Goal: Complete application form

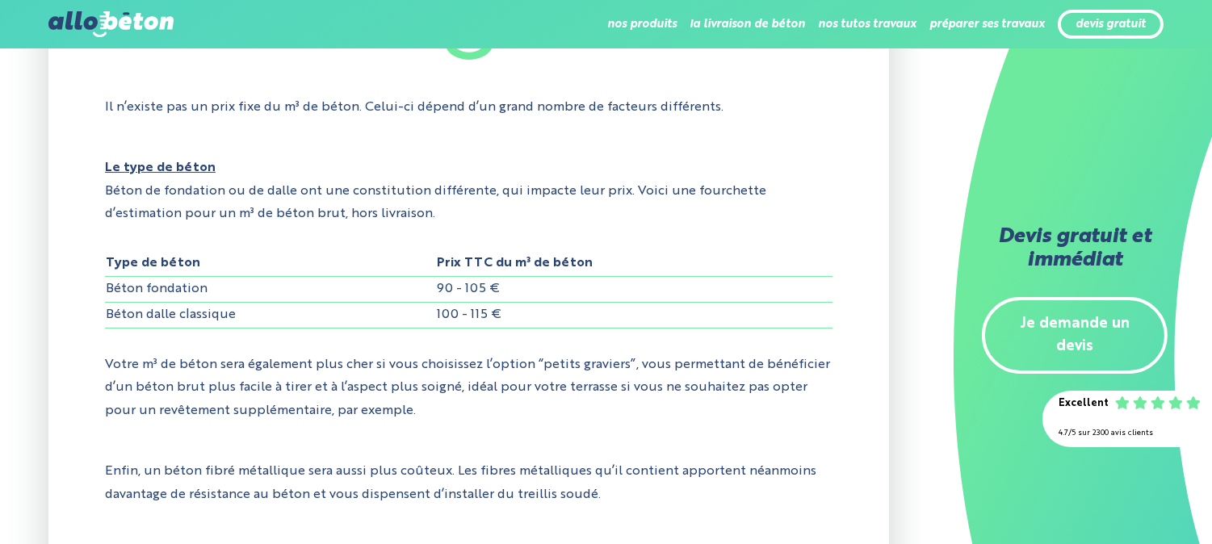
scroll to position [627, 0]
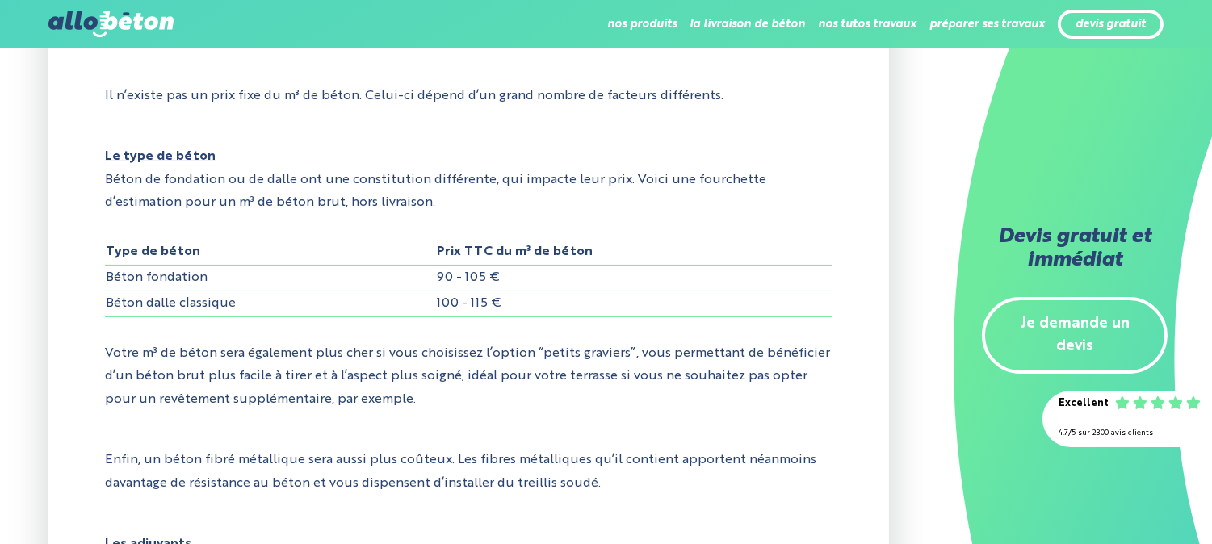
click at [1087, 297] on link "Je demande un devis" at bounding box center [1075, 335] width 186 height 77
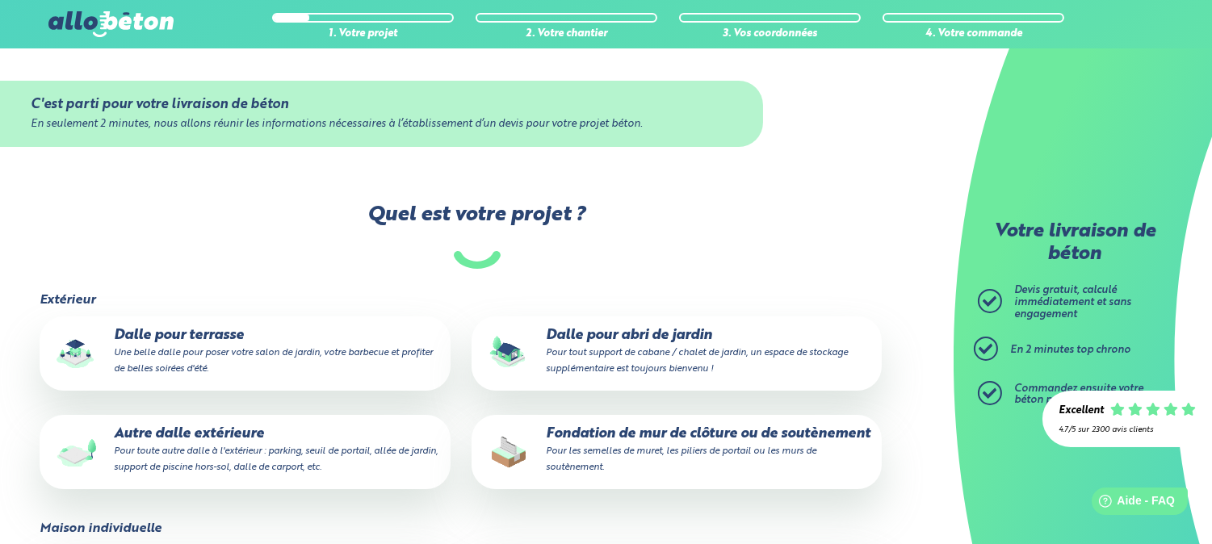
click at [210, 442] on p "Autre dalle extérieure Pour toute autre dalle à l'extérieur : parking, seuil de…" at bounding box center [245, 450] width 388 height 49
click at [0, 0] on input "Autre dalle extérieure Pour toute autre dalle à l'extérieur : parking, seuil de…" at bounding box center [0, 0] width 0 height 0
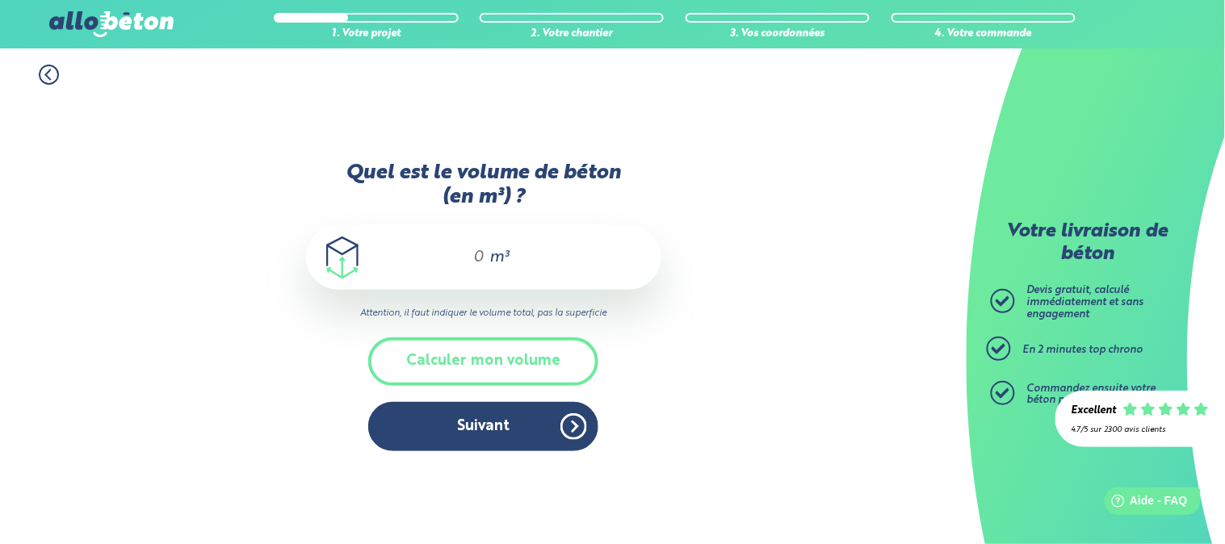
click at [482, 279] on div "m³" at bounding box center [483, 257] width 355 height 65
click at [489, 253] on span "m³" at bounding box center [498, 257] width 19 height 16
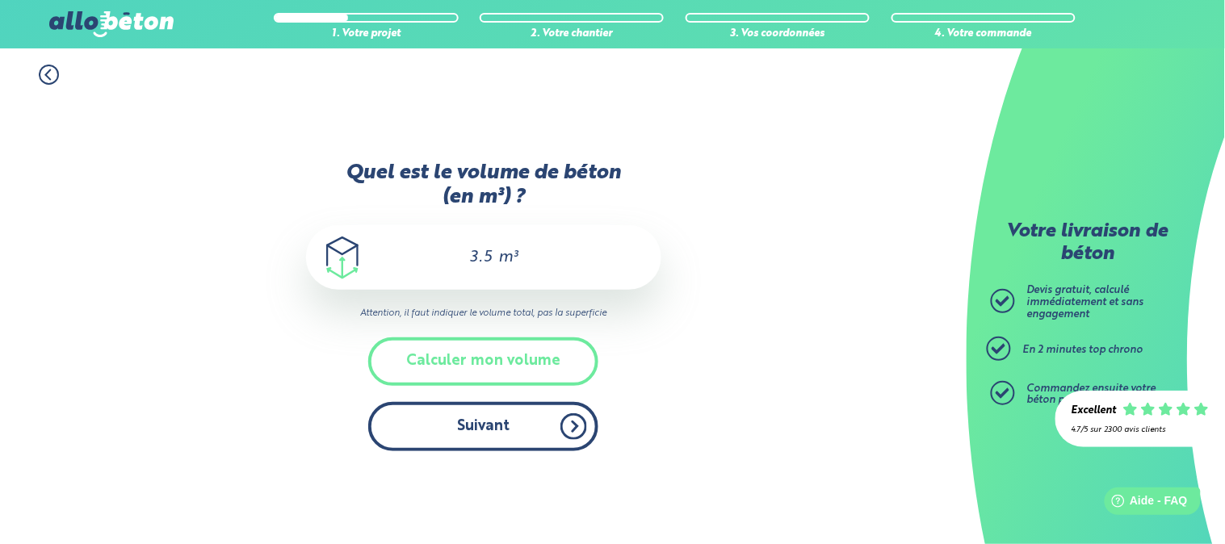
type input "3.5"
click at [477, 416] on button "Suivant" at bounding box center [483, 426] width 230 height 49
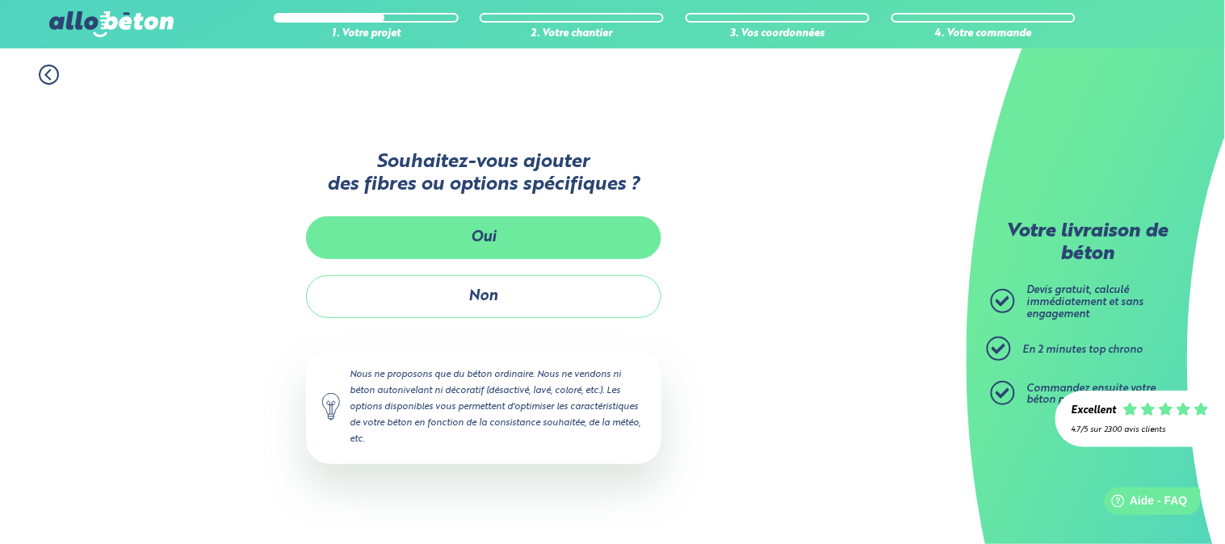
click at [467, 237] on button "Oui" at bounding box center [483, 237] width 355 height 43
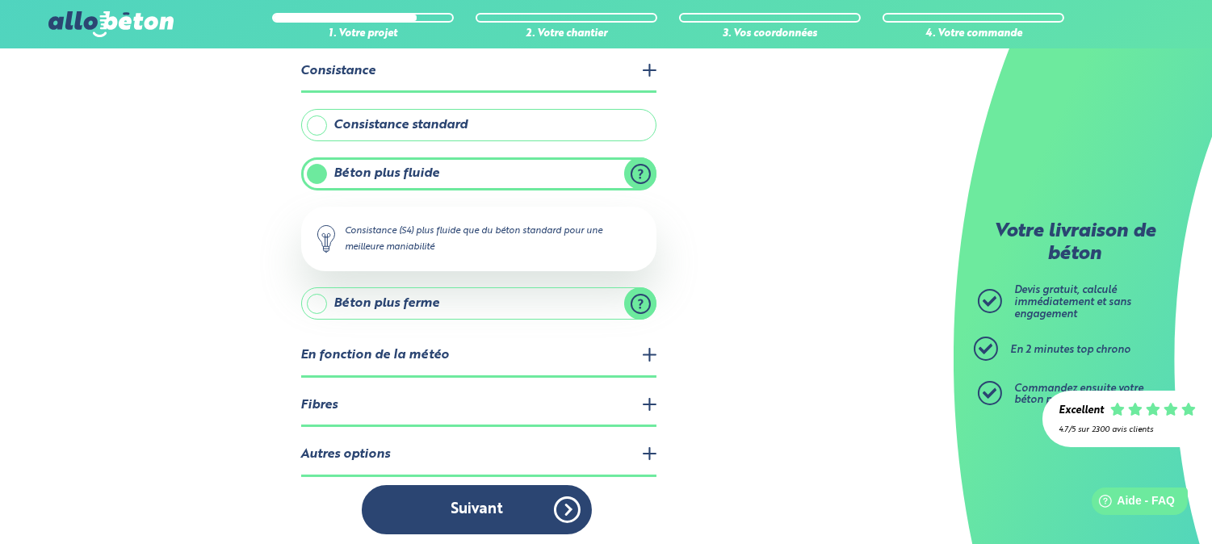
scroll to position [95, 0]
click at [651, 400] on legend "Fibres" at bounding box center [478, 405] width 355 height 41
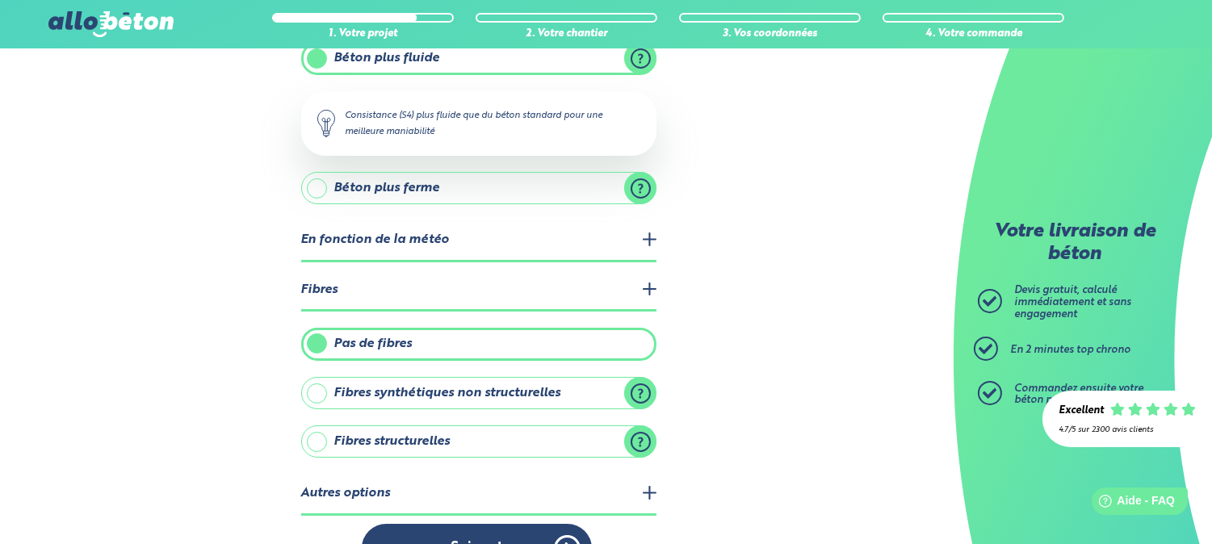
scroll to position [249, 0]
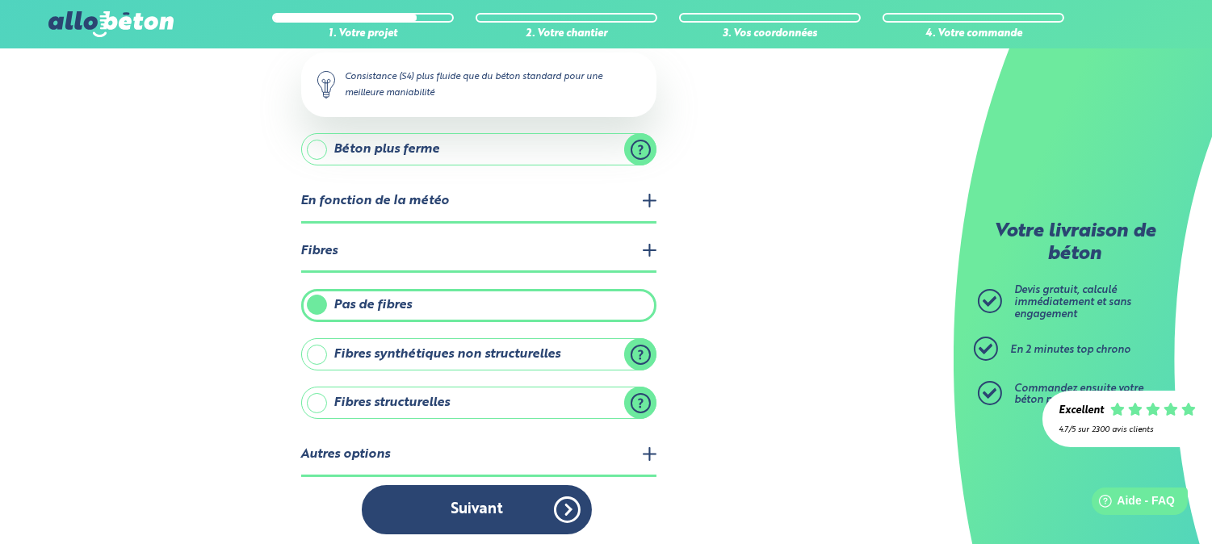
click at [321, 399] on label "Fibres structurelles" at bounding box center [478, 403] width 355 height 32
click at [0, 0] on input "Fibres structurelles" at bounding box center [0, 0] width 0 height 0
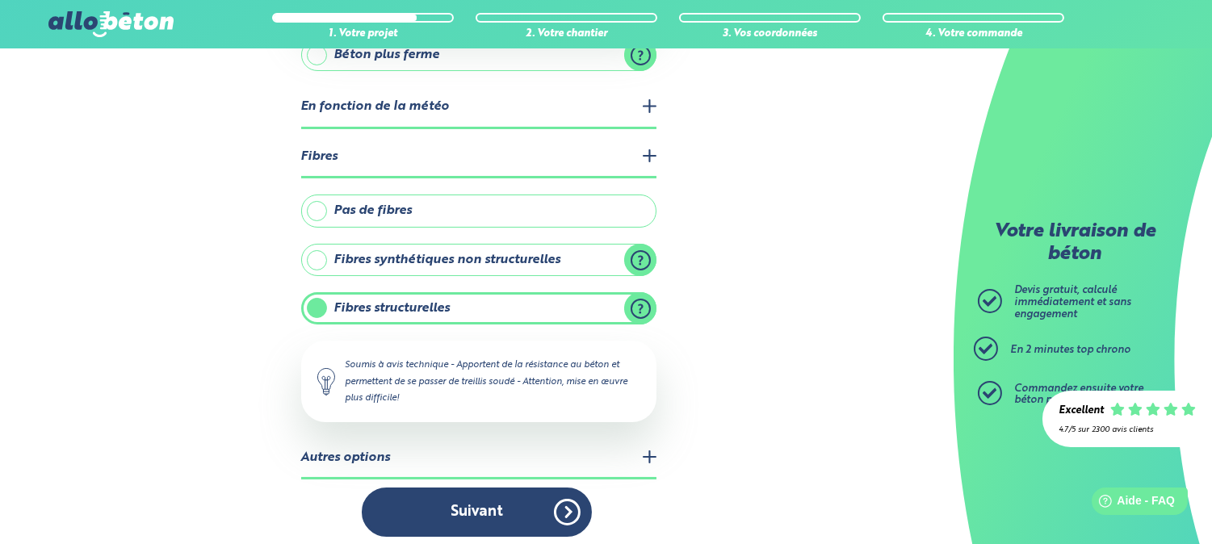
scroll to position [346, 0]
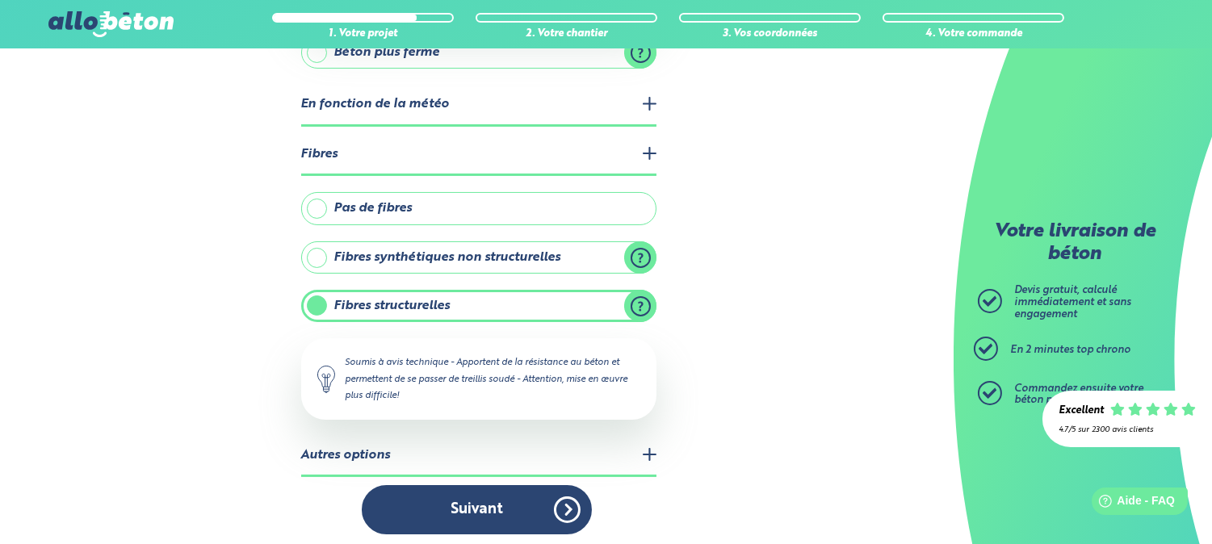
click at [313, 253] on label "Fibres synthétiques non structurelles" at bounding box center [478, 257] width 355 height 32
click at [0, 0] on input "Fibres synthétiques non structurelles" at bounding box center [0, 0] width 0 height 0
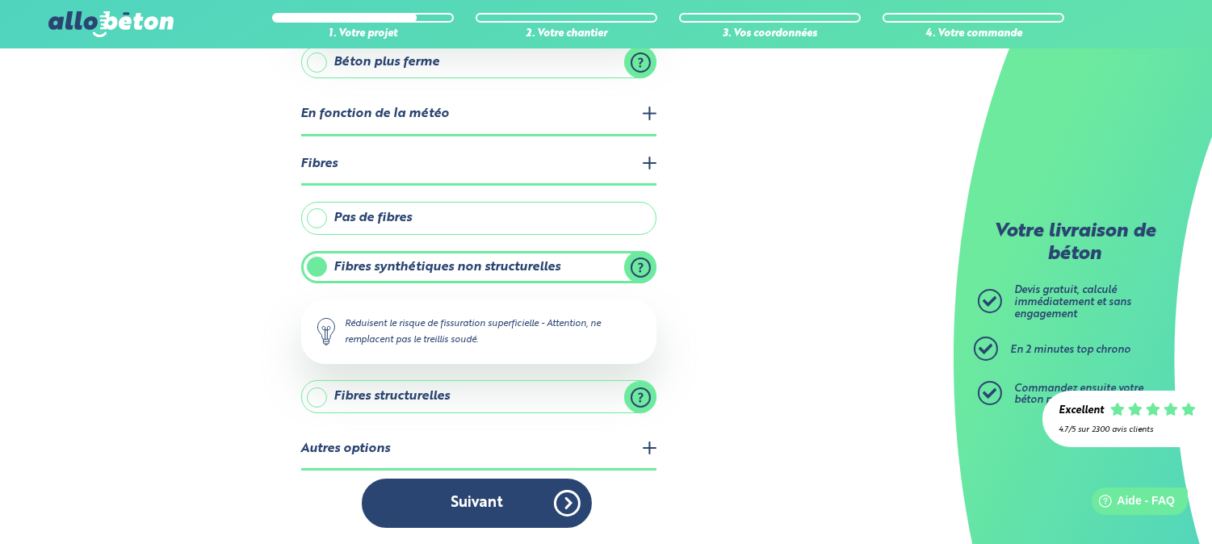
scroll to position [329, 0]
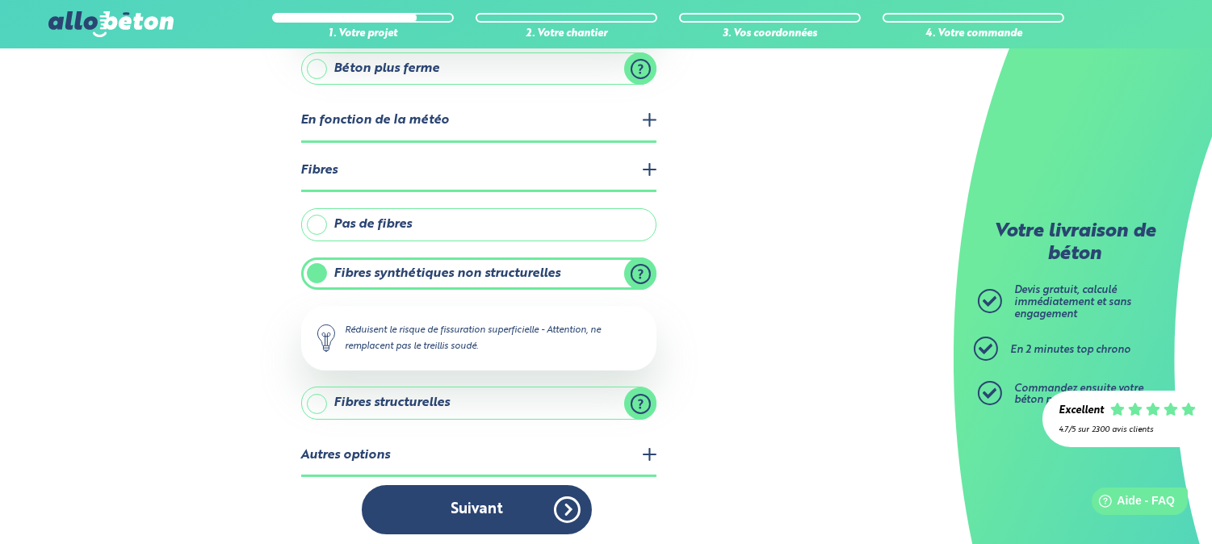
click at [319, 394] on label "Fibres structurelles" at bounding box center [478, 403] width 355 height 32
click at [0, 0] on input "Fibres structurelles" at bounding box center [0, 0] width 0 height 0
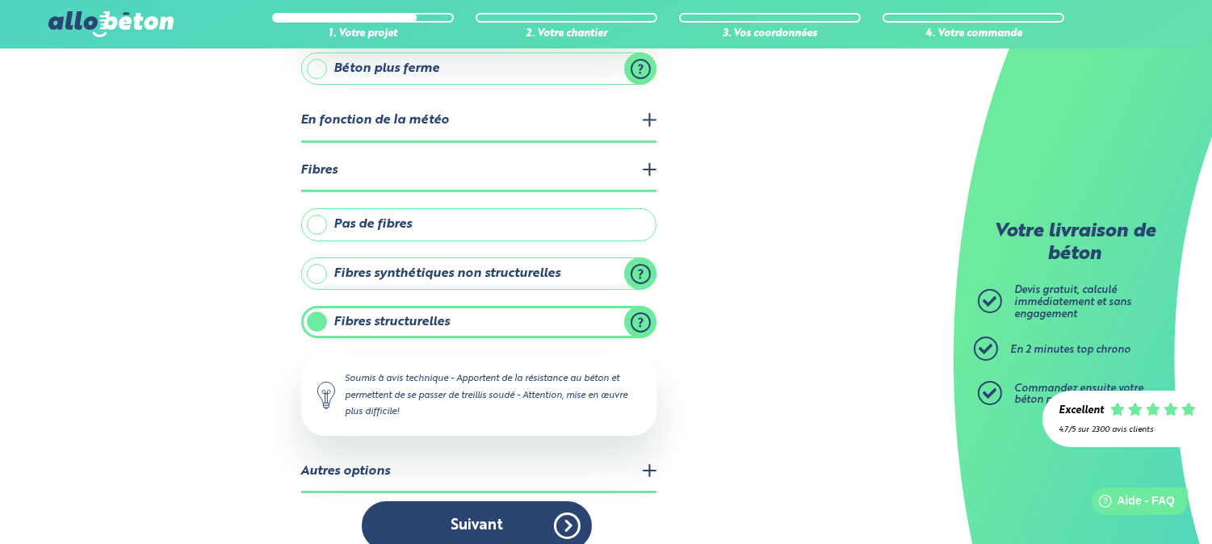
scroll to position [346, 0]
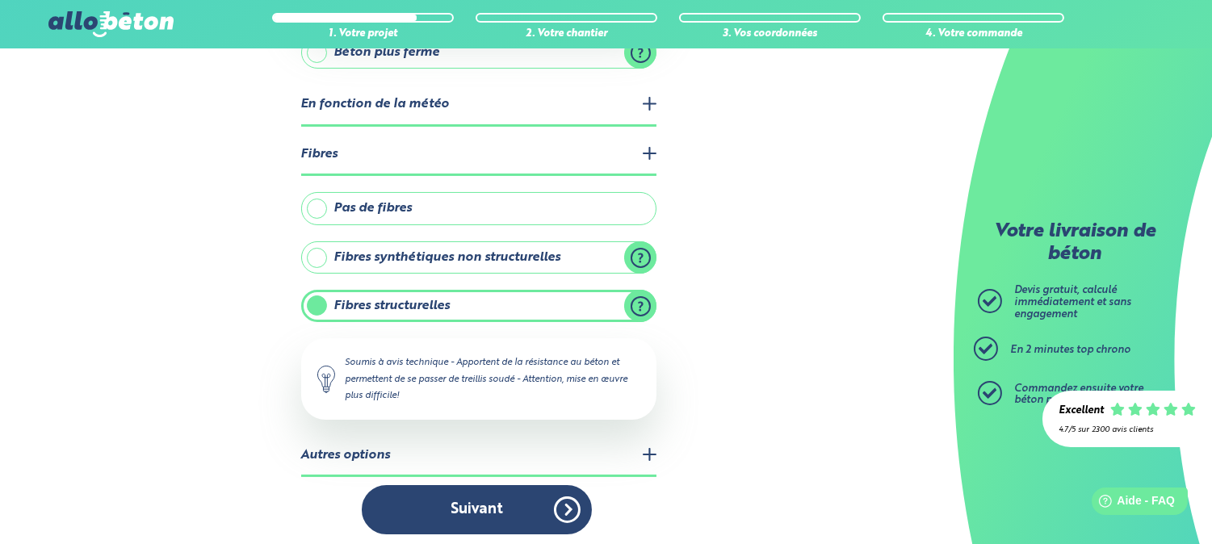
click at [622, 455] on legend "Autres options" at bounding box center [478, 456] width 355 height 41
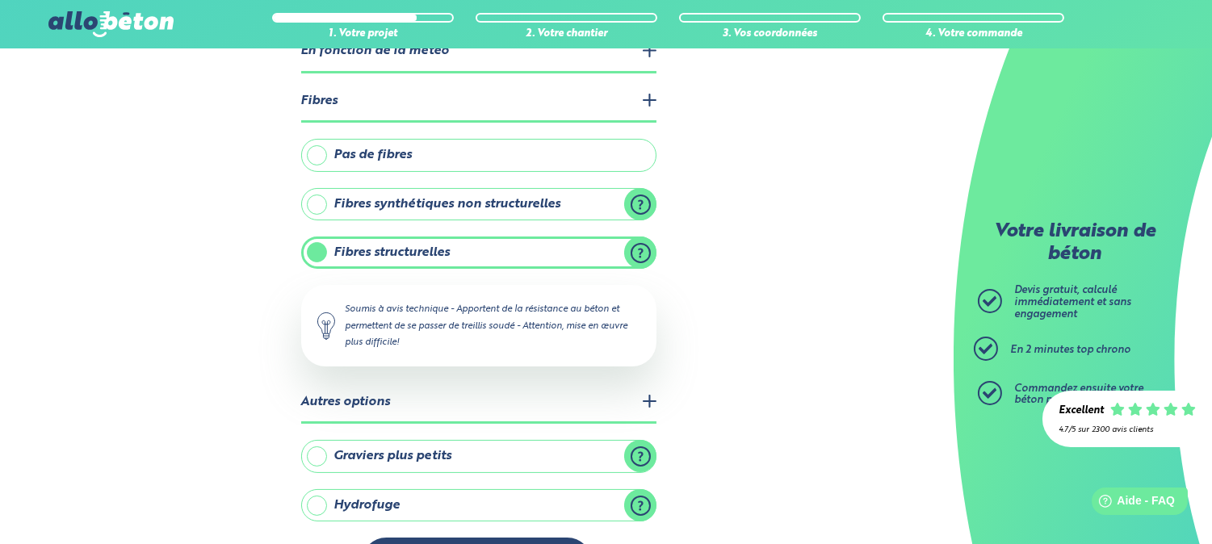
scroll to position [453, 0]
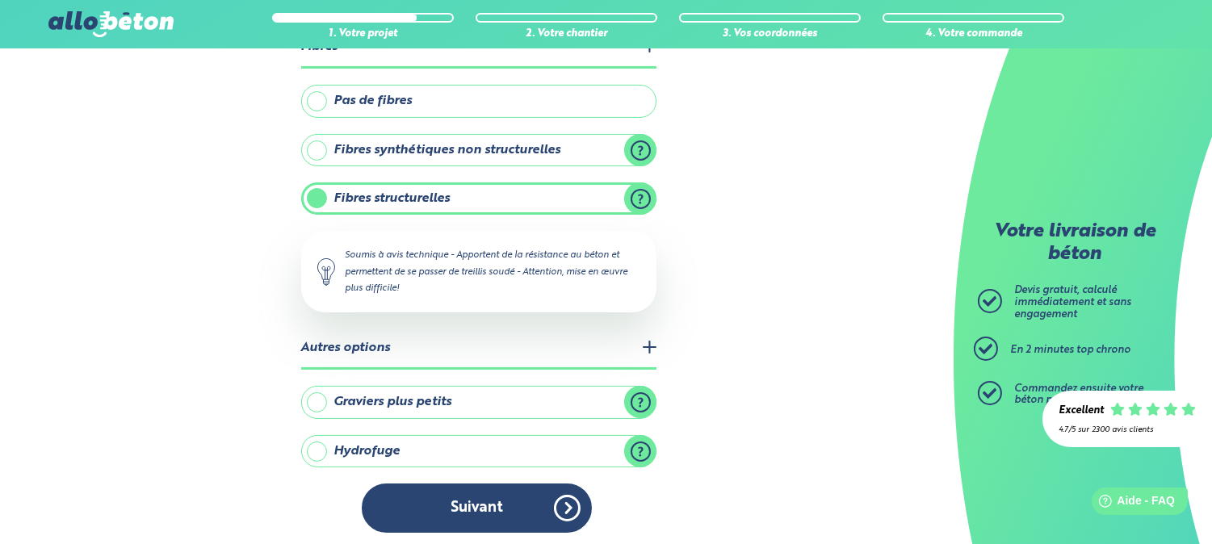
click at [317, 400] on label "Graviers plus petits" at bounding box center [478, 402] width 355 height 32
click at [0, 0] on input "Graviers plus petits" at bounding box center [0, 0] width 0 height 0
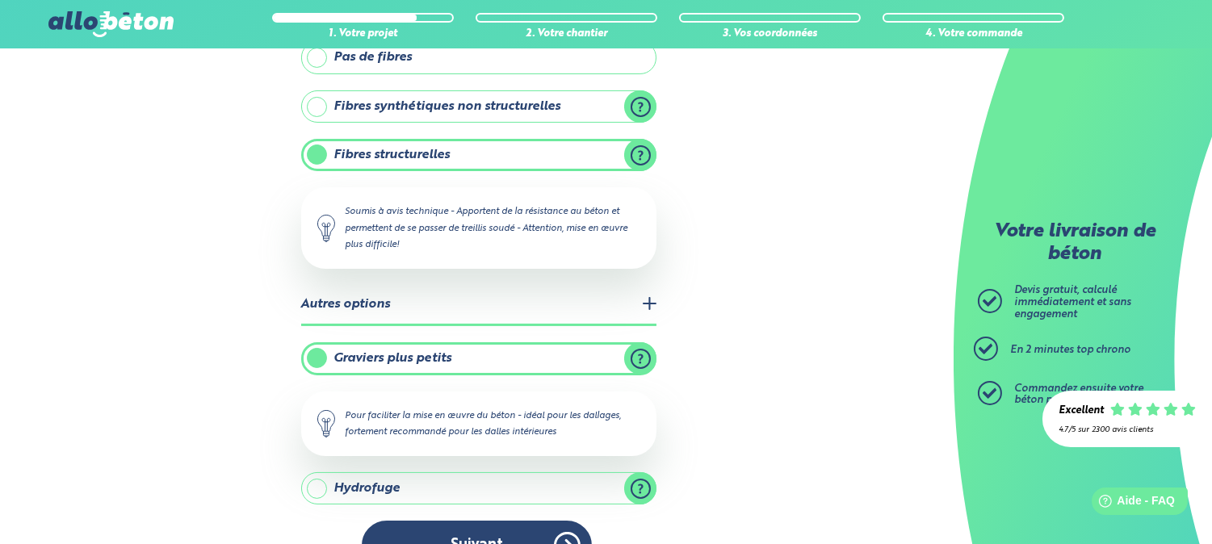
scroll to position [531, 0]
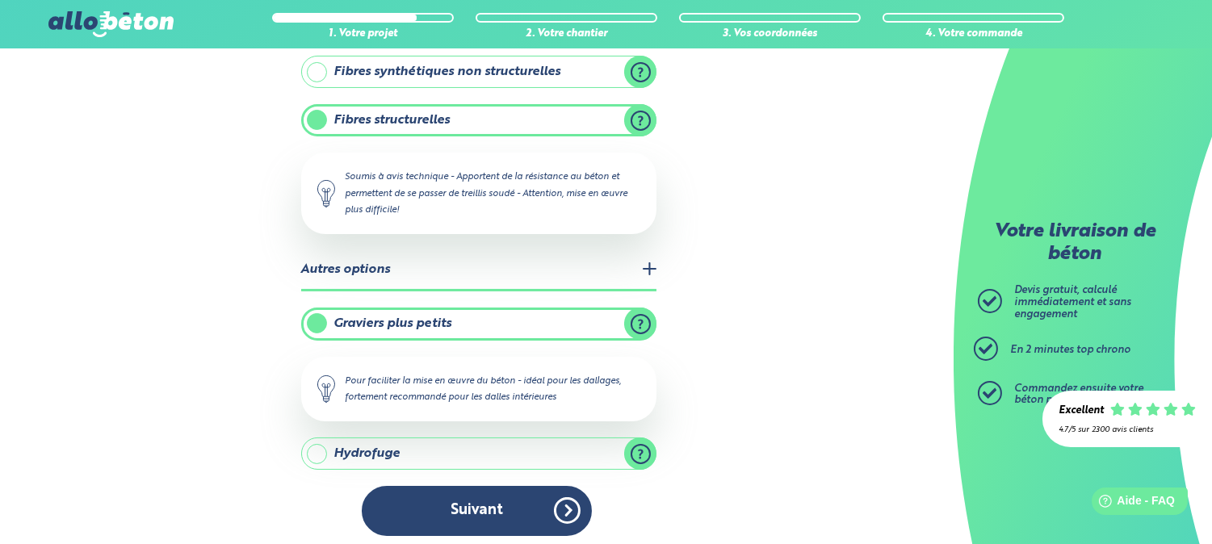
click at [325, 448] on label "Hydrofuge" at bounding box center [478, 454] width 355 height 32
click at [0, 0] on input "Hydrofuge" at bounding box center [0, 0] width 0 height 0
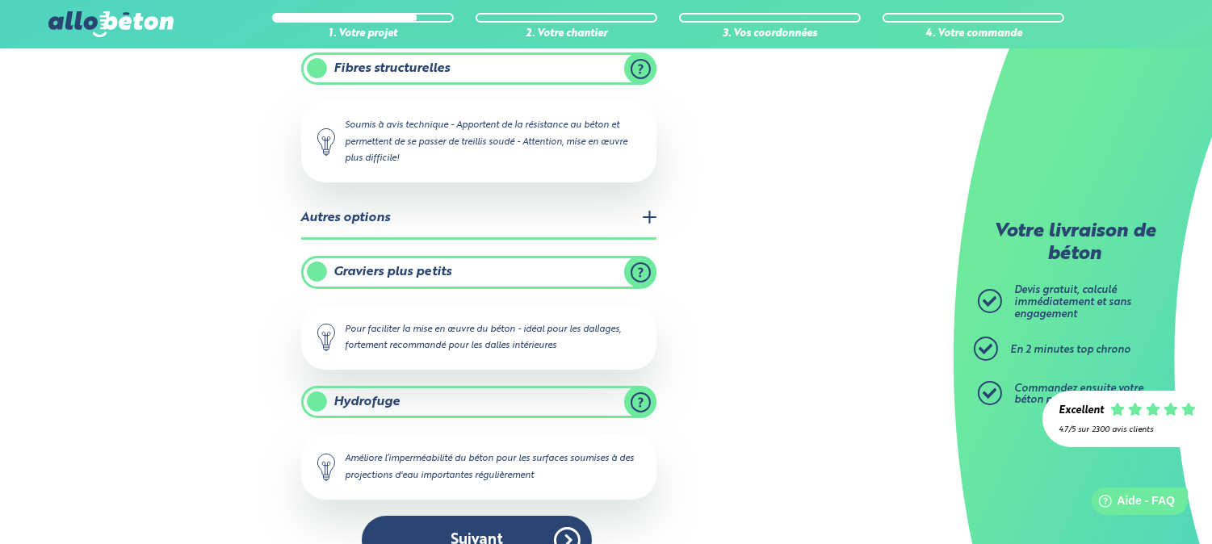
scroll to position [611, 0]
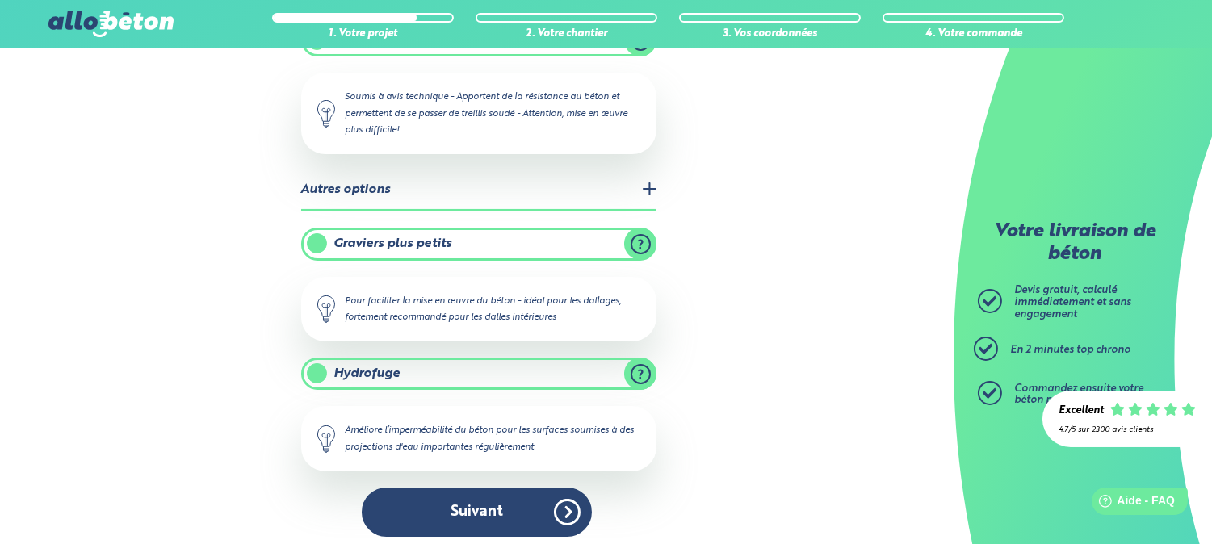
click at [313, 364] on label "Hydrofuge" at bounding box center [478, 374] width 355 height 32
click at [0, 0] on input "Hydrofuge" at bounding box center [0, 0] width 0 height 0
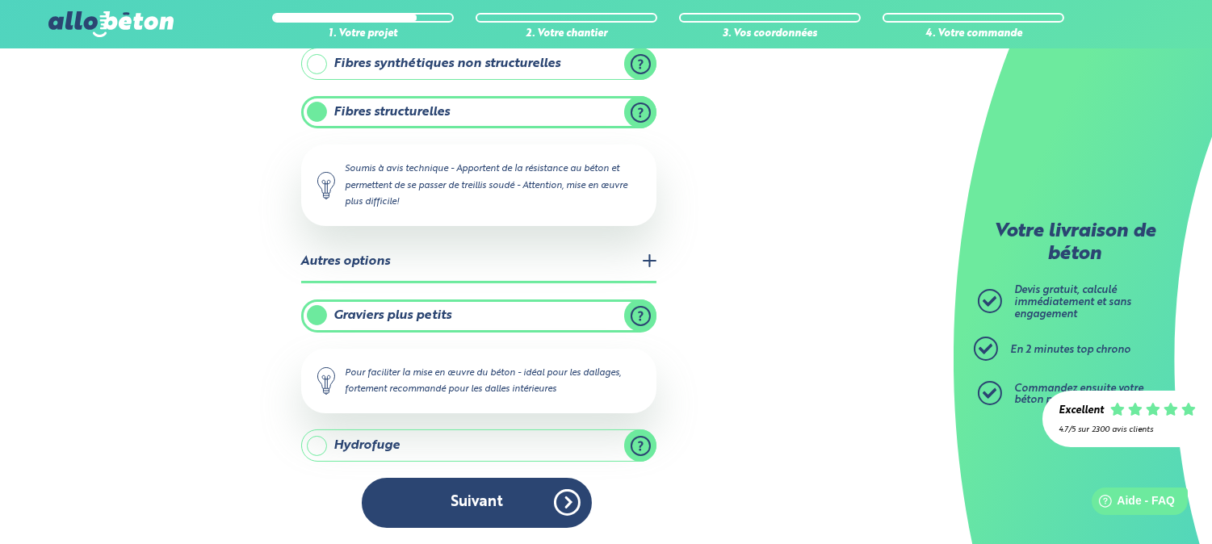
scroll to position [531, 0]
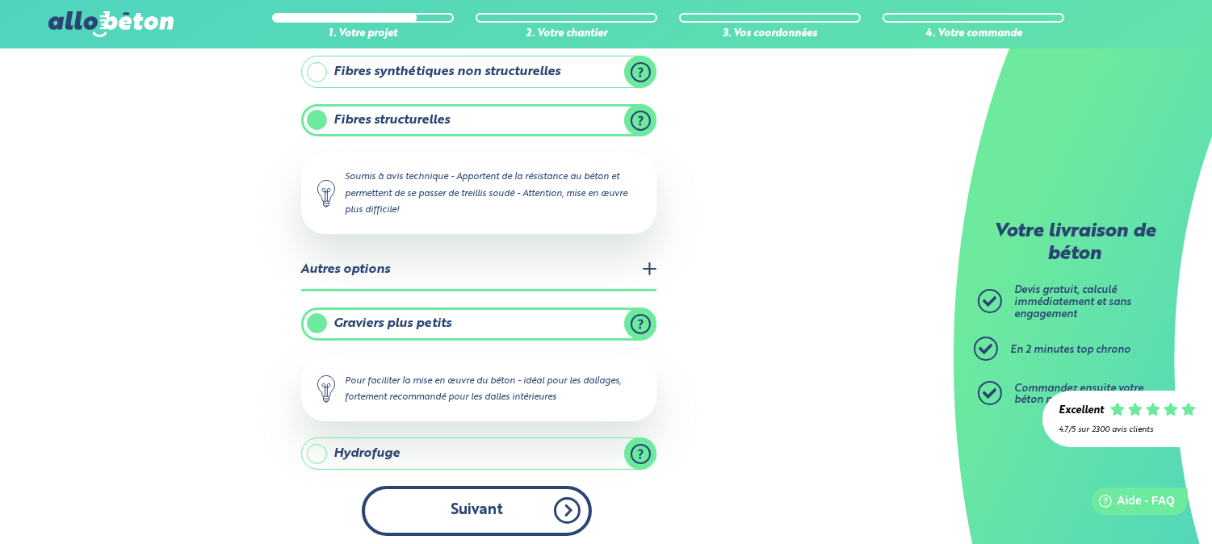
click at [514, 499] on button "Suivant" at bounding box center [477, 510] width 230 height 49
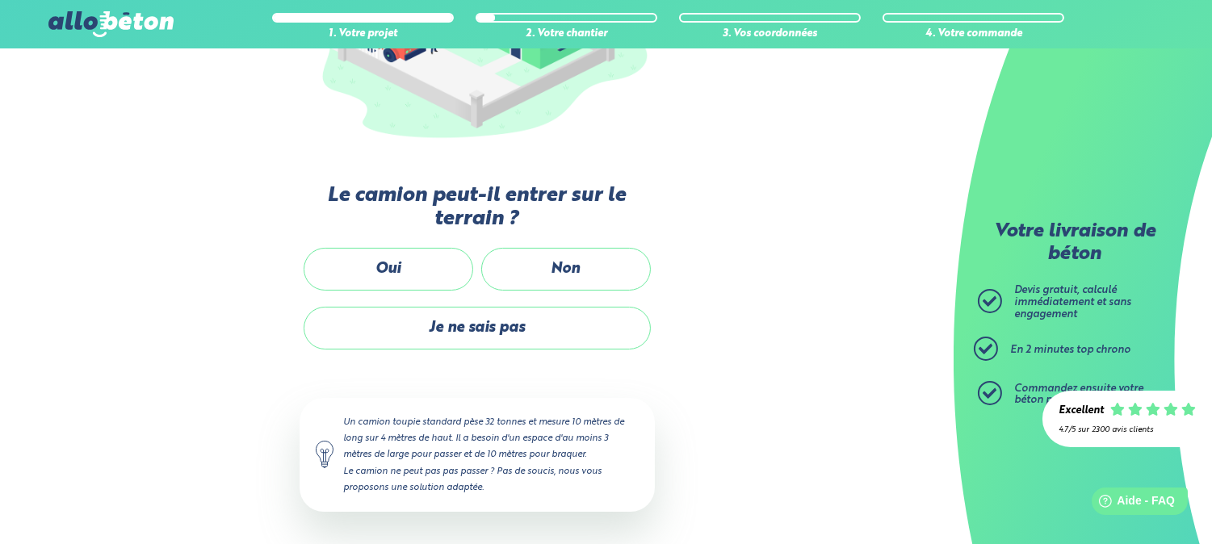
scroll to position [310, 0]
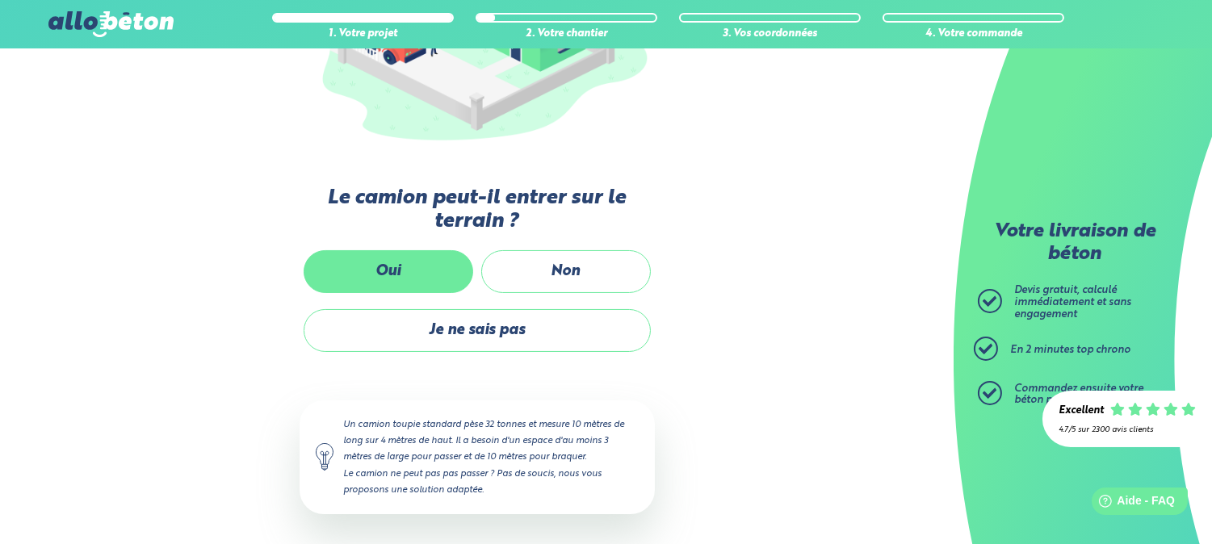
click at [396, 273] on label "Oui" at bounding box center [389, 271] width 170 height 43
click at [0, 0] on input "Oui" at bounding box center [0, 0] width 0 height 0
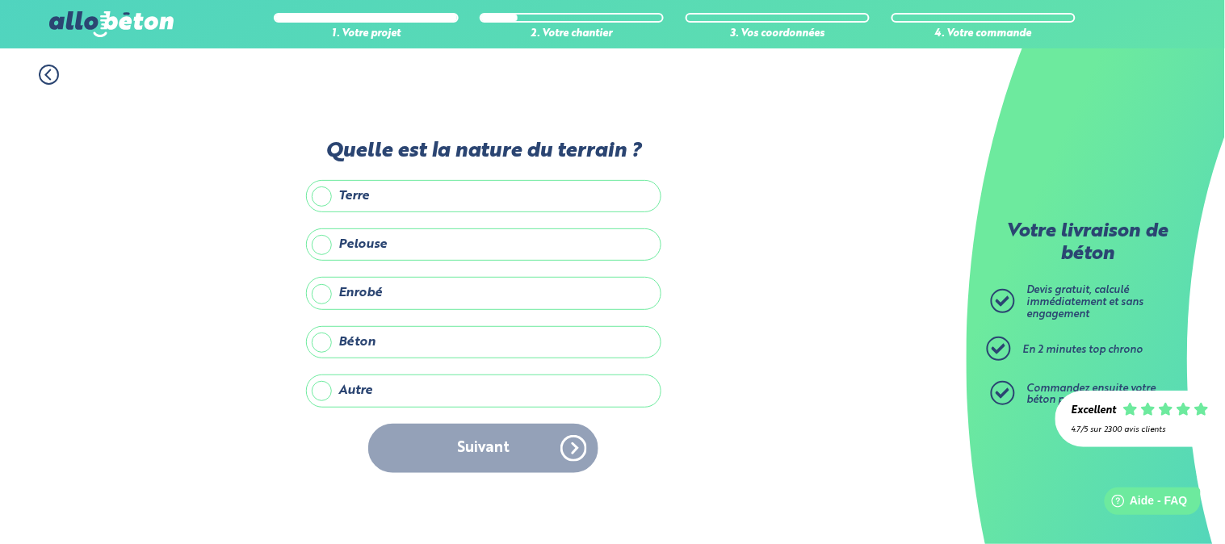
click at [387, 295] on label "Enrobé" at bounding box center [483, 293] width 355 height 32
click at [0, 0] on input "Enrobé" at bounding box center [0, 0] width 0 height 0
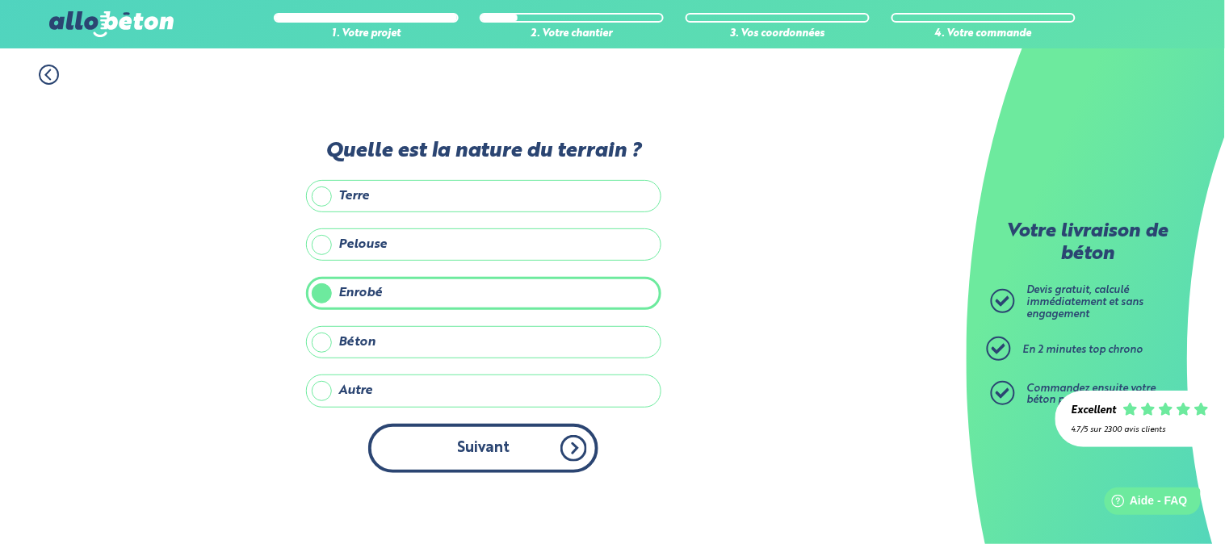
click at [464, 447] on button "Suivant" at bounding box center [483, 448] width 230 height 49
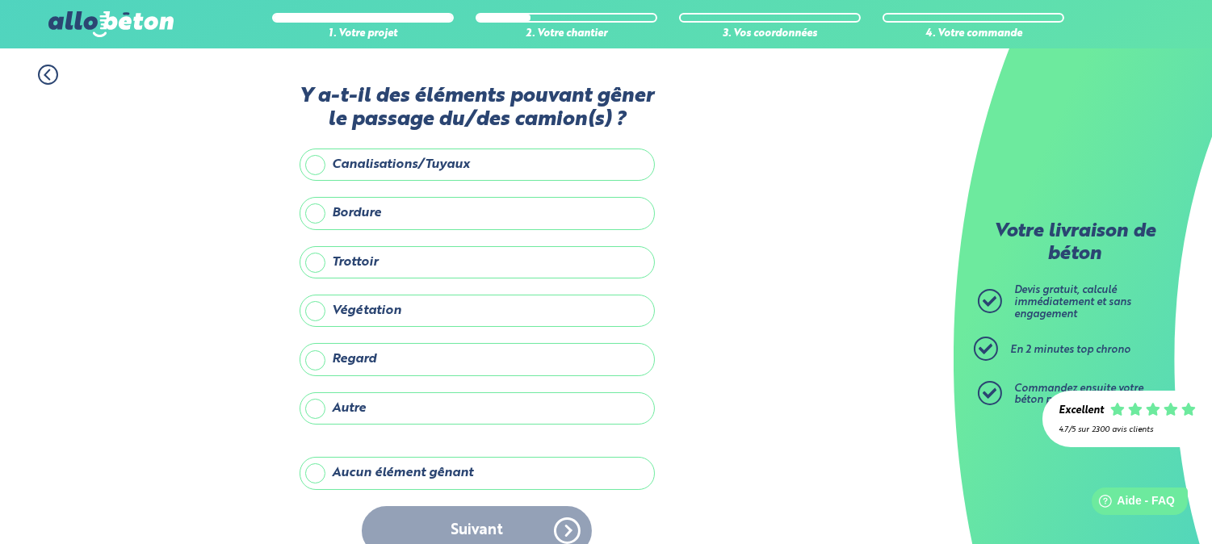
click at [438, 479] on label "Aucun élément gênant" at bounding box center [477, 473] width 355 height 32
click at [0, 0] on input "Aucun élément gênant" at bounding box center [0, 0] width 0 height 0
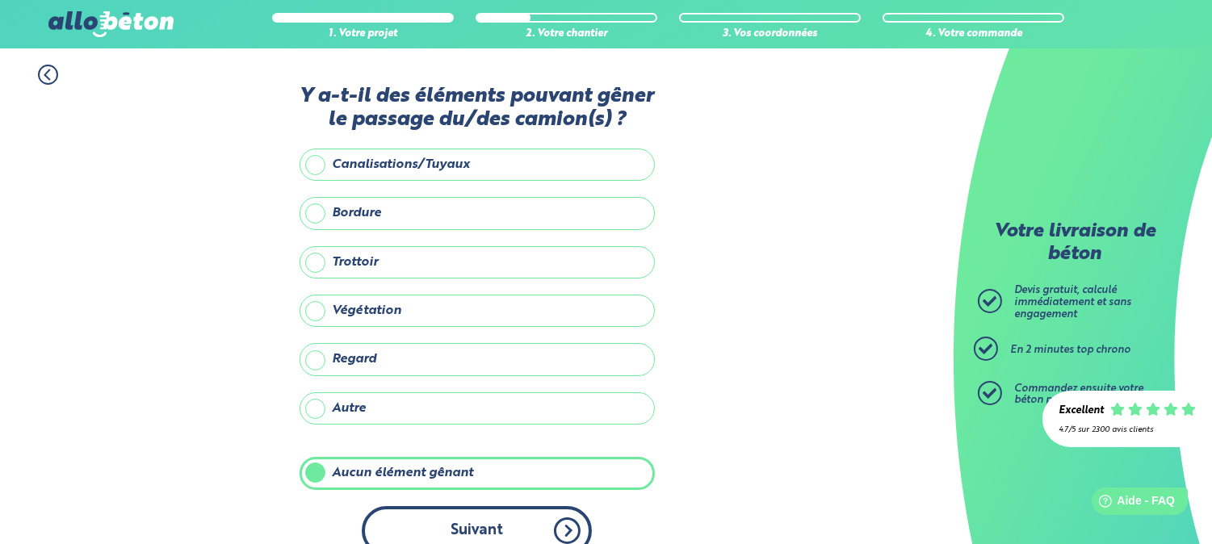
click at [463, 525] on button "Suivant" at bounding box center [477, 530] width 230 height 49
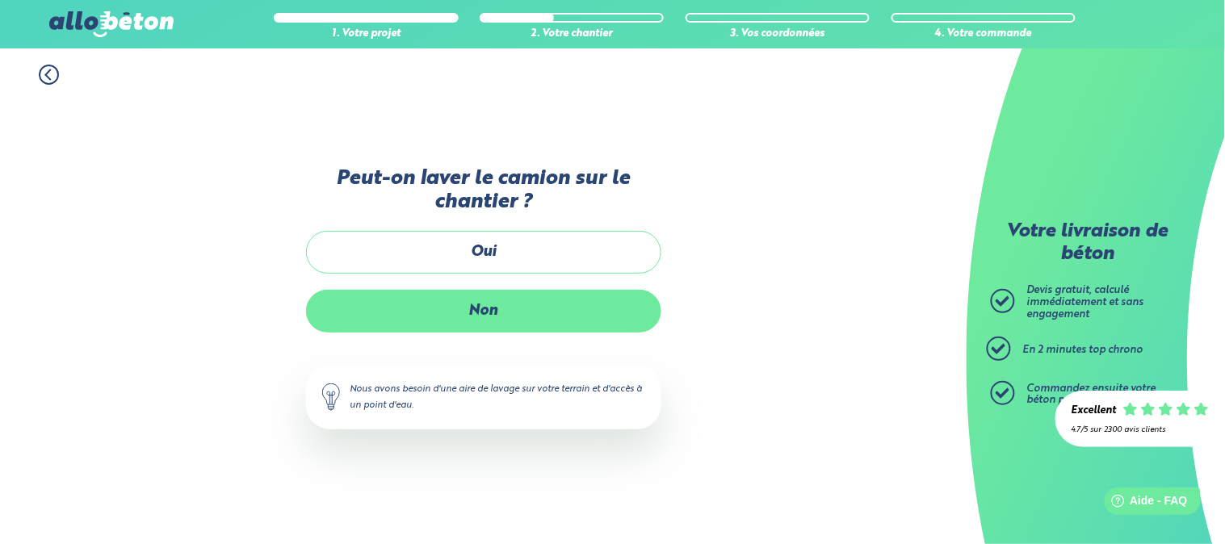
click at [492, 313] on label "Non" at bounding box center [483, 311] width 355 height 43
click at [0, 0] on input "Non" at bounding box center [0, 0] width 0 height 0
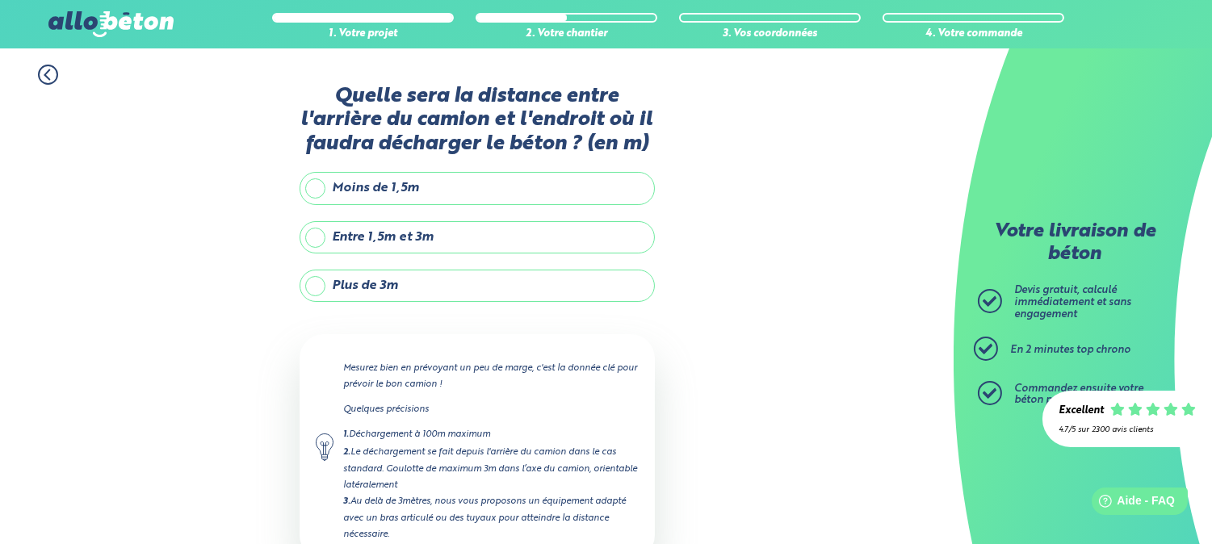
click at [315, 192] on label "Moins de 1,5m" at bounding box center [477, 188] width 355 height 32
click at [0, 0] on input "Moins de 1,5m" at bounding box center [0, 0] width 0 height 0
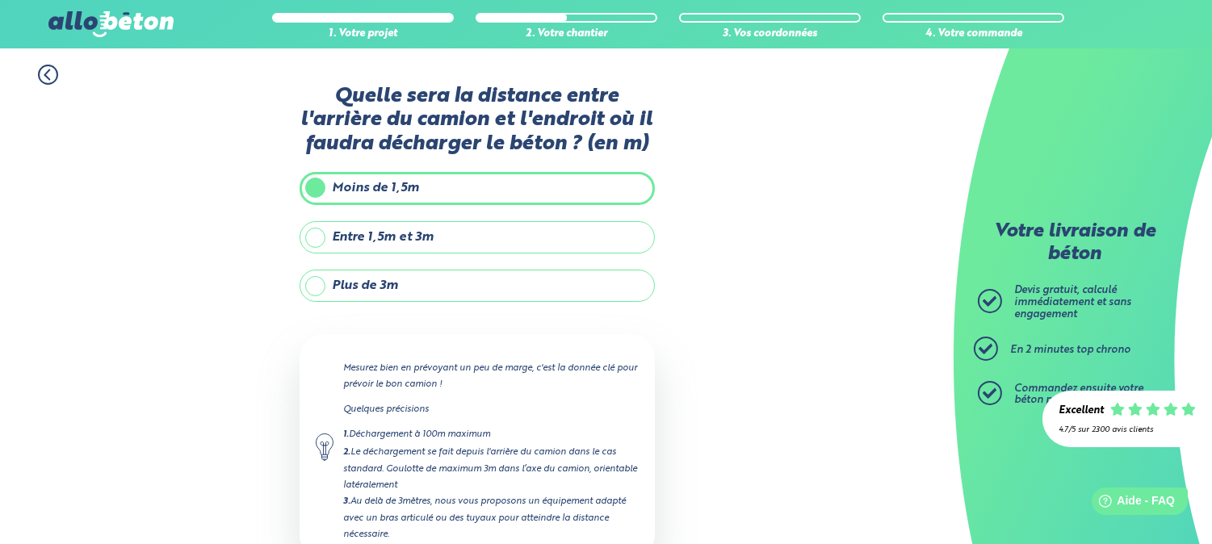
click at [308, 227] on label "Entre 1,5m et 3m" at bounding box center [477, 237] width 355 height 32
click at [0, 0] on input "Entre 1,5m et 3m" at bounding box center [0, 0] width 0 height 0
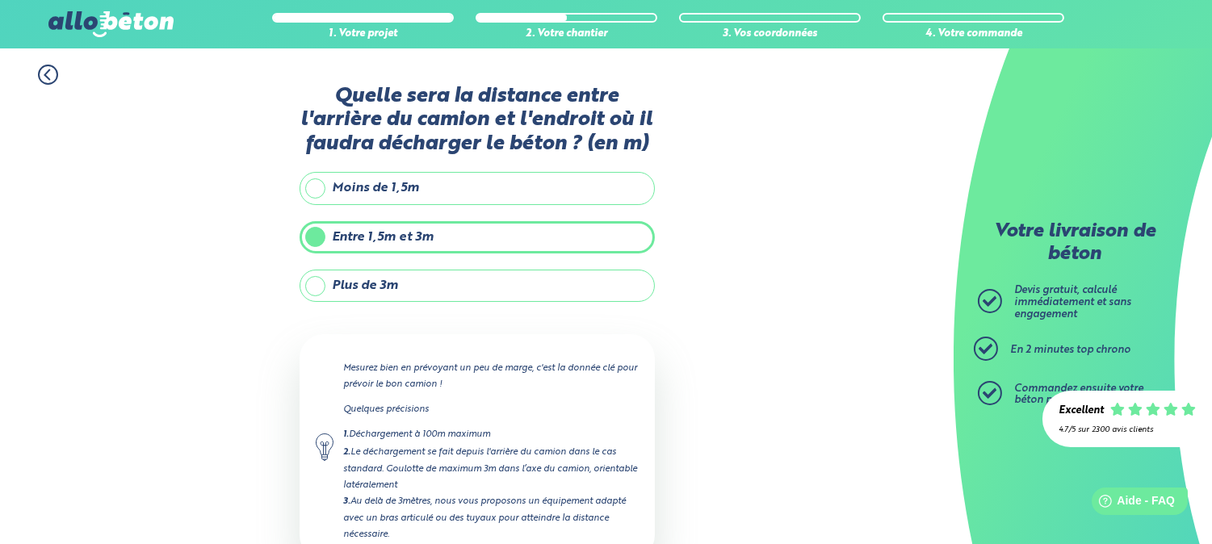
scroll to position [108, 0]
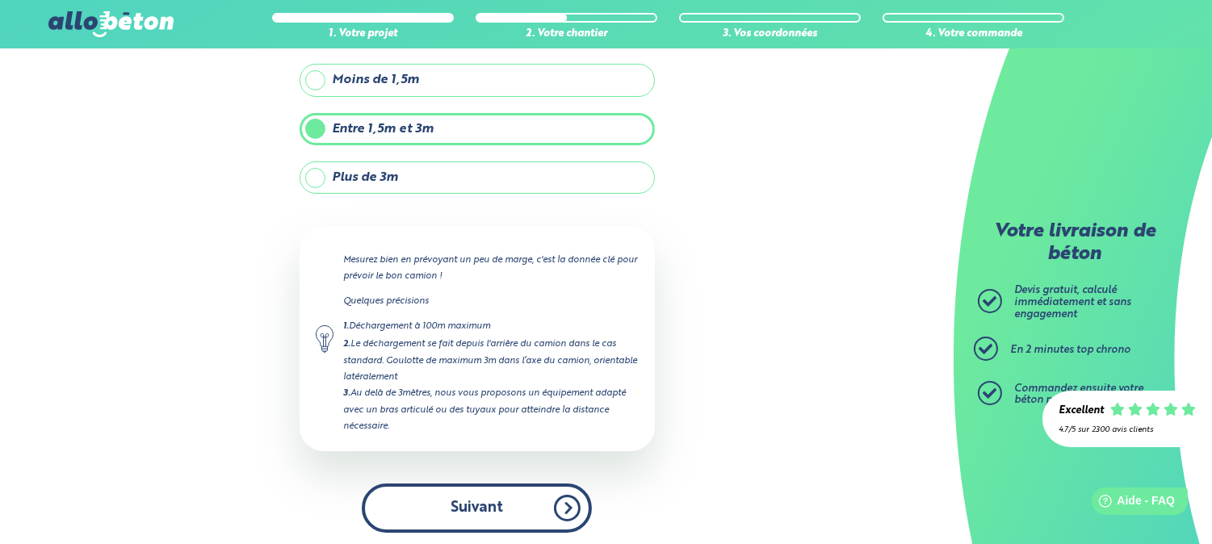
click at [440, 512] on button "Suivant" at bounding box center [477, 508] width 230 height 49
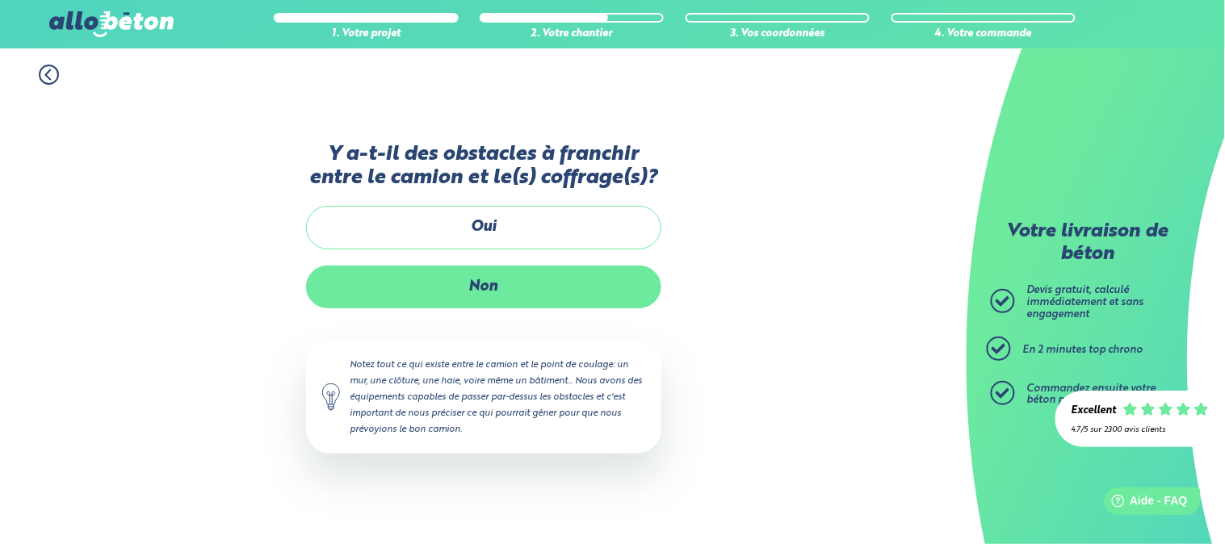
click at [474, 287] on label "Non" at bounding box center [483, 287] width 355 height 43
click at [0, 0] on input "Non" at bounding box center [0, 0] width 0 height 0
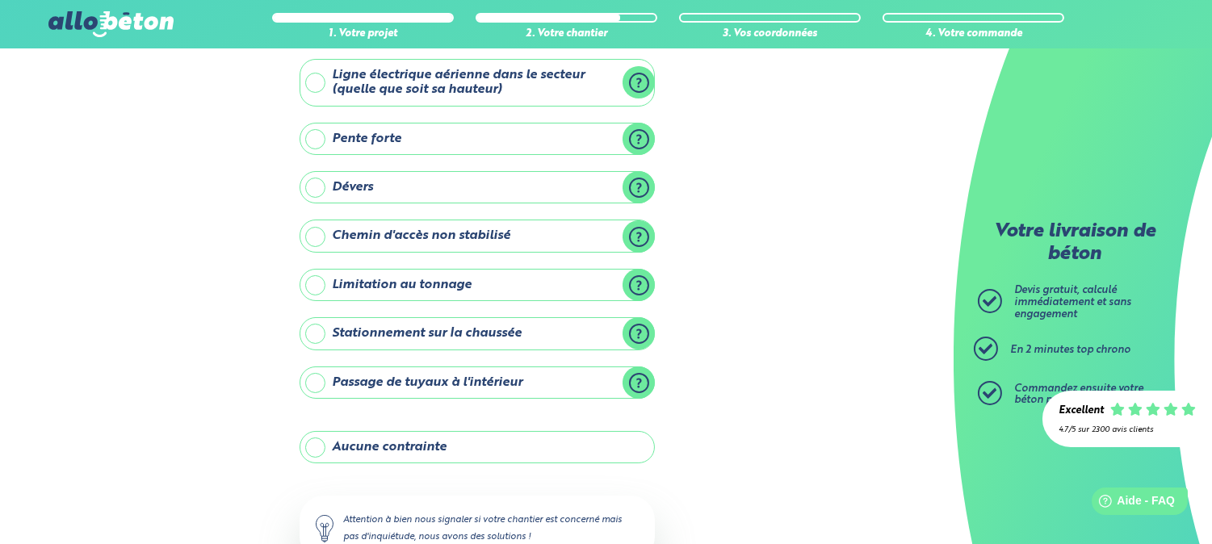
scroll to position [179, 0]
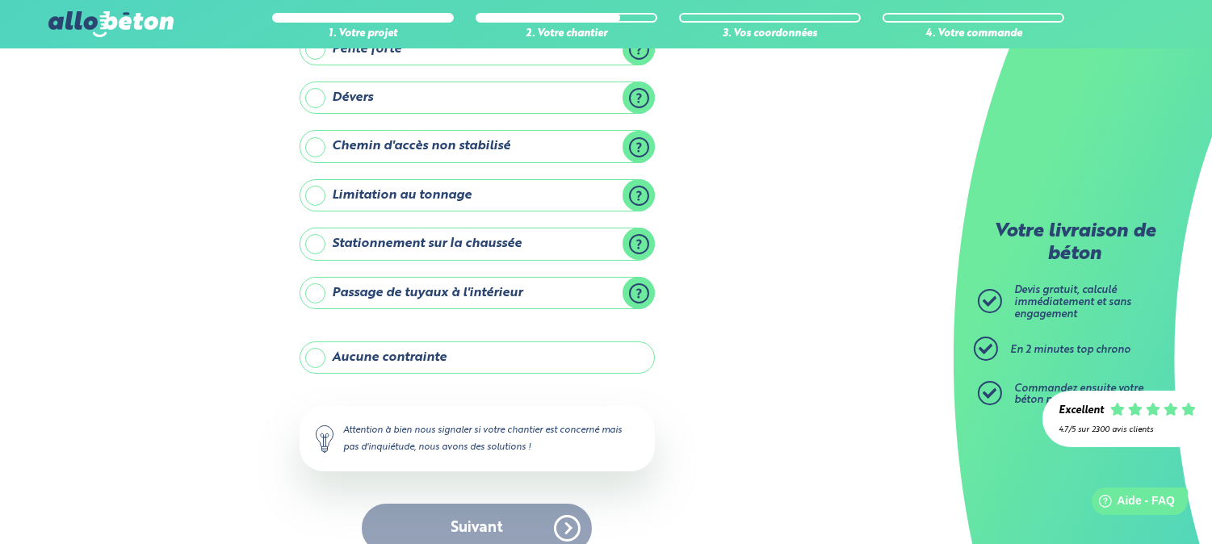
click at [388, 358] on label "Aucune contrainte" at bounding box center [477, 357] width 355 height 32
click at [0, 0] on input "Aucune contrainte" at bounding box center [0, 0] width 0 height 0
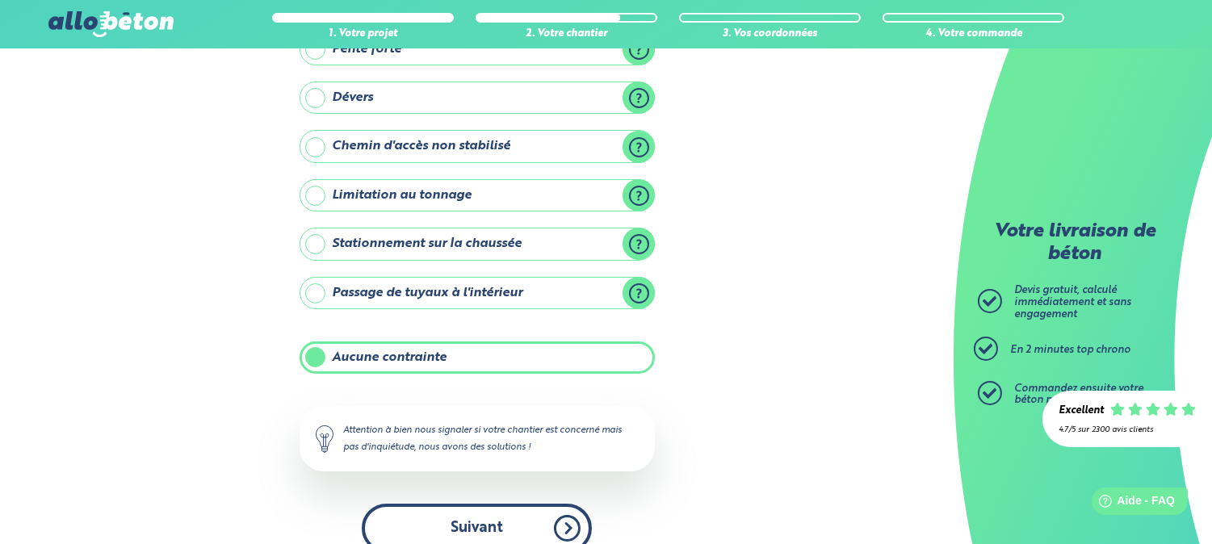
click at [518, 528] on button "Suivant" at bounding box center [477, 528] width 230 height 49
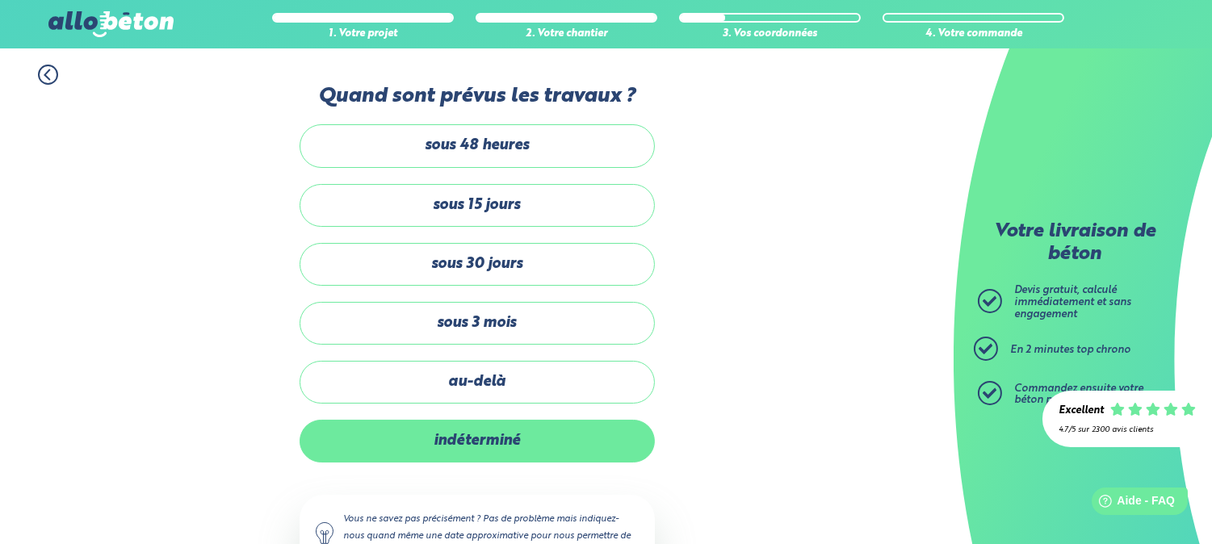
click at [439, 448] on label "indéterminé" at bounding box center [477, 441] width 355 height 43
click at [0, 0] on input "indéterminé" at bounding box center [0, 0] width 0 height 0
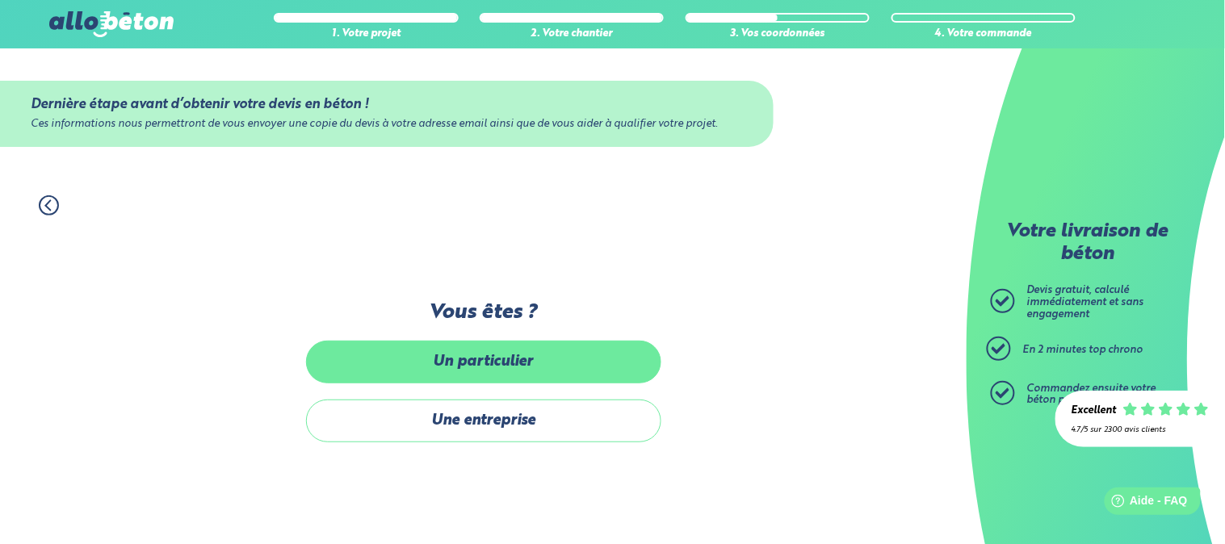
click at [442, 366] on label "Un particulier" at bounding box center [483, 362] width 355 height 43
click at [0, 0] on input "Un particulier" at bounding box center [0, 0] width 0 height 0
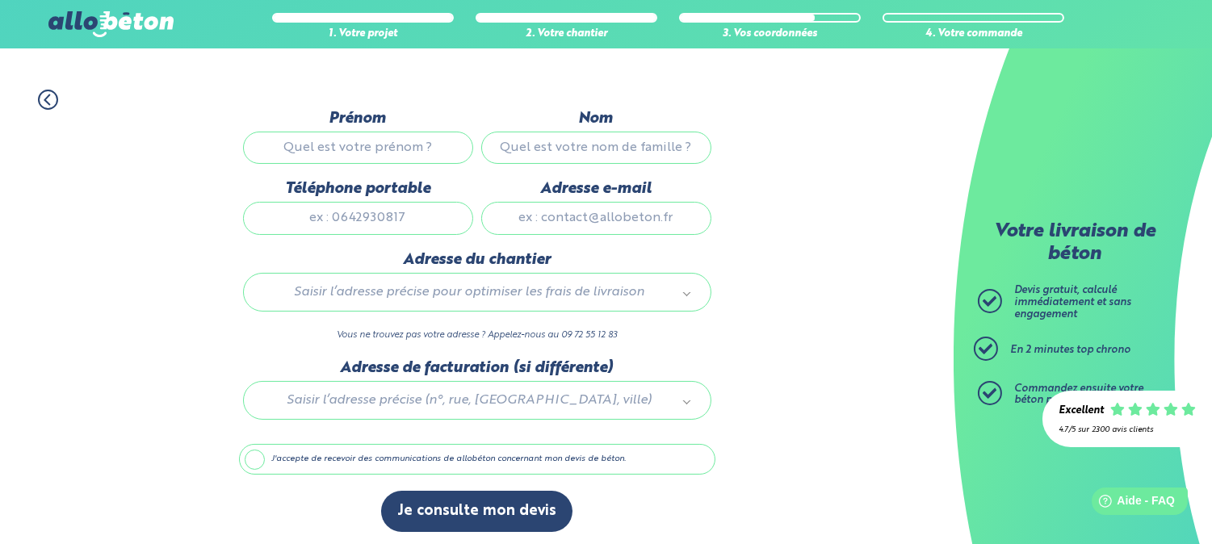
scroll to position [110, 0]
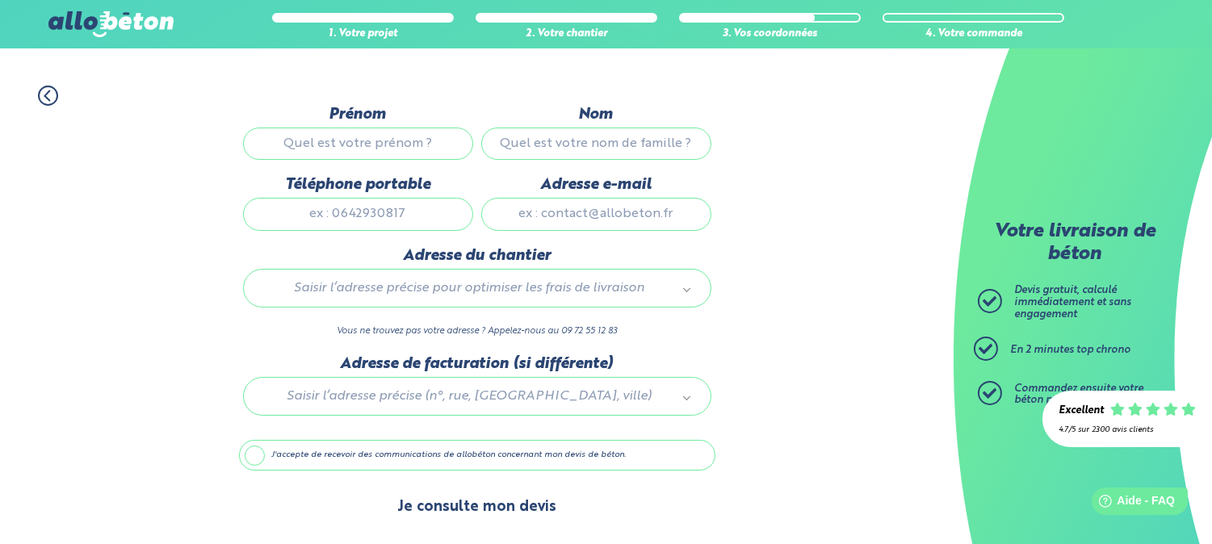
click at [488, 499] on button "Je consulte mon devis" at bounding box center [476, 507] width 191 height 41
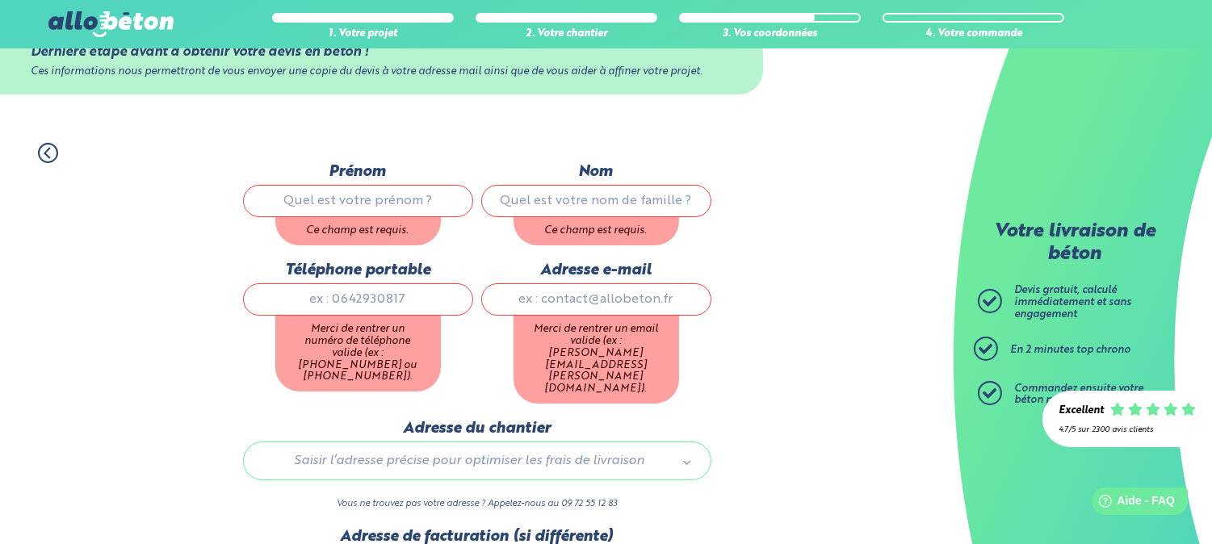
scroll to position [20, 0]
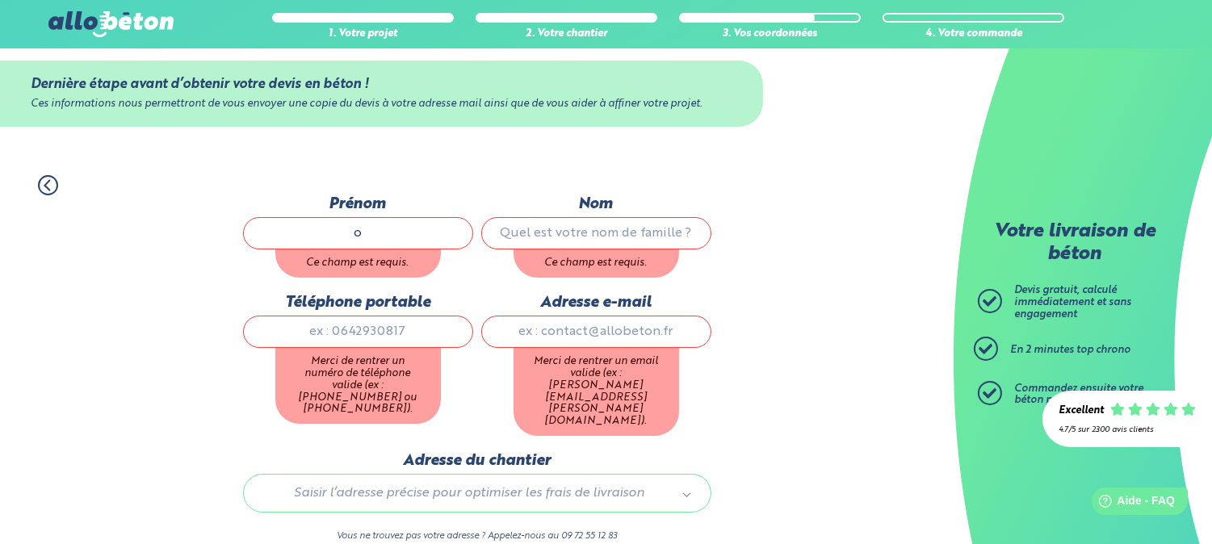
type input "o"
click at [616, 232] on input "Nom" at bounding box center [596, 233] width 230 height 32
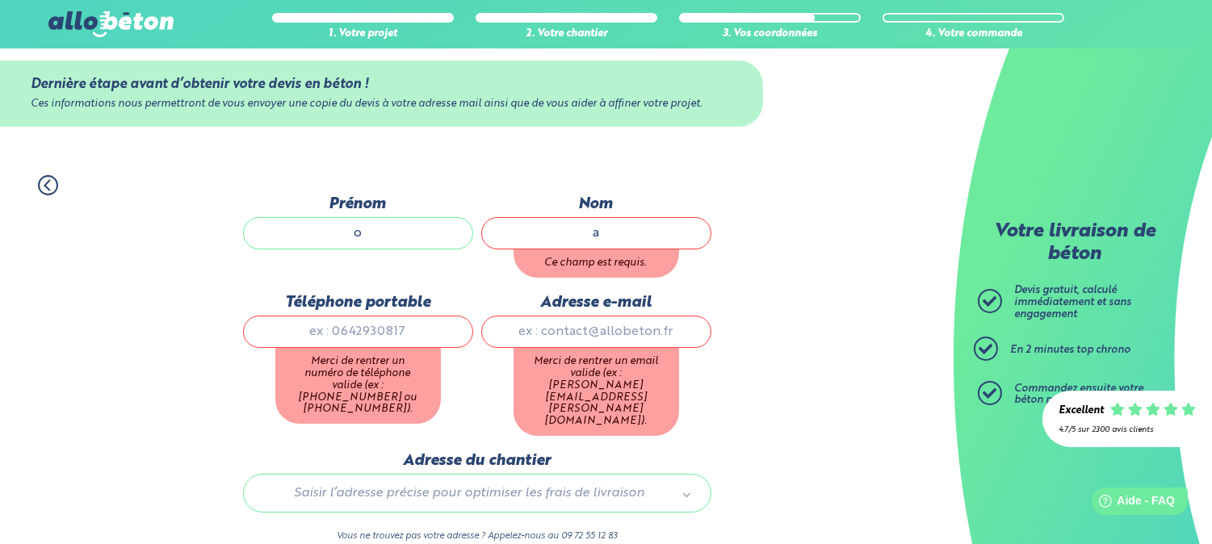
type input "a"
click at [382, 332] on div "Téléphone portable Merci de rentrer un numéro de téléphone valide (ex : 0122334…" at bounding box center [358, 373] width 238 height 158
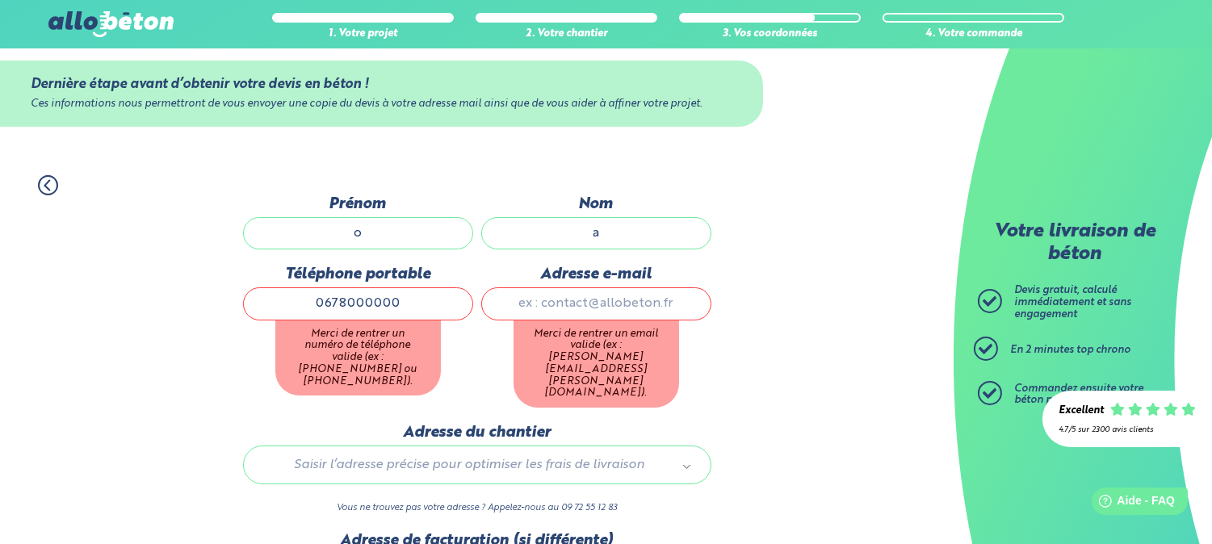
type input "0678000000"
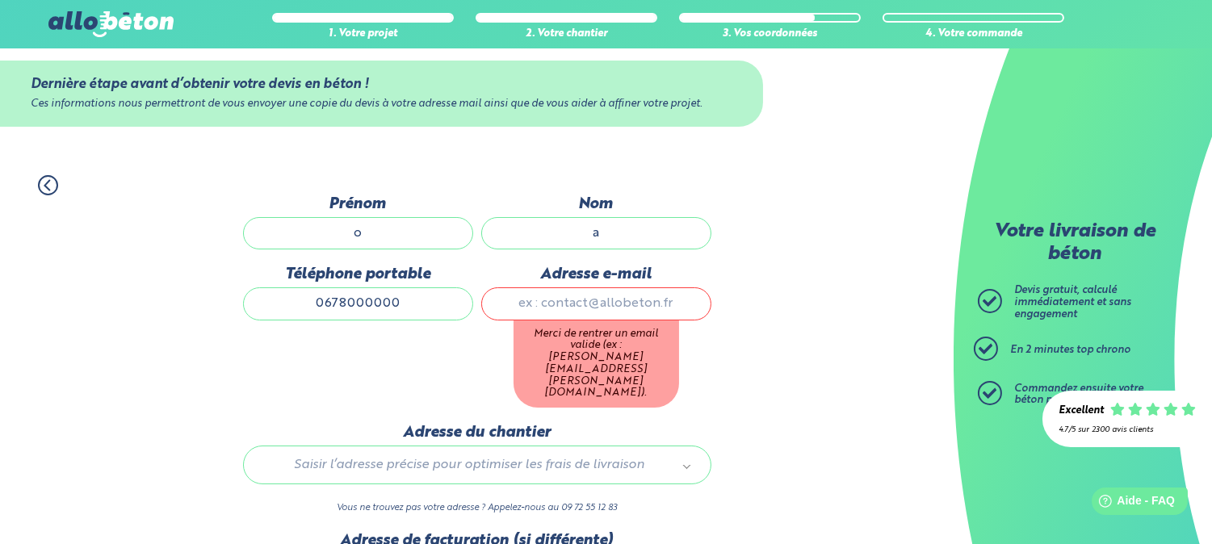
click at [578, 312] on input "Adresse e-mail" at bounding box center [596, 303] width 230 height 32
type input "azerty49@gmail.com"
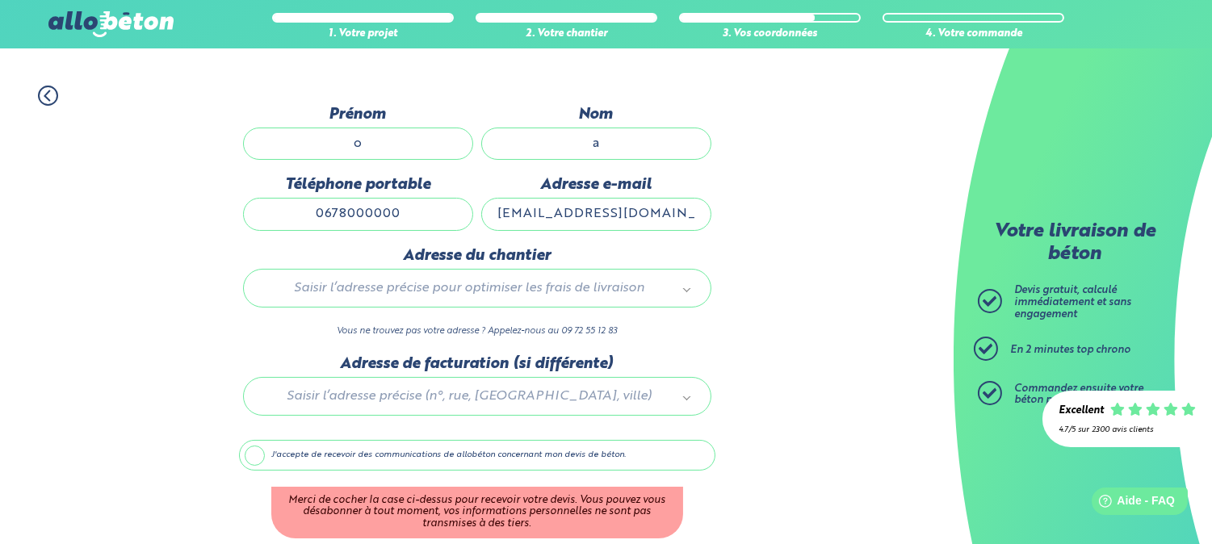
scroll to position [178, 0]
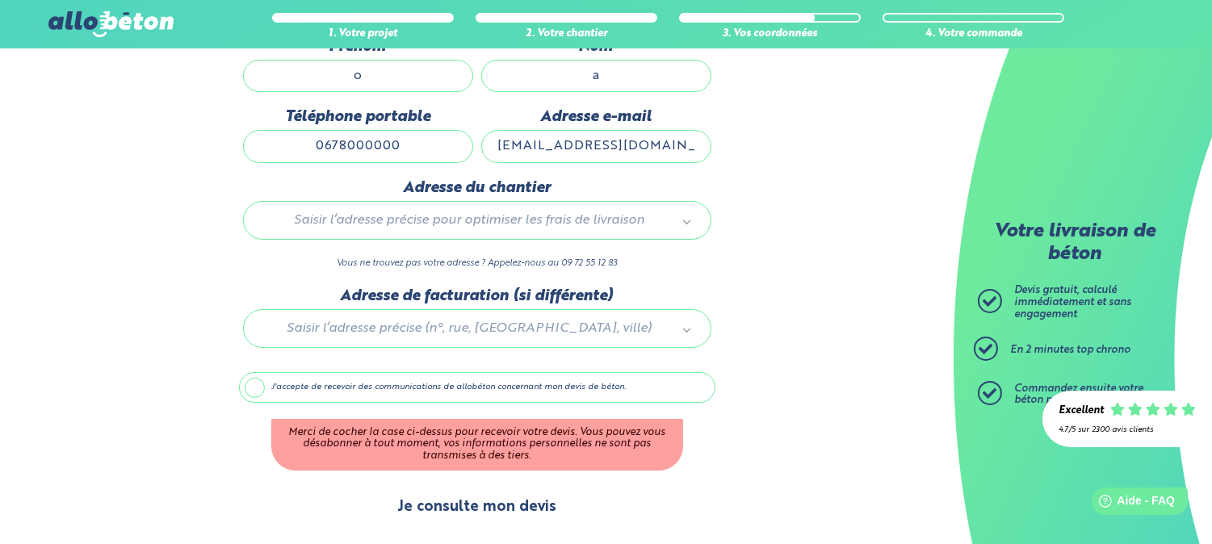
click at [495, 511] on button "Je consulte mon devis" at bounding box center [476, 507] width 191 height 41
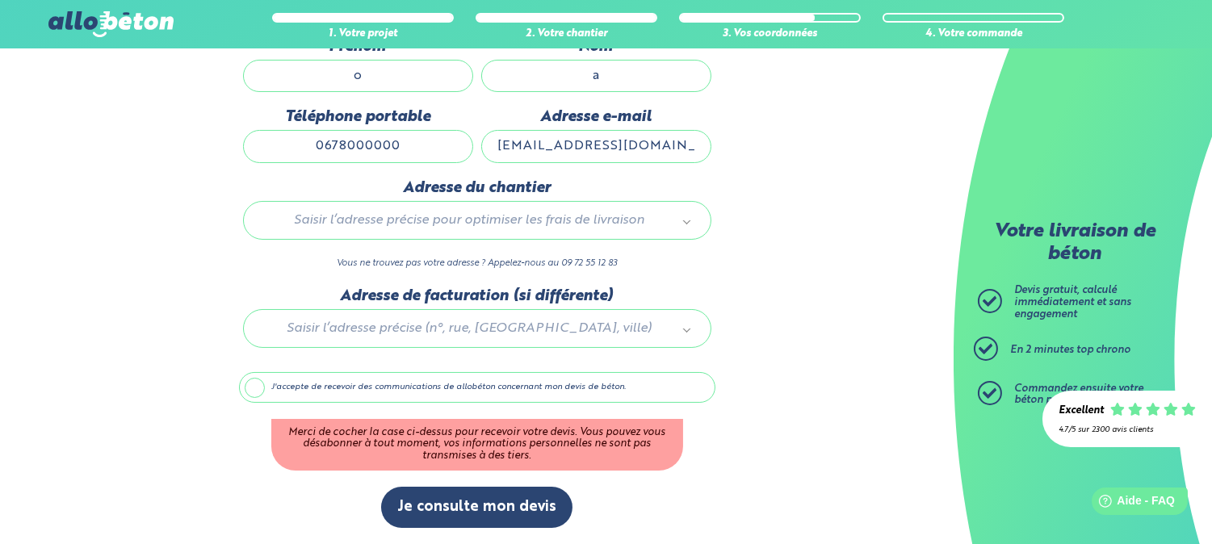
click at [278, 393] on label "J'accepte de recevoir des communications de allobéton concernant mon devis de b…" at bounding box center [477, 387] width 476 height 31
click at [0, 0] on input "J'accepte de recevoir des communications de allobéton concernant mon devis de b…" at bounding box center [0, 0] width 0 height 0
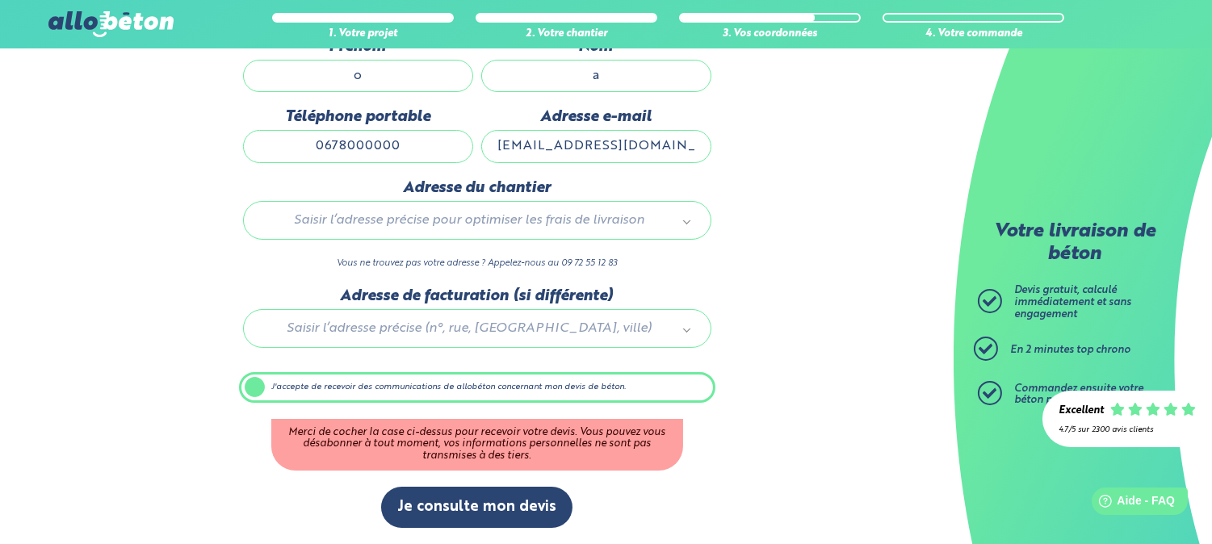
scroll to position [108, 0]
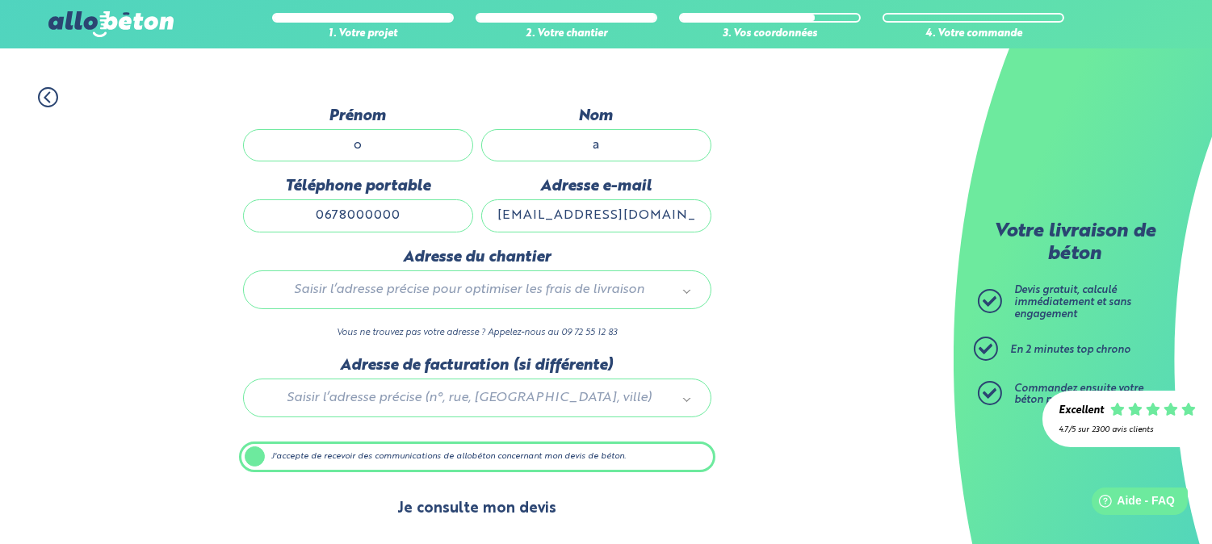
click at [484, 501] on button "Je consulte mon devis" at bounding box center [476, 508] width 191 height 41
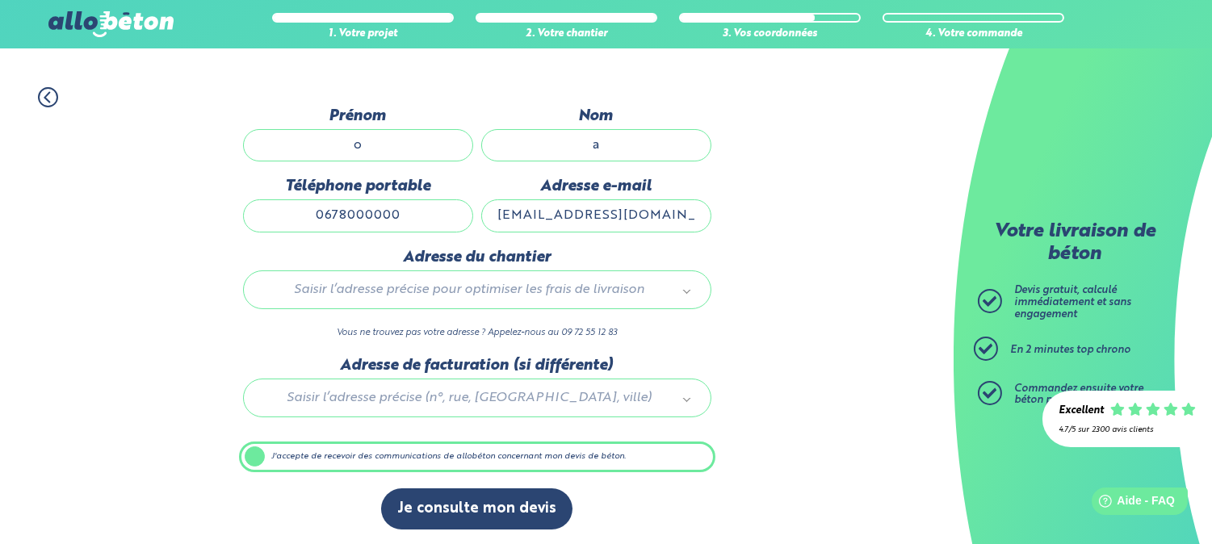
click at [808, 355] on div "1. Votre projet 2. Votre chantier 3. Vos coordonnées 4. Votre commande Dernière…" at bounding box center [476, 308] width 953 height 475
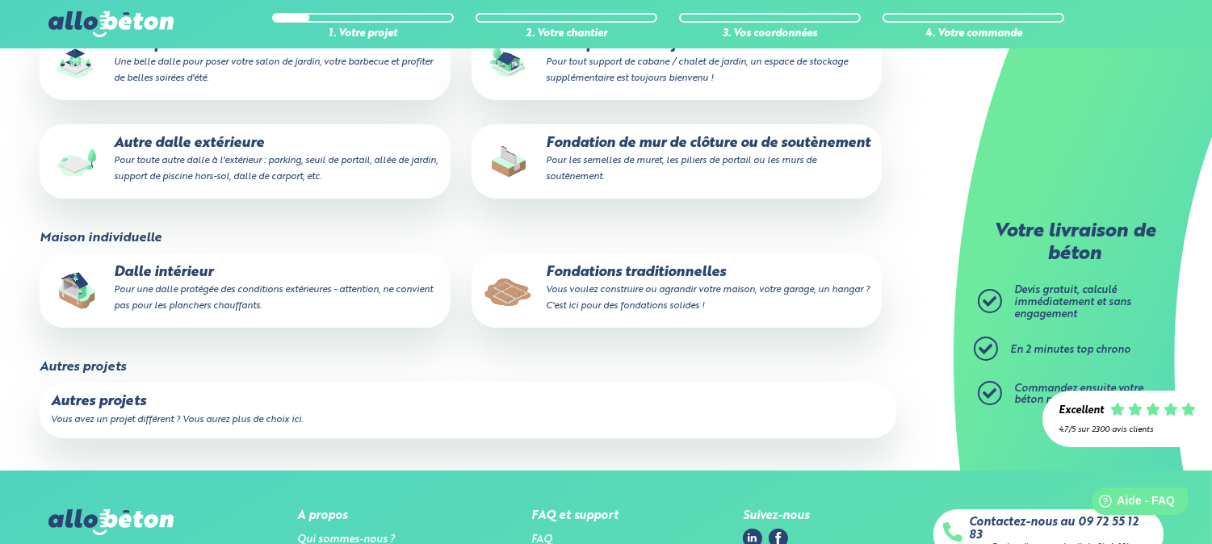
scroll to position [200, 0]
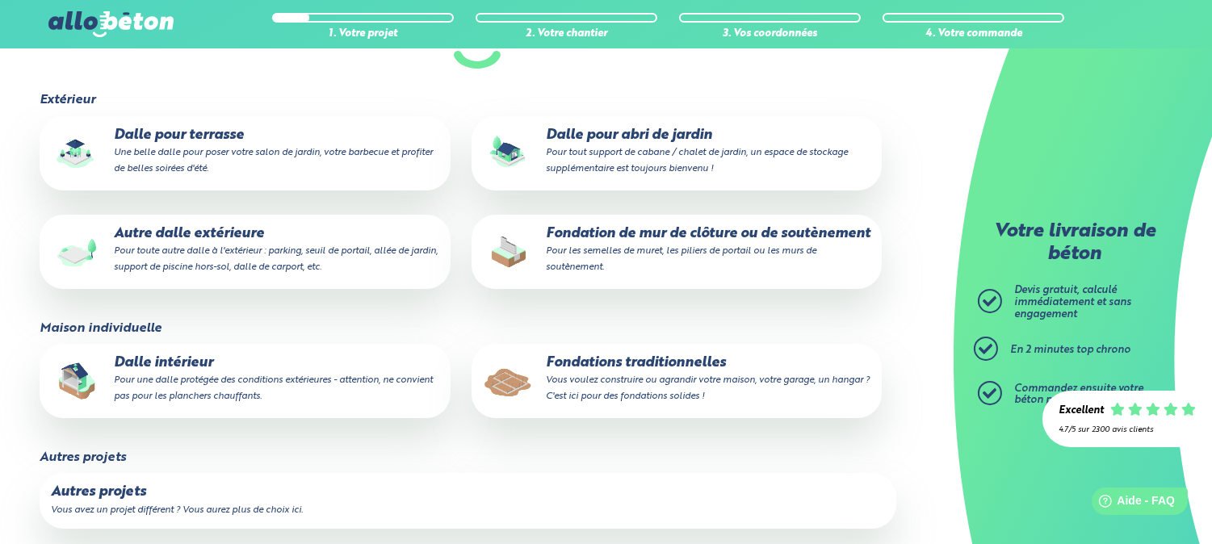
click at [238, 247] on small "Pour toute autre dalle à l'extérieur : parking, seuil de portail, allée de jard…" at bounding box center [276, 259] width 324 height 26
click at [0, 0] on input "Autre dalle extérieure Pour toute autre dalle à l'extérieur : parking, seuil de…" at bounding box center [0, 0] width 0 height 0
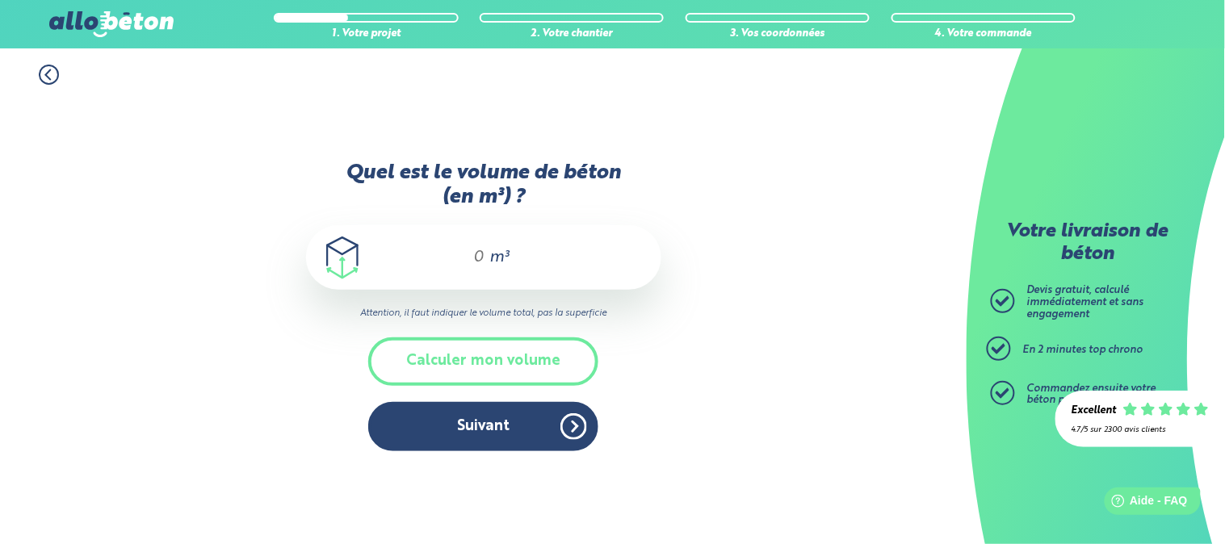
click at [487, 267] on div "m³" at bounding box center [483, 257] width 355 height 65
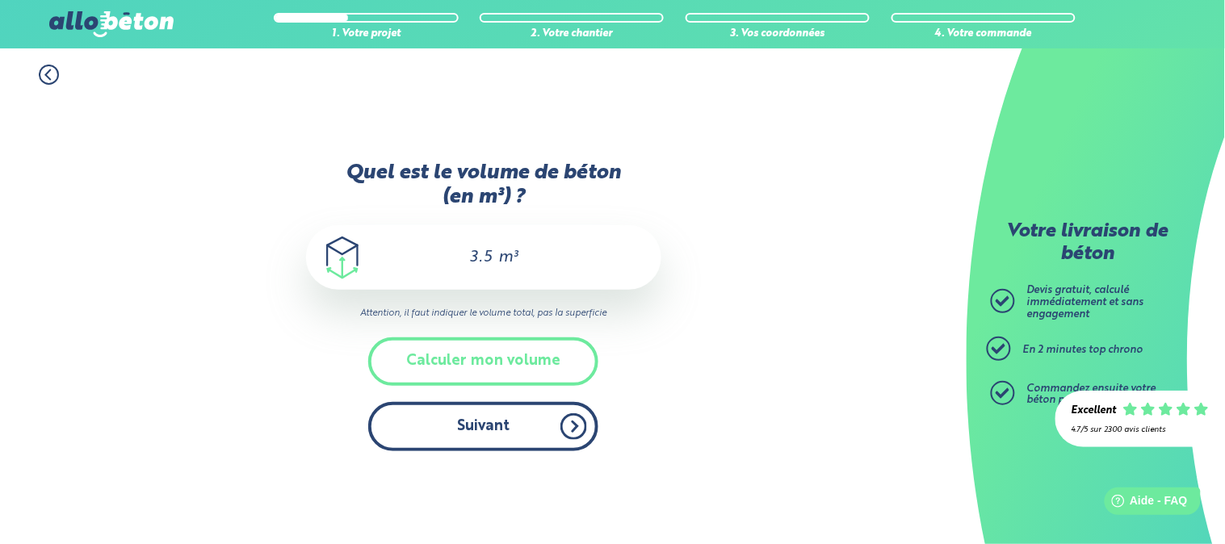
type input "3.5"
drag, startPoint x: 471, startPoint y: 429, endPoint x: 480, endPoint y: 428, distance: 8.9
click at [473, 429] on button "Suivant" at bounding box center [483, 426] width 230 height 49
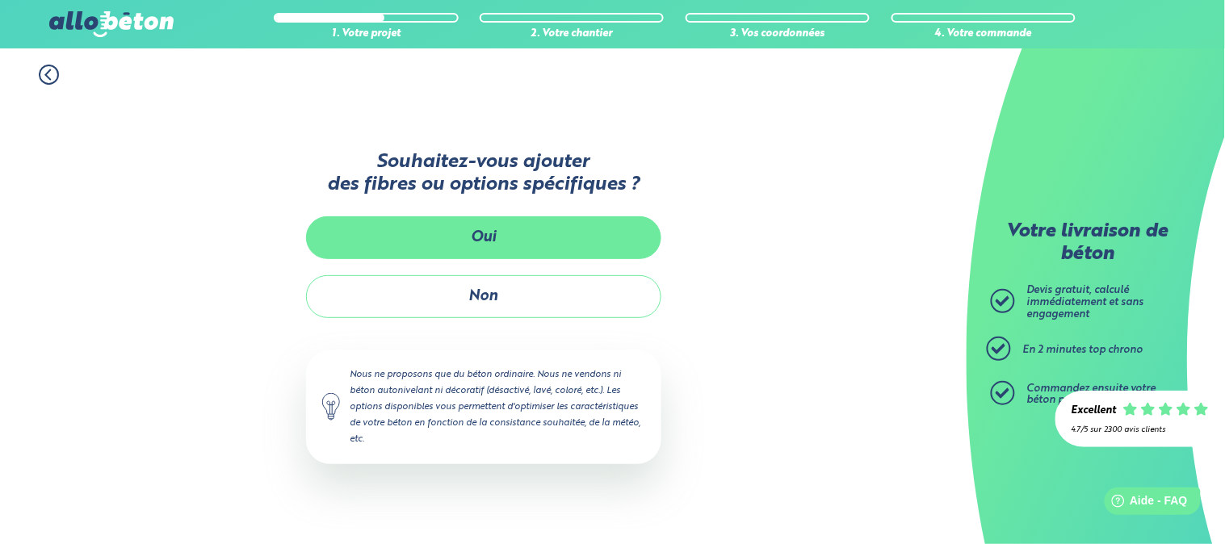
click at [520, 251] on button "Oui" at bounding box center [483, 237] width 355 height 43
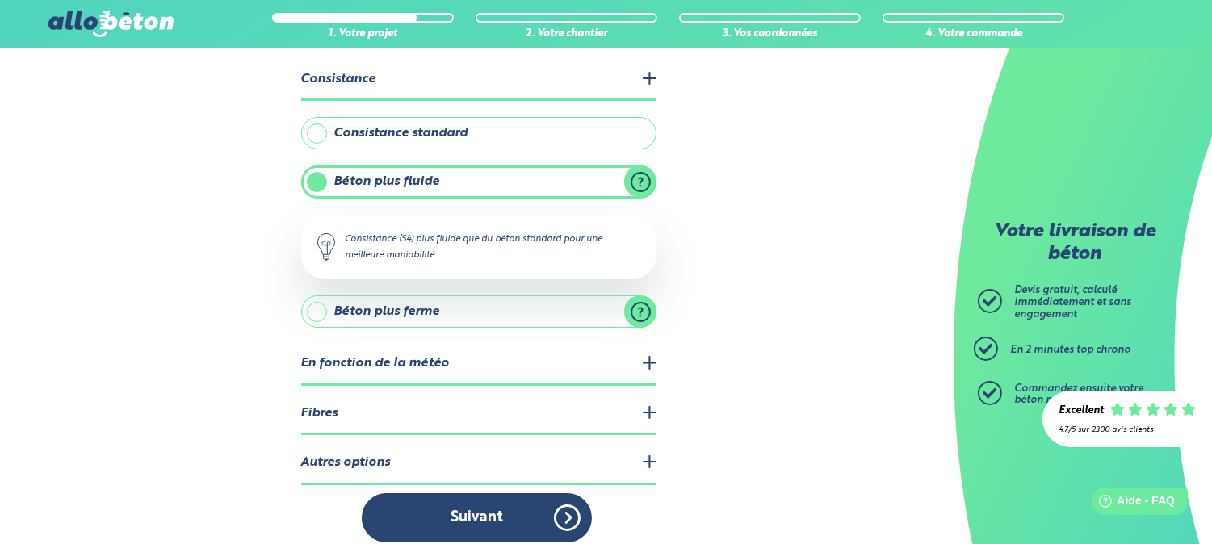
scroll to position [95, 0]
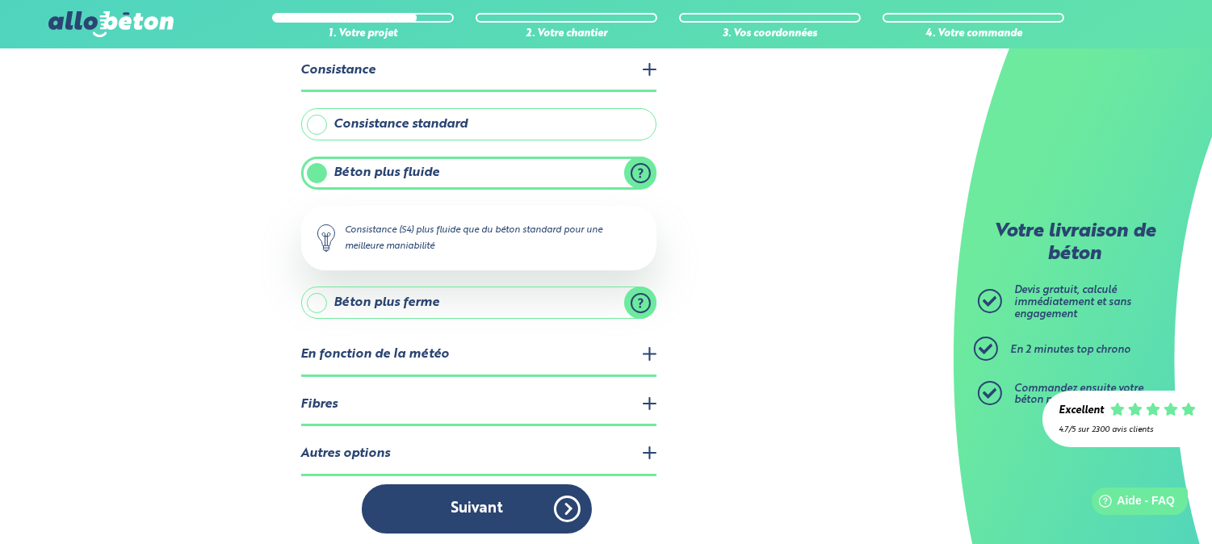
click at [408, 402] on legend "Fibres" at bounding box center [478, 405] width 355 height 41
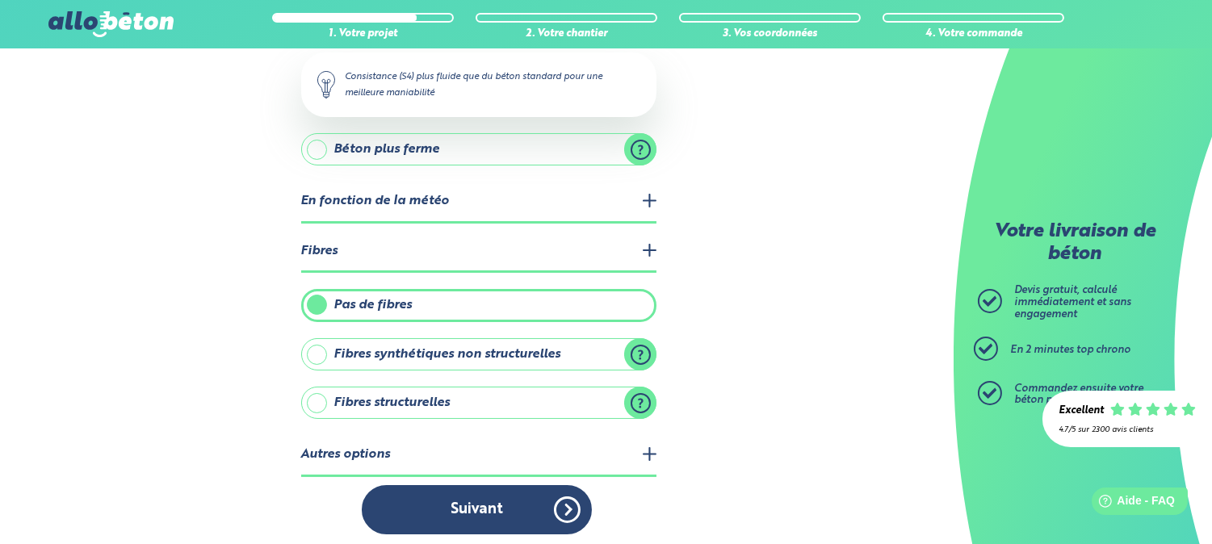
click at [412, 408] on label "Fibres structurelles" at bounding box center [478, 403] width 355 height 32
click at [0, 0] on input "Fibres structurelles" at bounding box center [0, 0] width 0 height 0
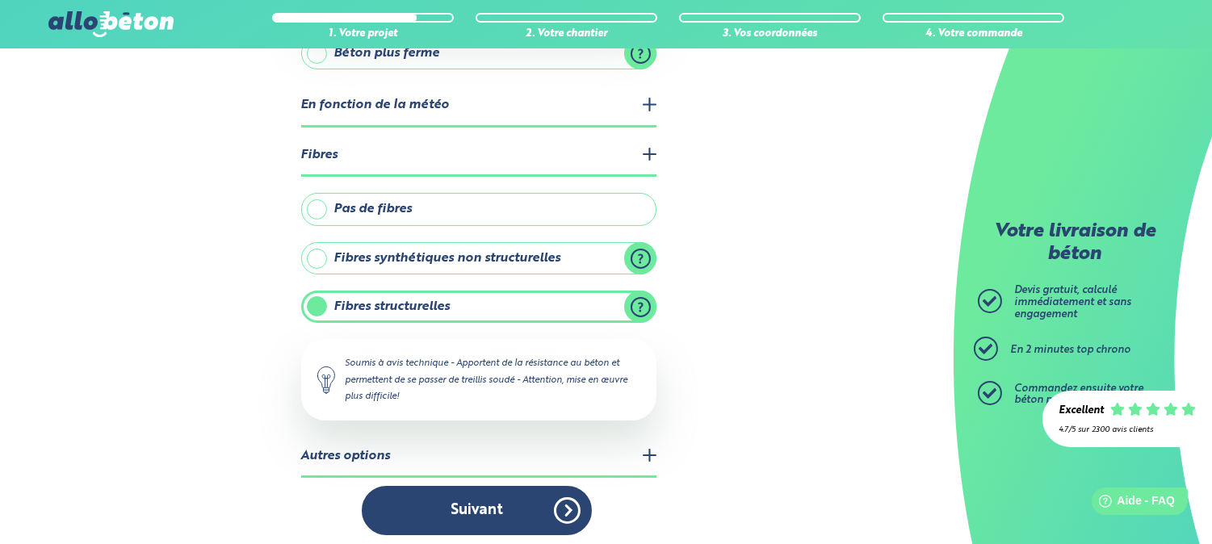
scroll to position [346, 0]
click at [407, 463] on legend "Autres options" at bounding box center [478, 456] width 355 height 41
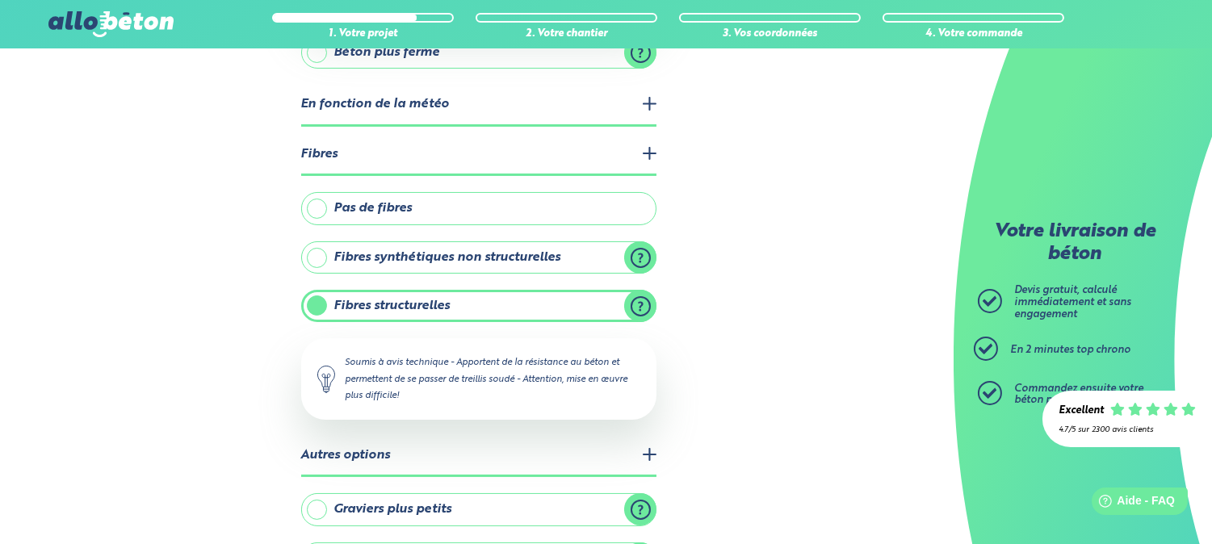
scroll to position [453, 0]
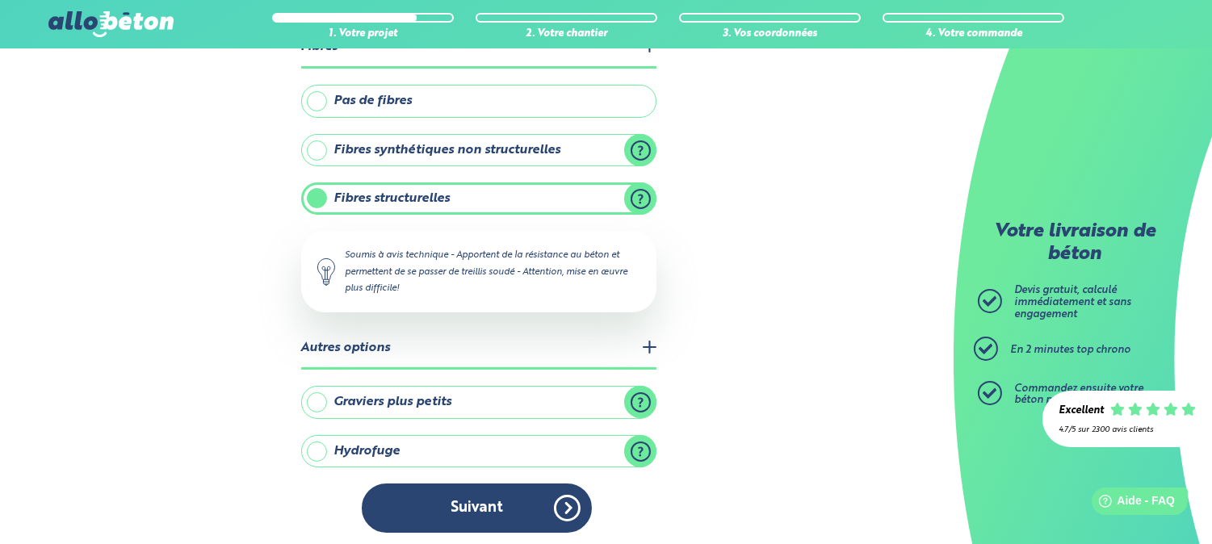
click at [348, 390] on label "Graviers plus petits" at bounding box center [478, 402] width 355 height 32
click at [0, 0] on input "Graviers plus petits" at bounding box center [0, 0] width 0 height 0
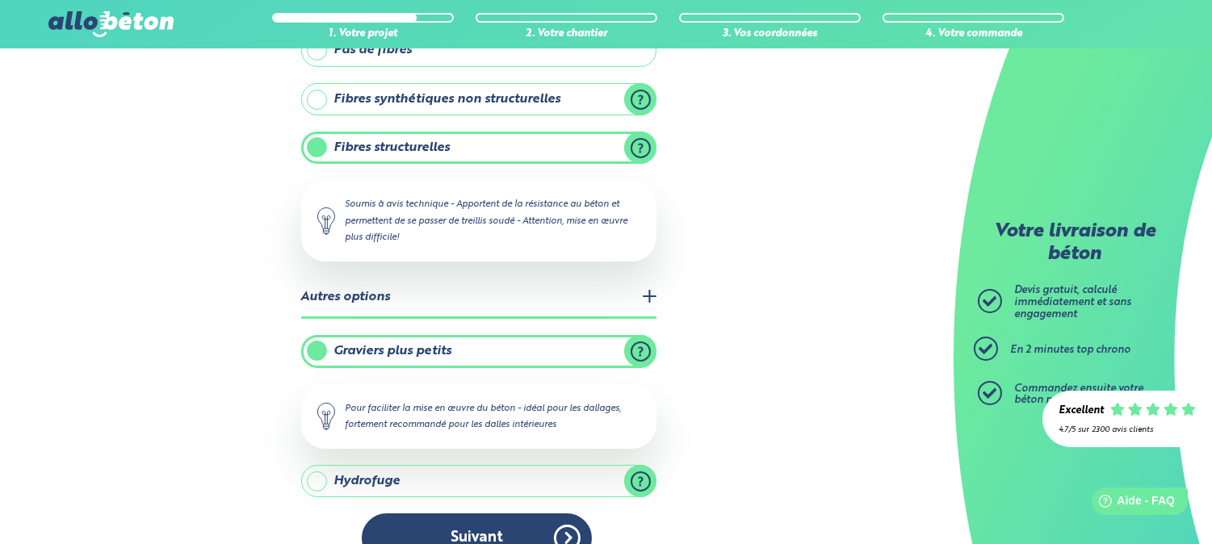
scroll to position [531, 0]
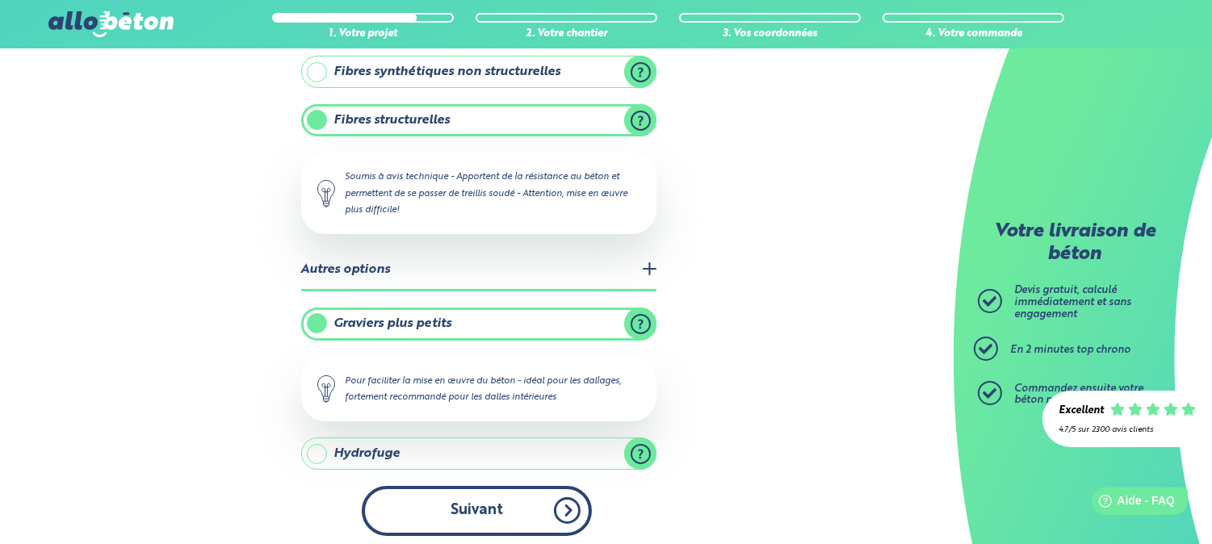
click at [495, 498] on button "Suivant" at bounding box center [477, 510] width 230 height 49
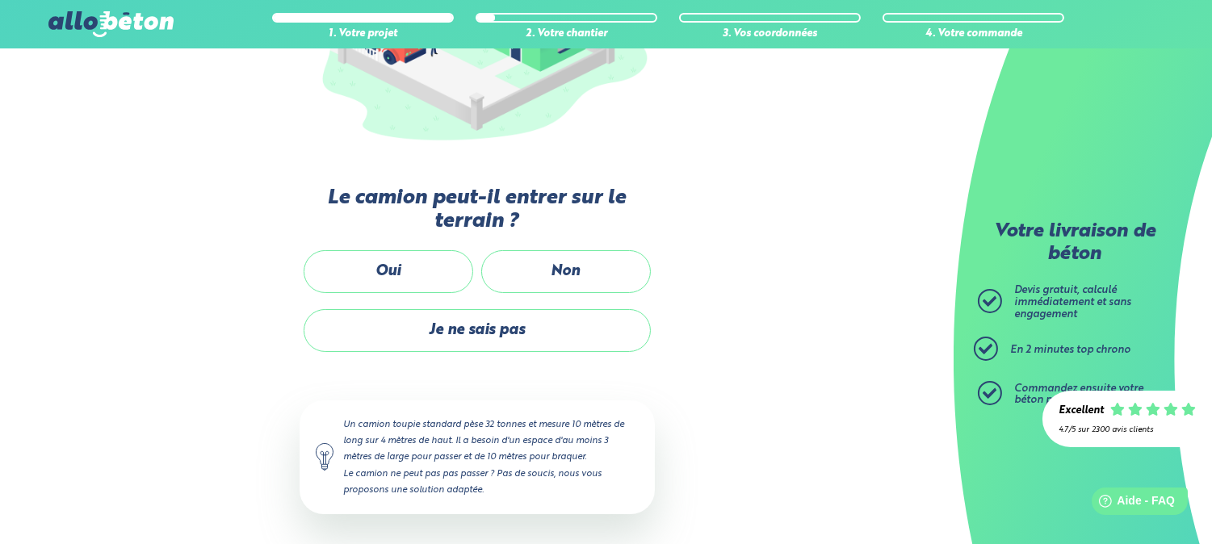
click at [424, 245] on div "Passons au chantier Les étapes à venir nous permettent de déterminer les équipe…" at bounding box center [477, 232] width 355 height 629
click at [425, 260] on label "Oui" at bounding box center [389, 271] width 170 height 43
click at [0, 0] on input "Oui" at bounding box center [0, 0] width 0 height 0
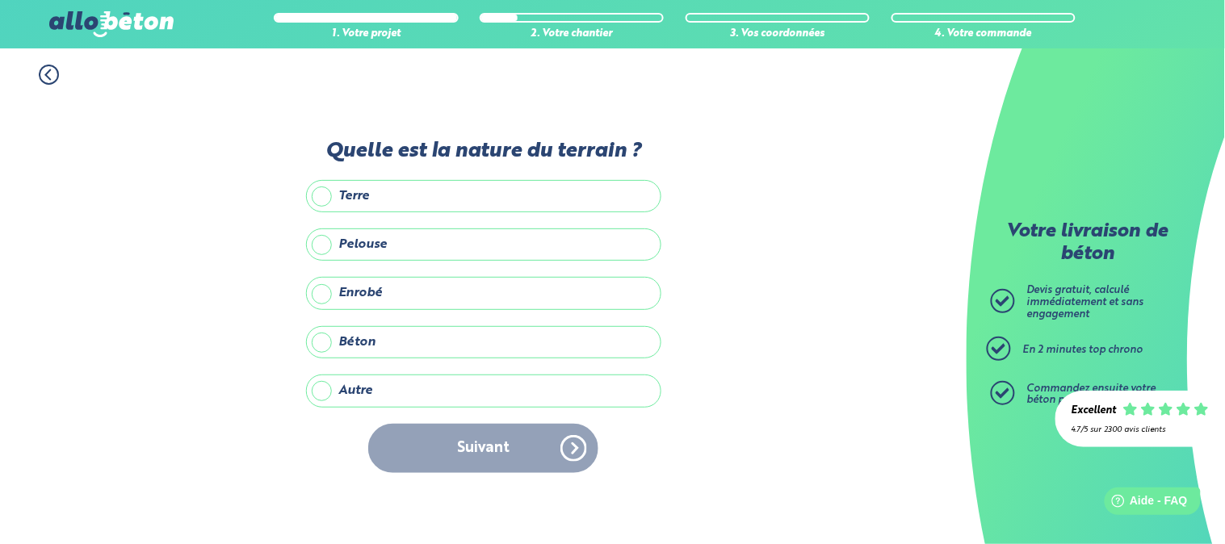
click at [367, 295] on label "Enrobé" at bounding box center [483, 293] width 355 height 32
click at [0, 0] on input "Enrobé" at bounding box center [0, 0] width 0 height 0
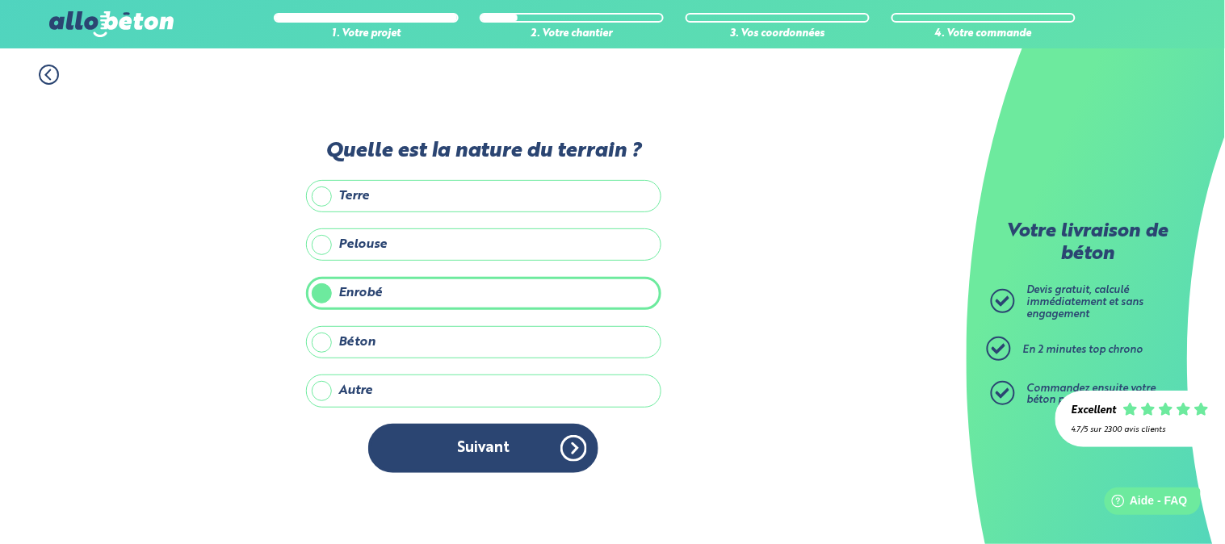
click at [530, 479] on div "Quelle est la nature du terrain ? Terre Pelouse Enrobé Béton Autre Précisez la …" at bounding box center [483, 315] width 355 height 350
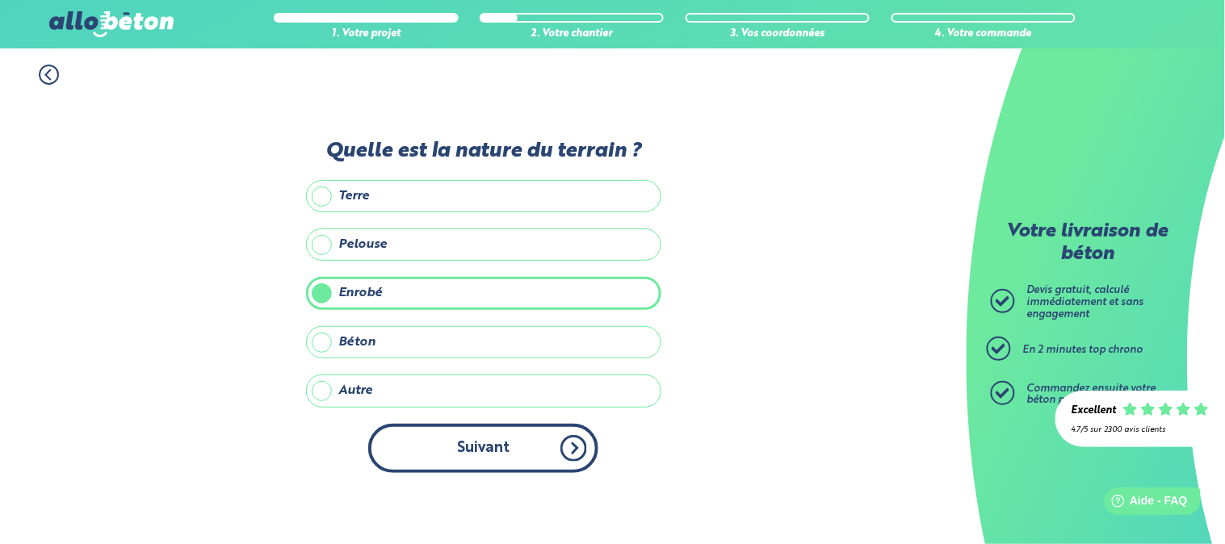
click at [523, 446] on button "Suivant" at bounding box center [483, 448] width 230 height 49
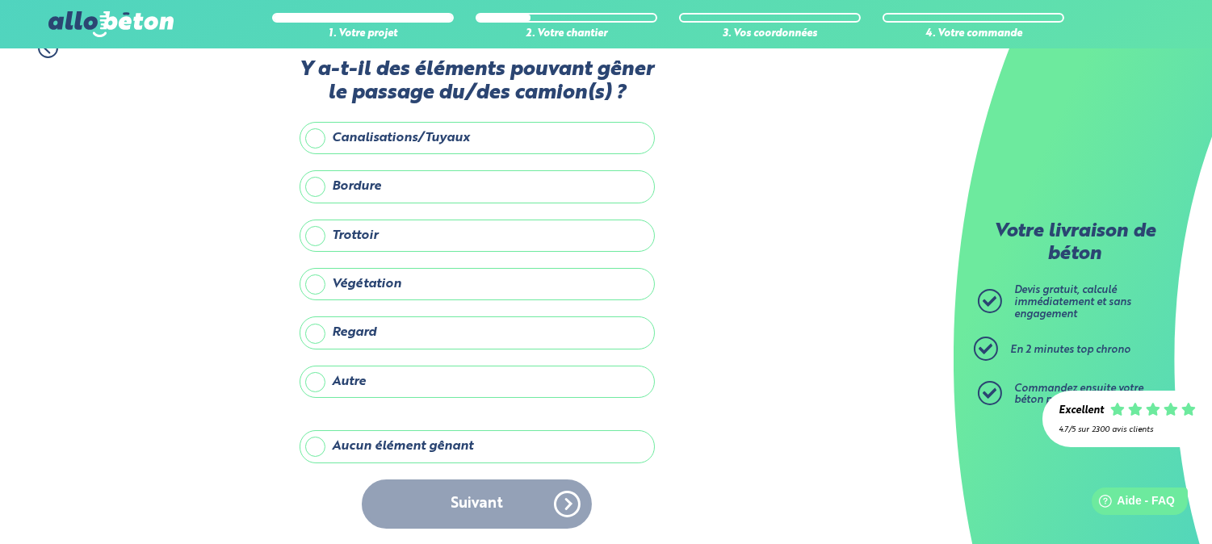
click at [404, 441] on label "Aucun élément gênant" at bounding box center [477, 446] width 355 height 32
click at [0, 0] on input "Aucun élément gênant" at bounding box center [0, 0] width 0 height 0
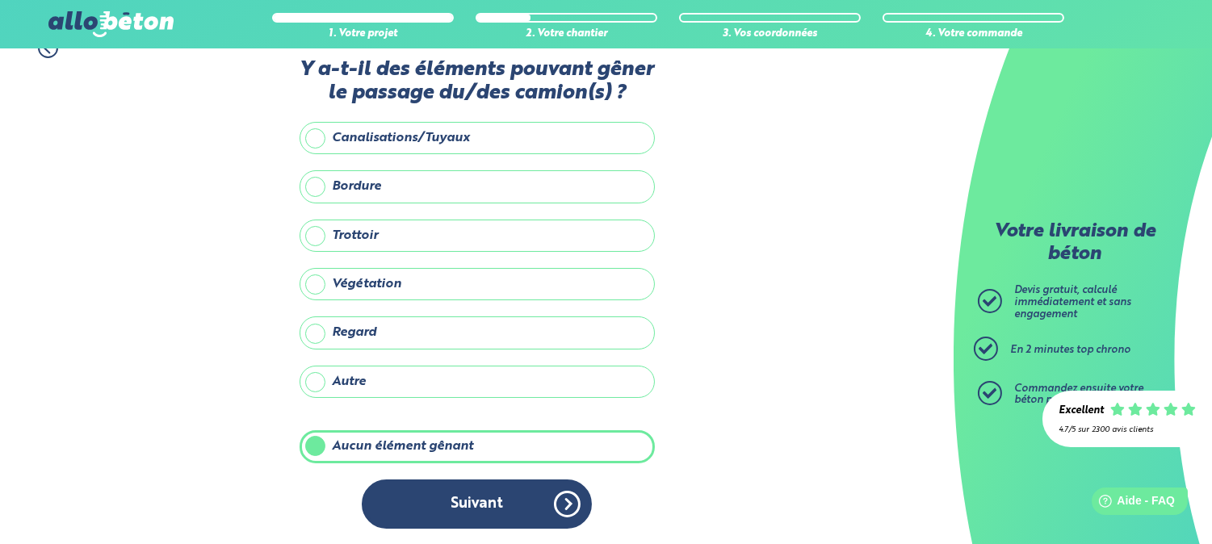
scroll to position [26, 0]
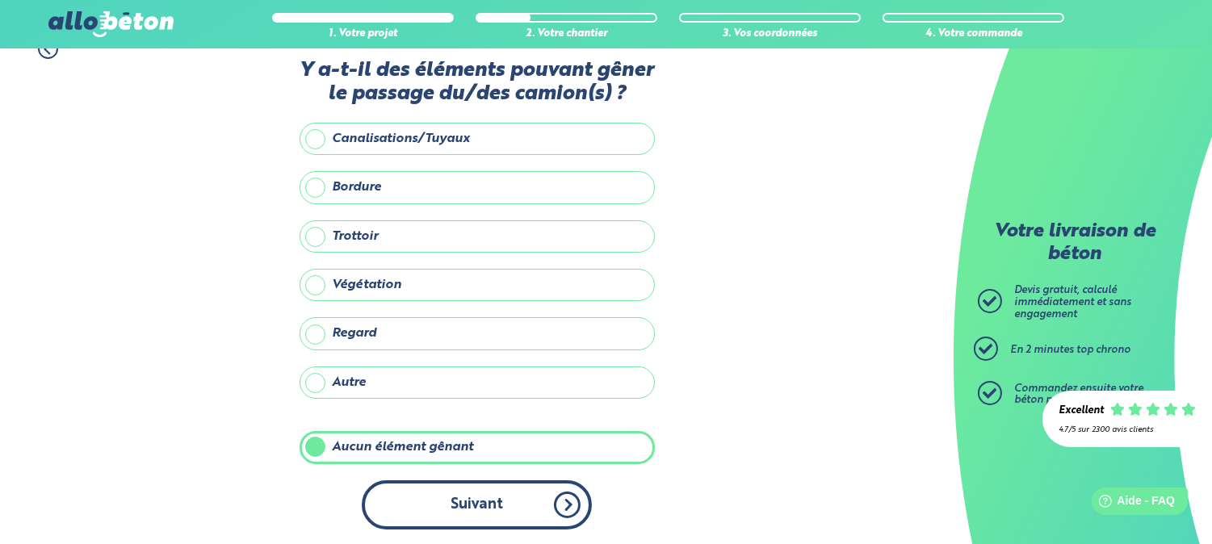
click at [541, 521] on button "Suivant" at bounding box center [477, 504] width 230 height 49
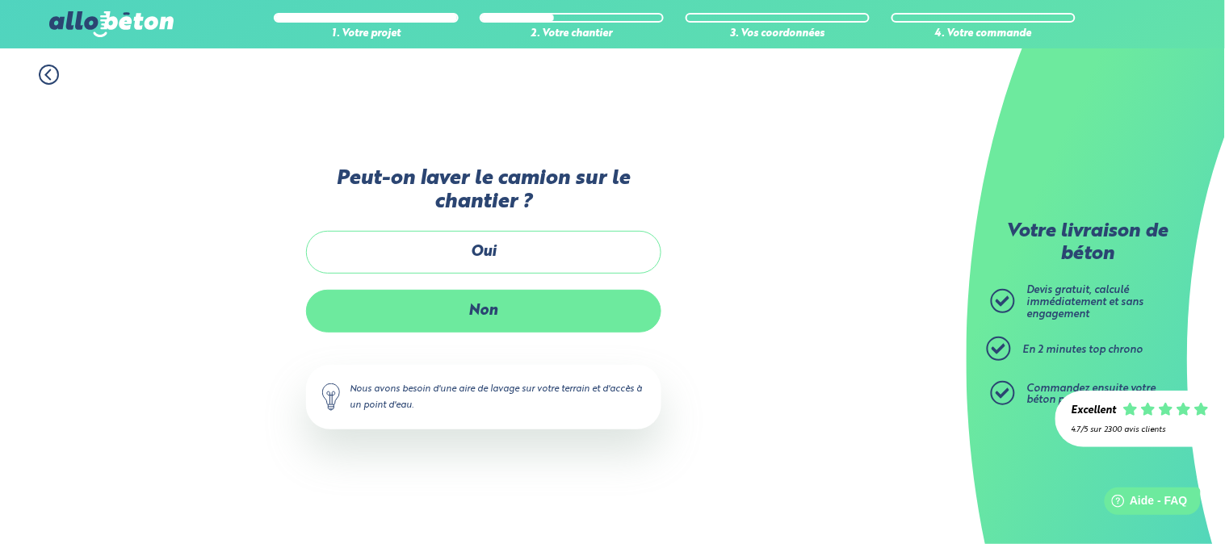
click at [496, 295] on label "Non" at bounding box center [483, 311] width 355 height 43
click at [0, 0] on input "Non" at bounding box center [0, 0] width 0 height 0
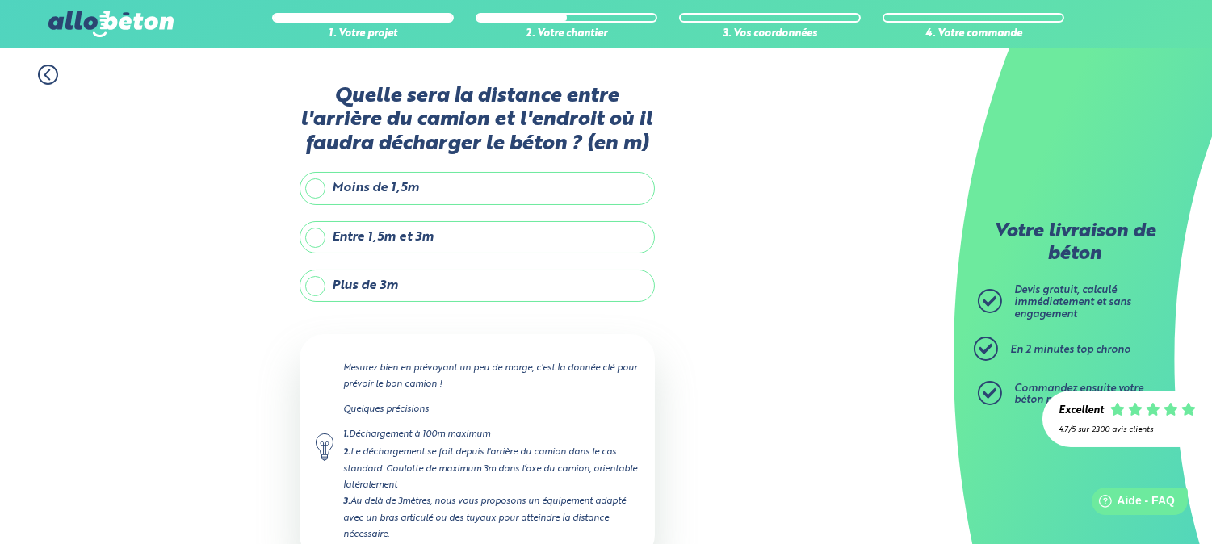
click at [400, 241] on label "Entre 1,5m et 3m" at bounding box center [477, 237] width 355 height 32
click at [0, 0] on input "Entre 1,5m et 3m" at bounding box center [0, 0] width 0 height 0
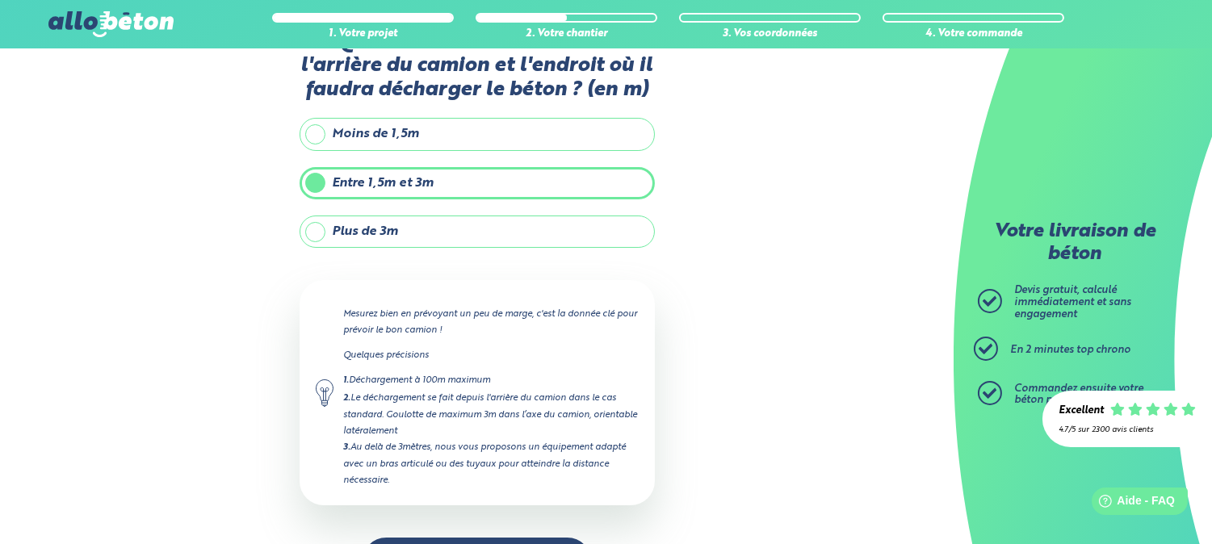
scroll to position [108, 0]
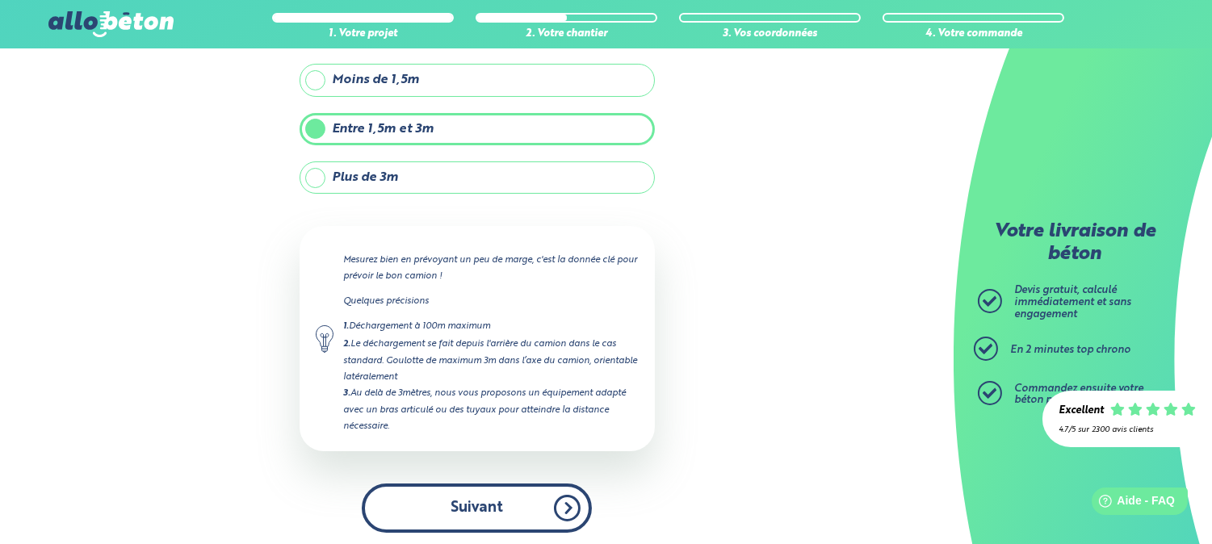
click at [507, 497] on button "Suivant" at bounding box center [477, 508] width 230 height 49
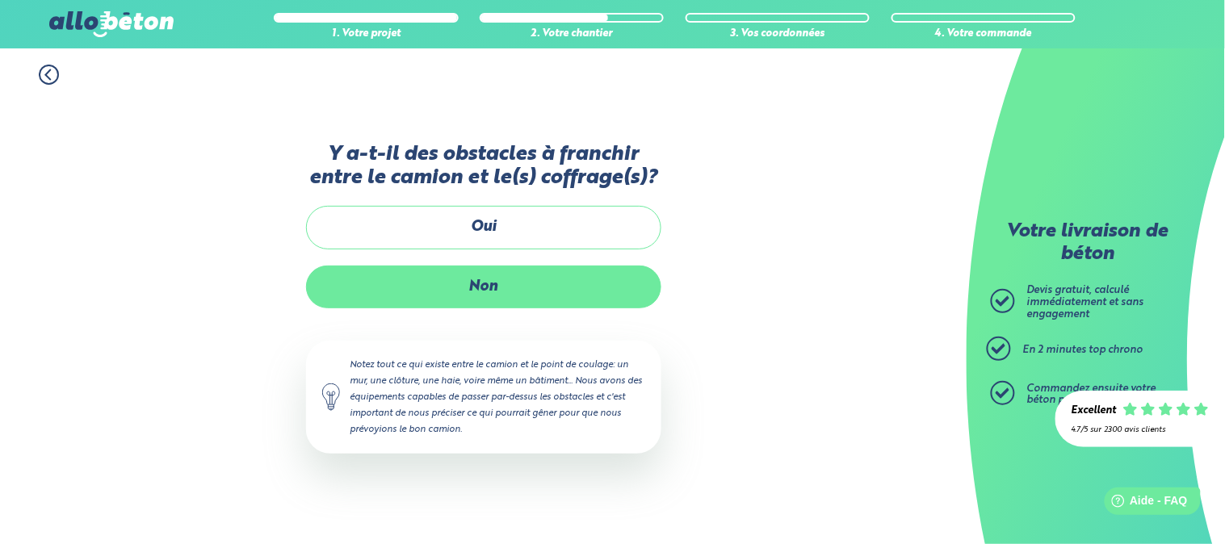
click at [531, 283] on label "Non" at bounding box center [483, 287] width 355 height 43
click at [0, 0] on input "Non" at bounding box center [0, 0] width 0 height 0
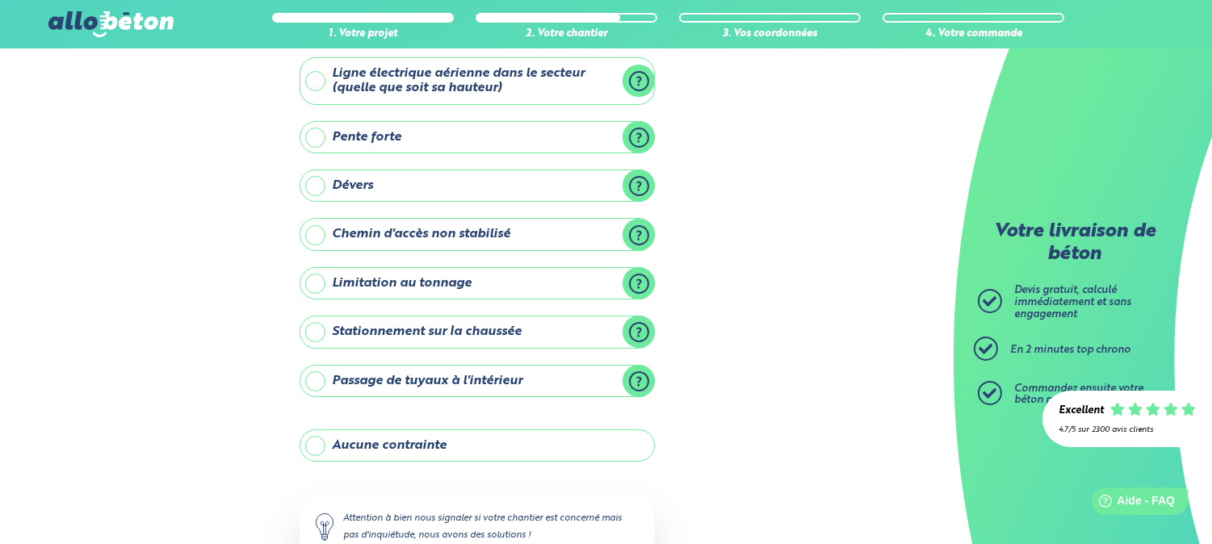
scroll to position [179, 0]
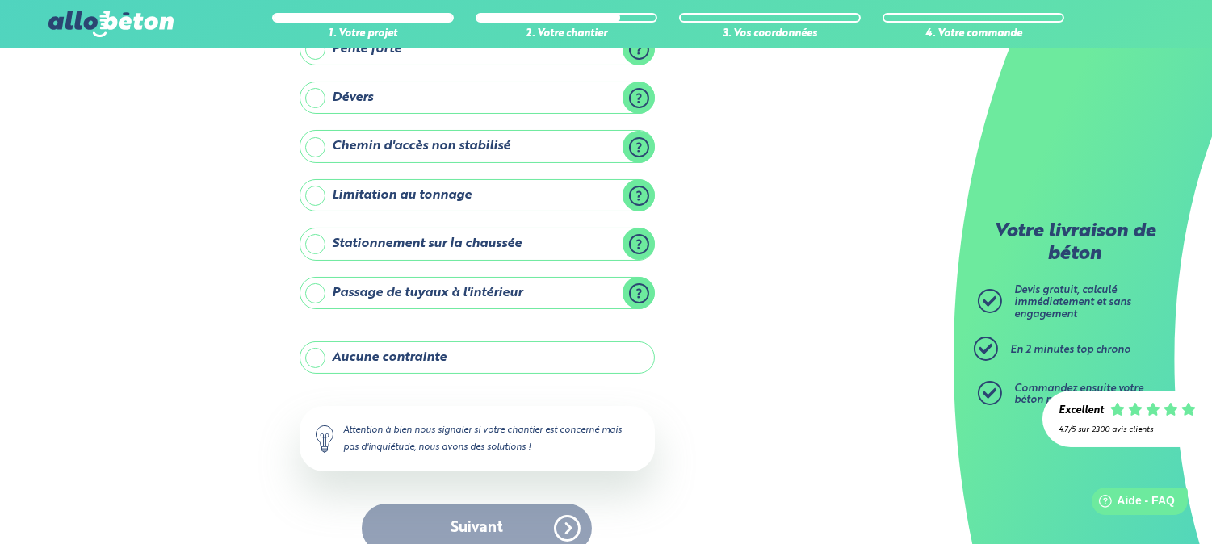
click at [408, 359] on label "Aucune contrainte" at bounding box center [477, 357] width 355 height 32
click at [0, 0] on input "Aucune contrainte" at bounding box center [0, 0] width 0 height 0
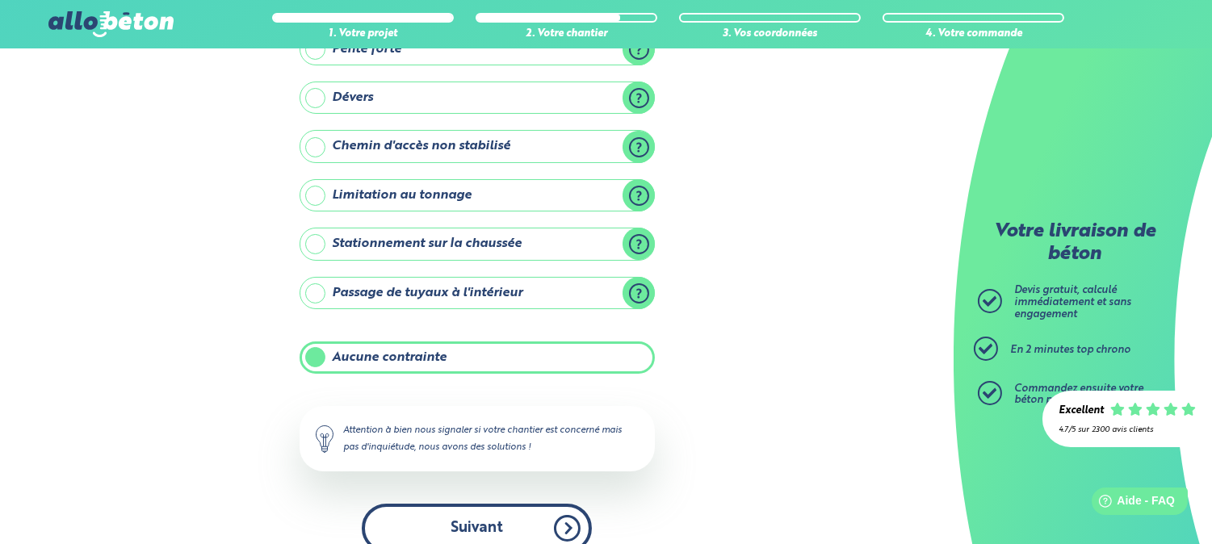
click at [499, 522] on button "Suivant" at bounding box center [477, 528] width 230 height 49
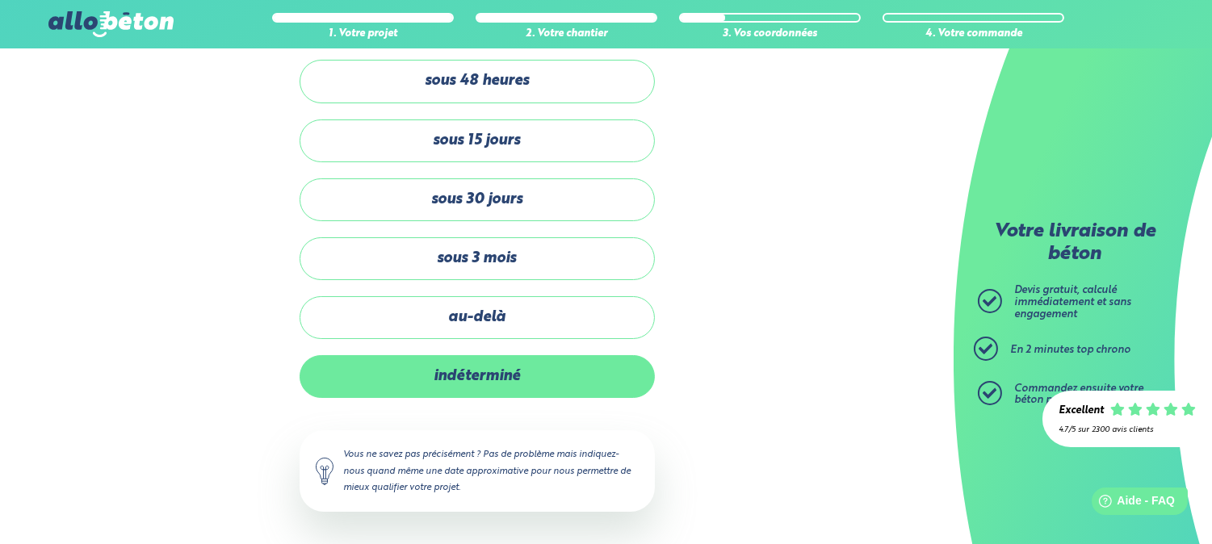
click at [507, 372] on label "indéterminé" at bounding box center [477, 376] width 355 height 43
click at [0, 0] on input "indéterminé" at bounding box center [0, 0] width 0 height 0
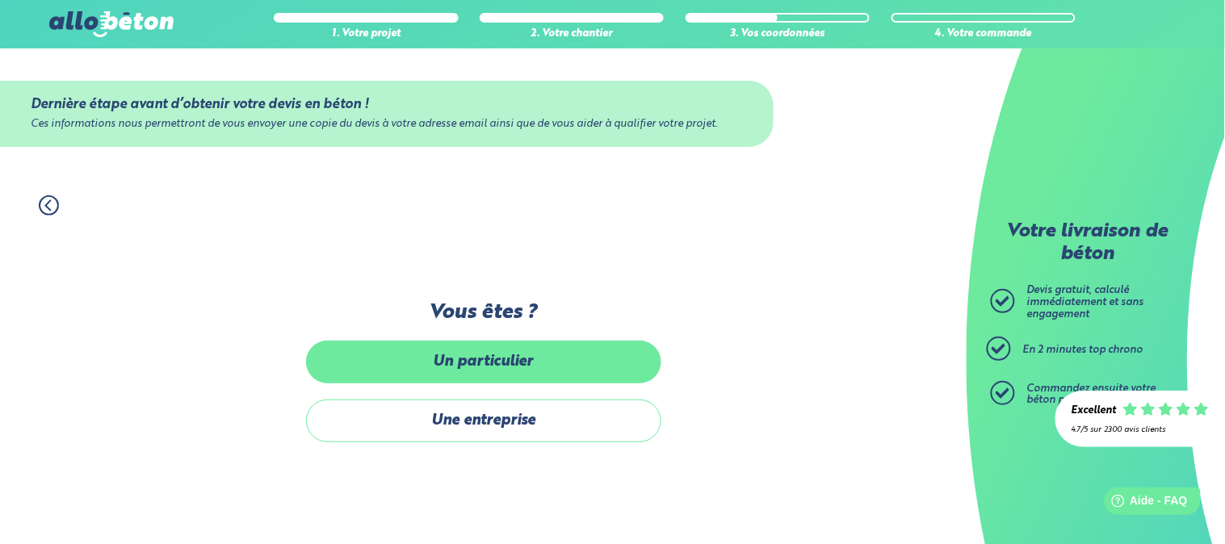
click at [522, 352] on label "Un particulier" at bounding box center [483, 362] width 355 height 43
click at [0, 0] on input "Un particulier" at bounding box center [0, 0] width 0 height 0
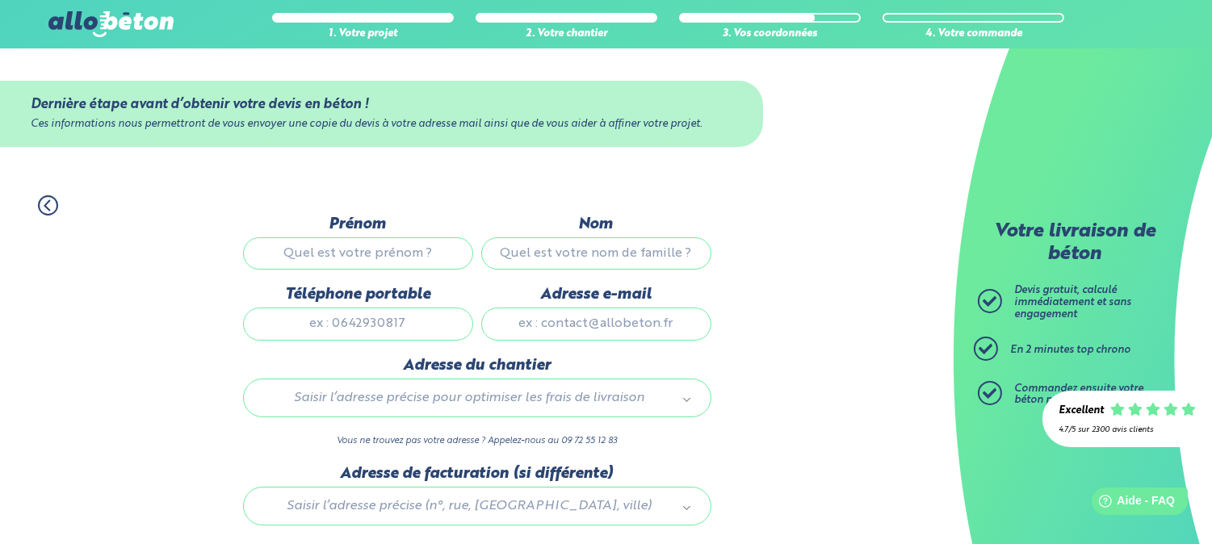
click at [383, 245] on input "Prénom" at bounding box center [358, 253] width 230 height 32
type input "o"
click at [521, 252] on input "Nom" at bounding box center [596, 253] width 230 height 32
type input "a"
click at [382, 319] on input "Téléphone portable" at bounding box center [358, 324] width 230 height 32
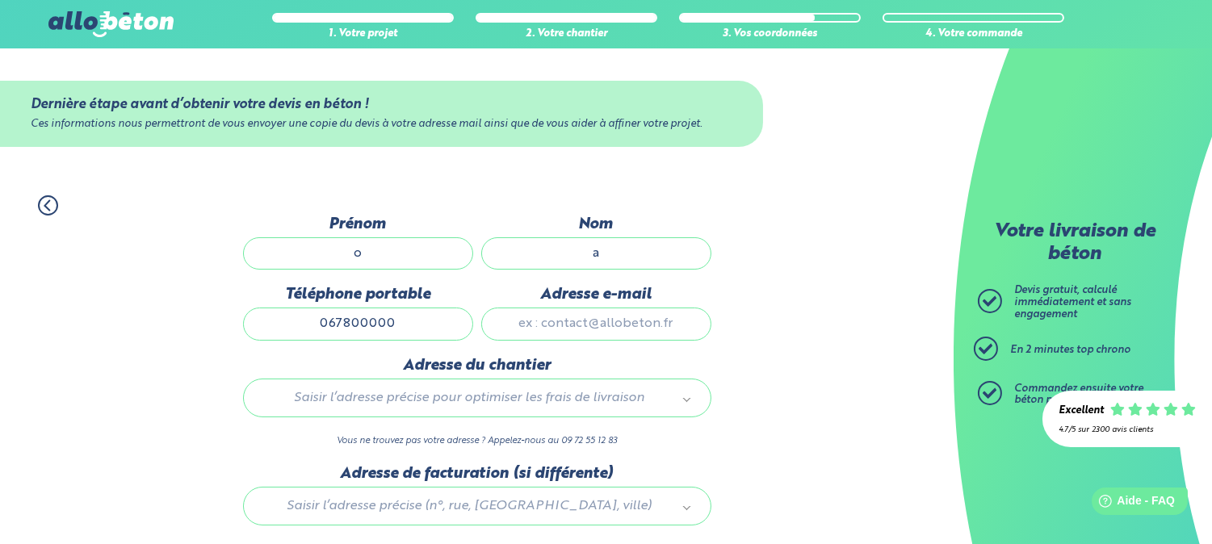
type input "0678000000"
click at [590, 334] on input "Adresse e-mail" at bounding box center [596, 324] width 230 height 32
type input "azerty49@gmail.com"
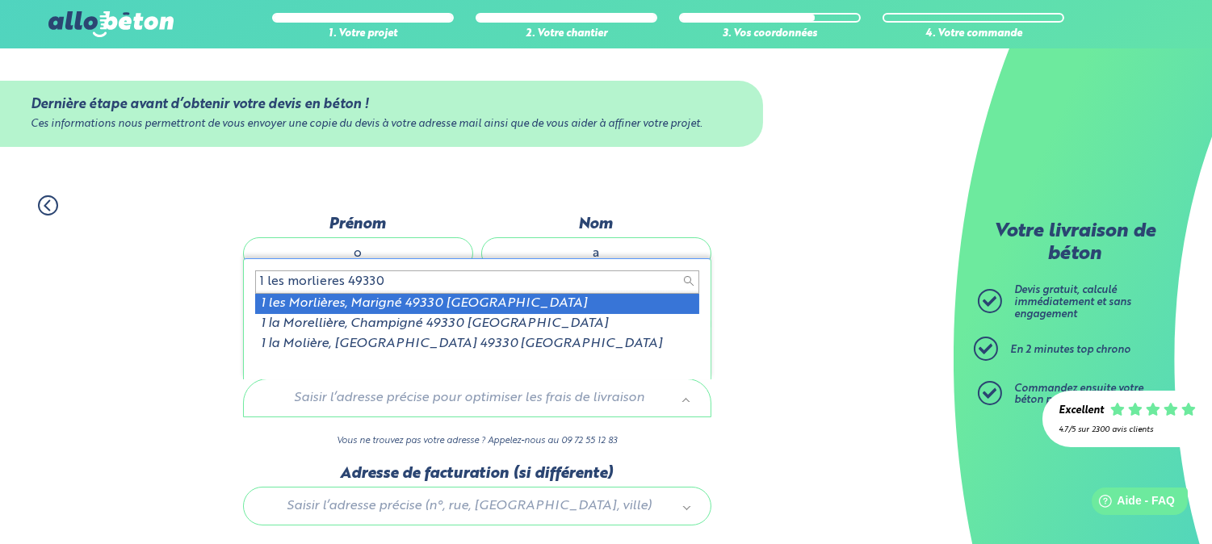
type input "1 les morlieres 49330"
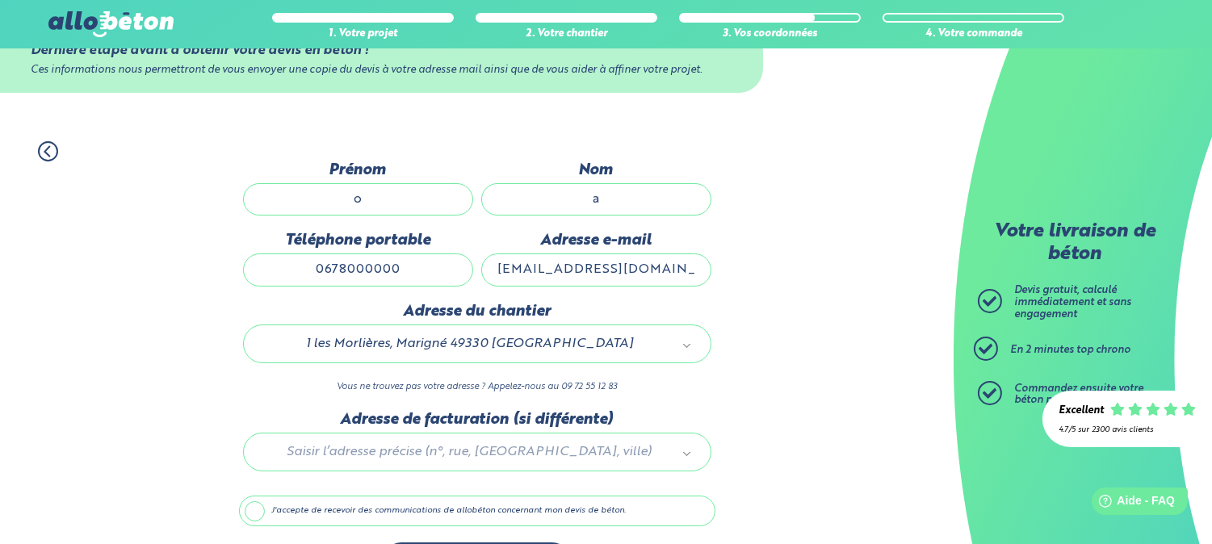
scroll to position [110, 0]
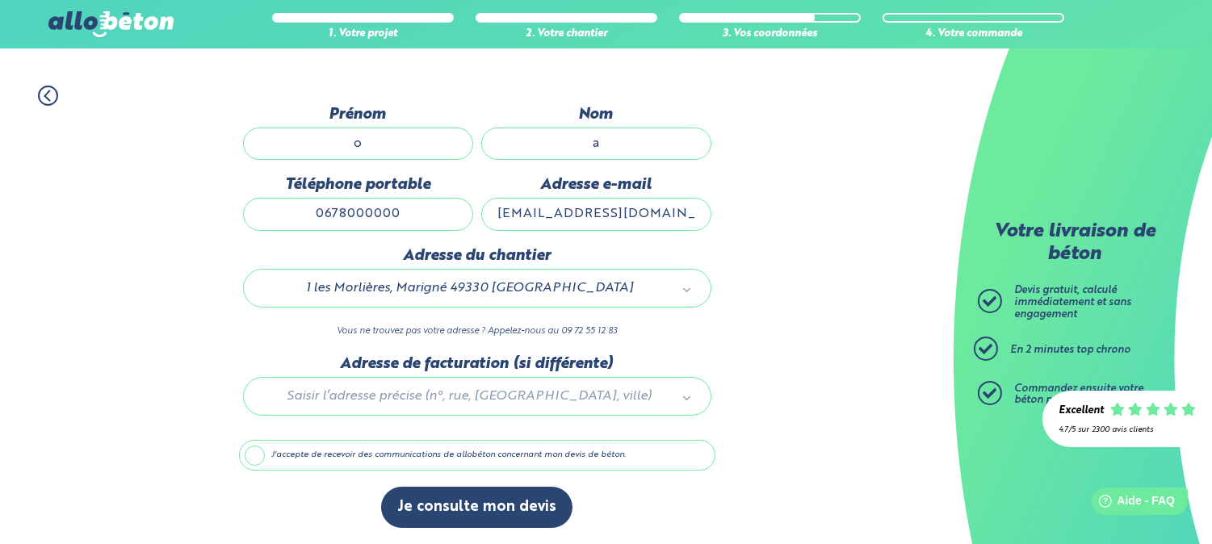
click at [258, 452] on label "J'accepte de recevoir des communications de allobéton concernant mon devis de b…" at bounding box center [477, 455] width 476 height 31
click at [0, 0] on input "J'accepte de recevoir des communications de allobéton concernant mon devis de b…" at bounding box center [0, 0] width 0 height 0
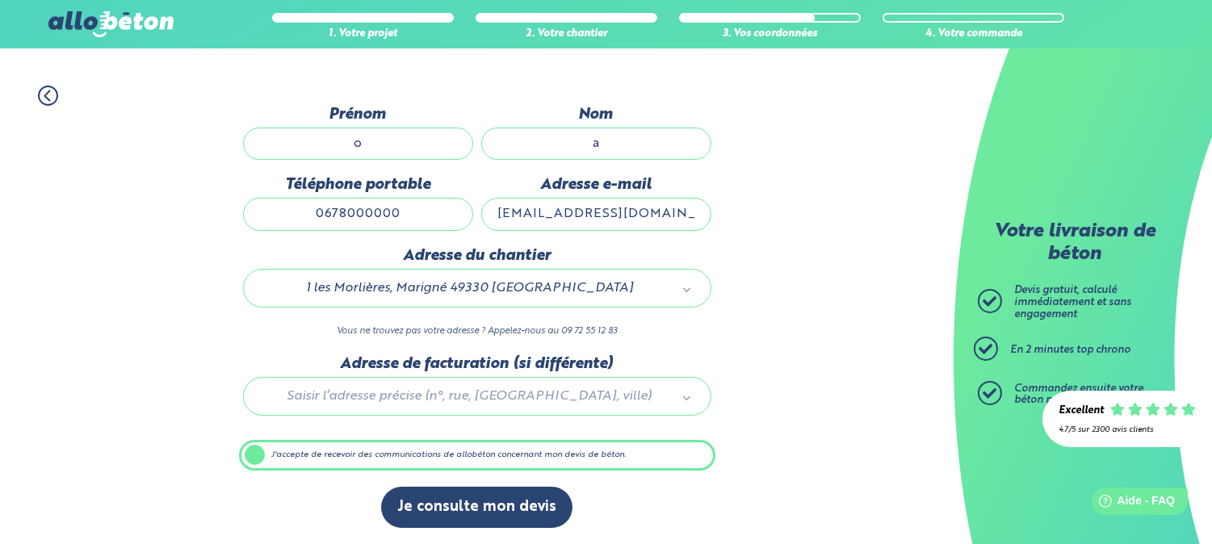
scroll to position [108, 0]
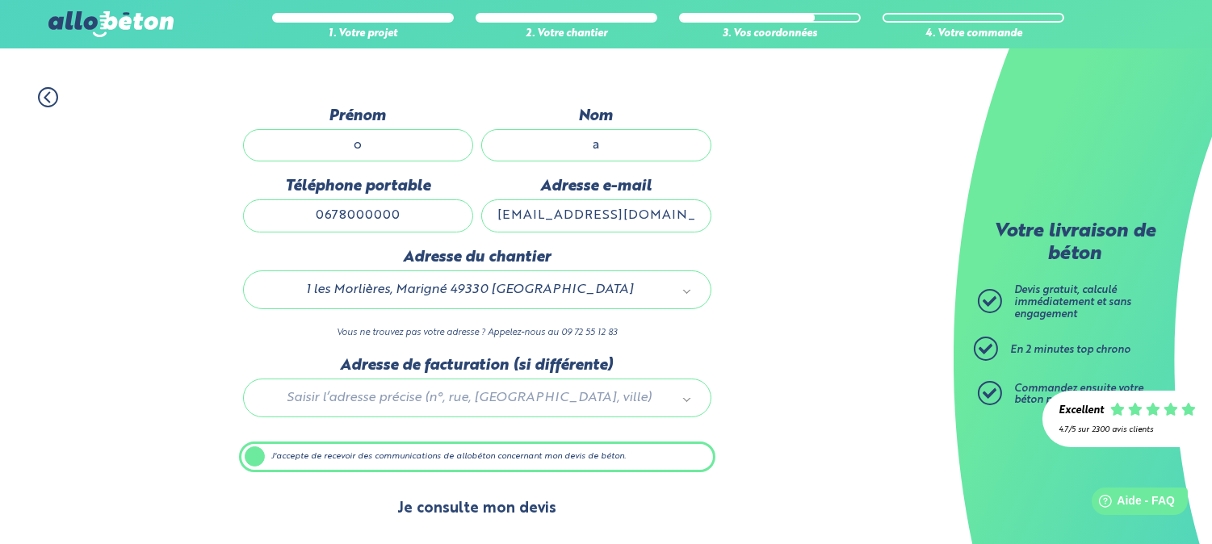
click at [499, 498] on button "Je consulte mon devis" at bounding box center [476, 508] width 191 height 41
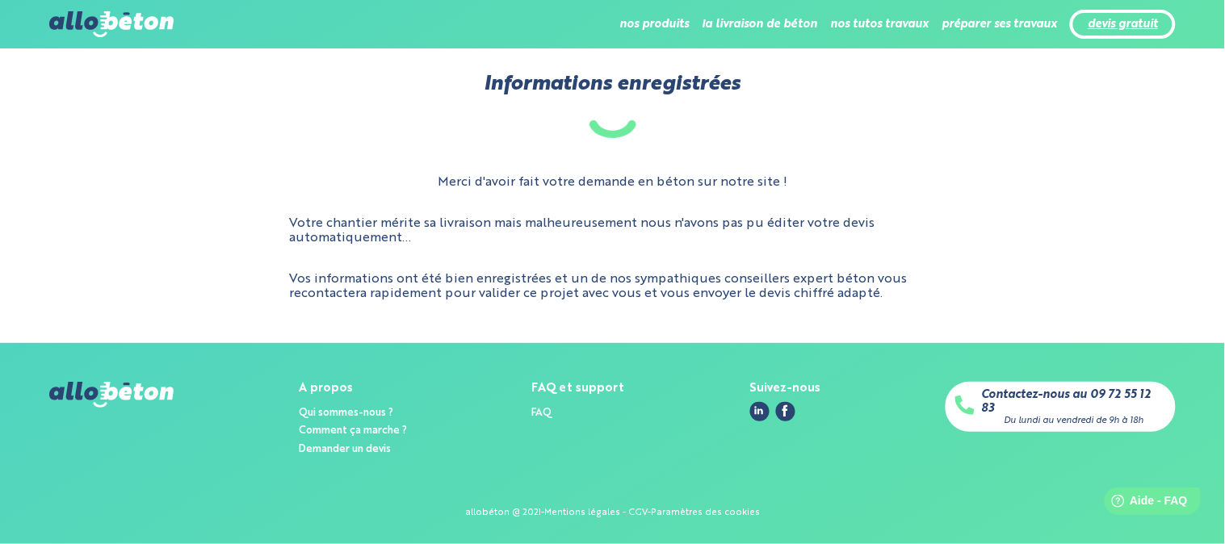
click at [1145, 20] on link "devis gratuit" at bounding box center [1122, 25] width 70 height 14
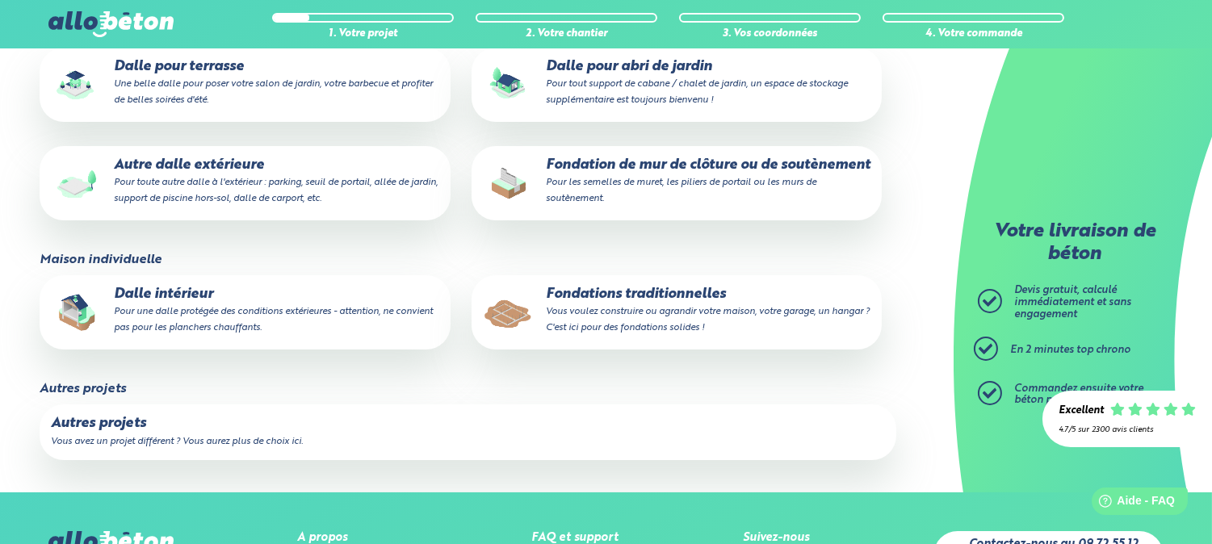
click at [312, 159] on p "Autre dalle extérieure Pour toute autre dalle à l'extérieur : parking, seuil de…" at bounding box center [245, 181] width 388 height 49
click at [0, 0] on input "Autre dalle extérieure Pour toute autre dalle à l'extérieur : parking, seuil de…" at bounding box center [0, 0] width 0 height 0
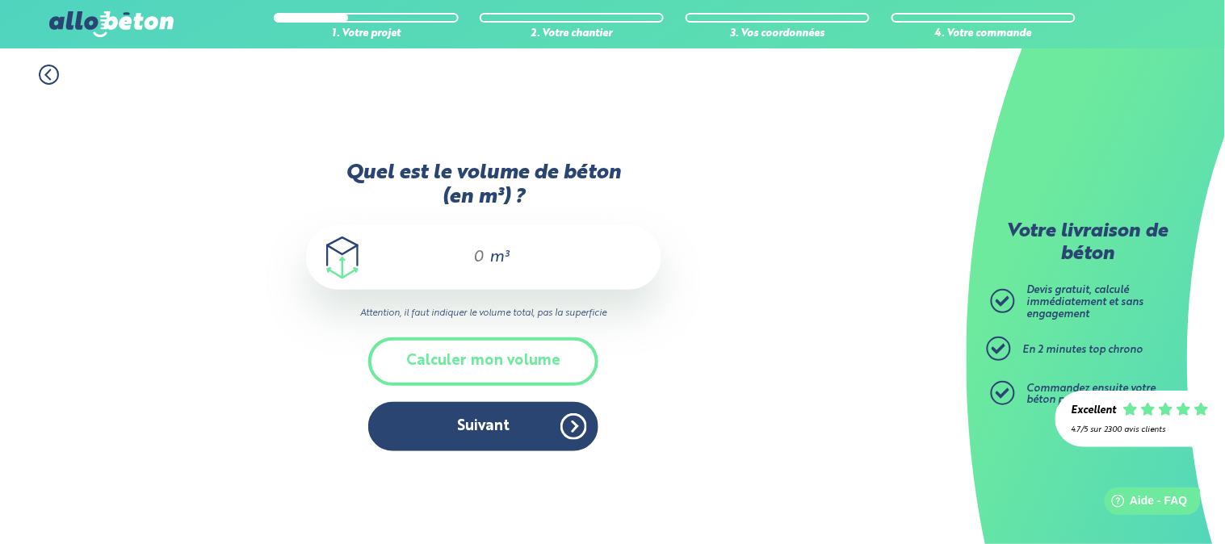
click at [509, 255] on span "m³" at bounding box center [498, 257] width 19 height 16
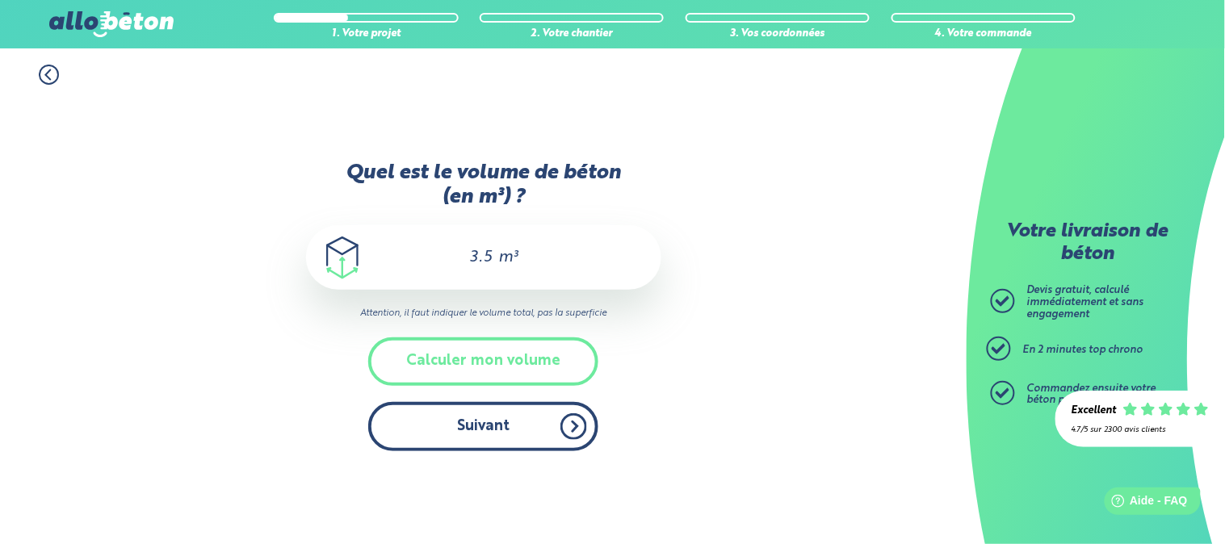
type input "3.5"
click at [509, 422] on button "Suivant" at bounding box center [483, 426] width 230 height 49
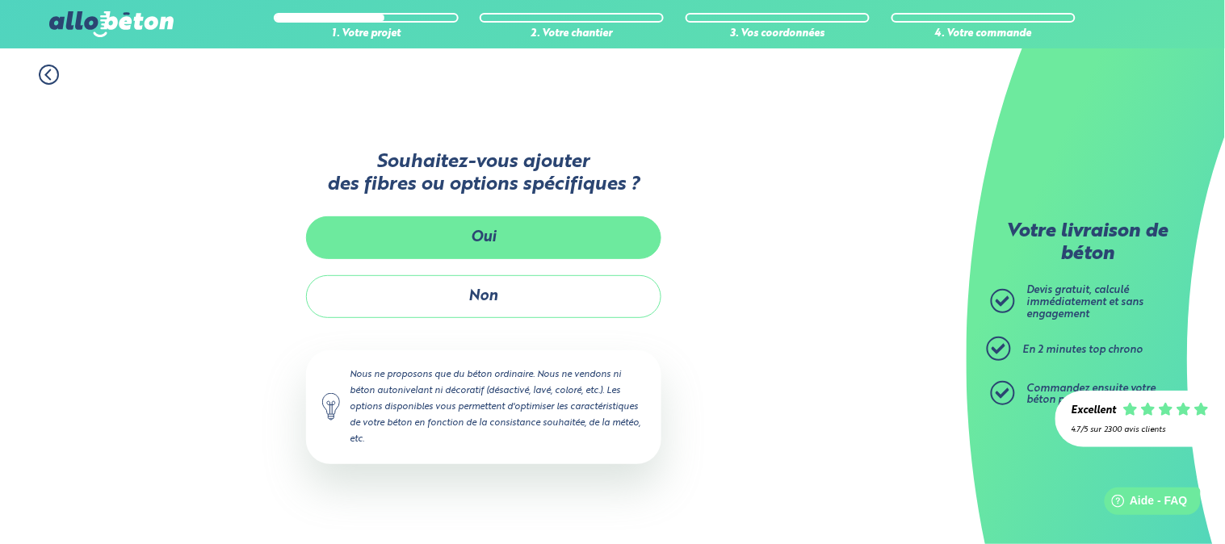
click at [521, 237] on button "Oui" at bounding box center [483, 237] width 355 height 43
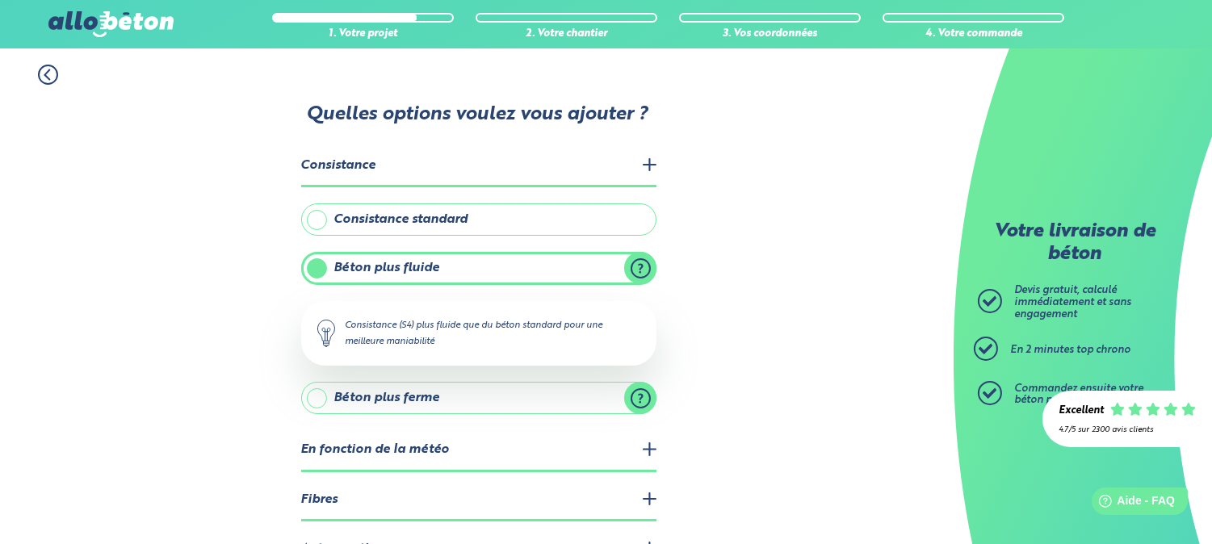
scroll to position [95, 0]
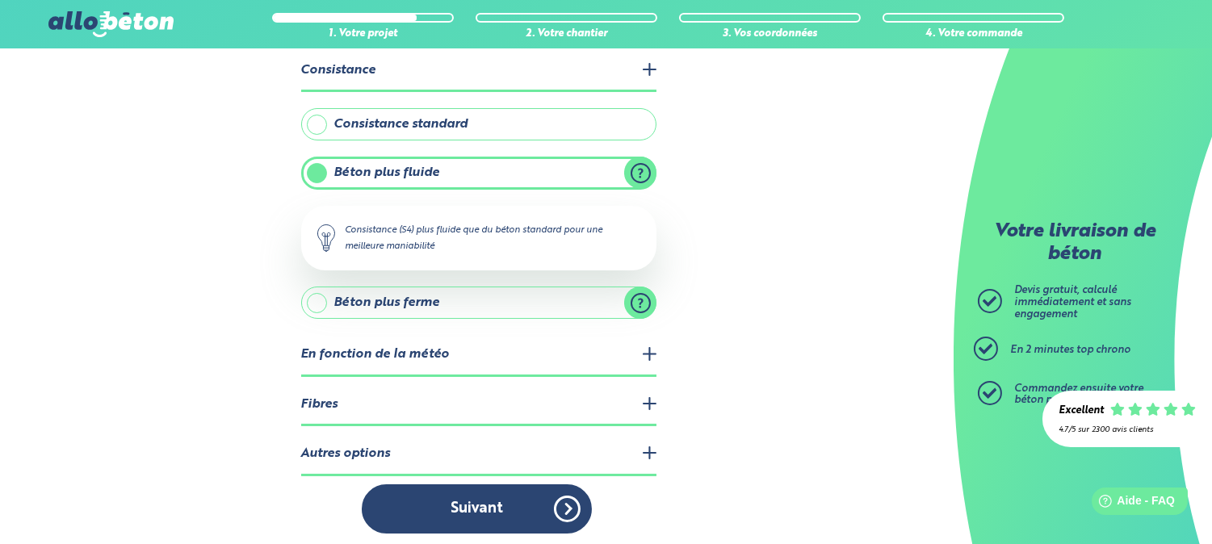
click at [355, 394] on legend "Fibres" at bounding box center [478, 405] width 355 height 41
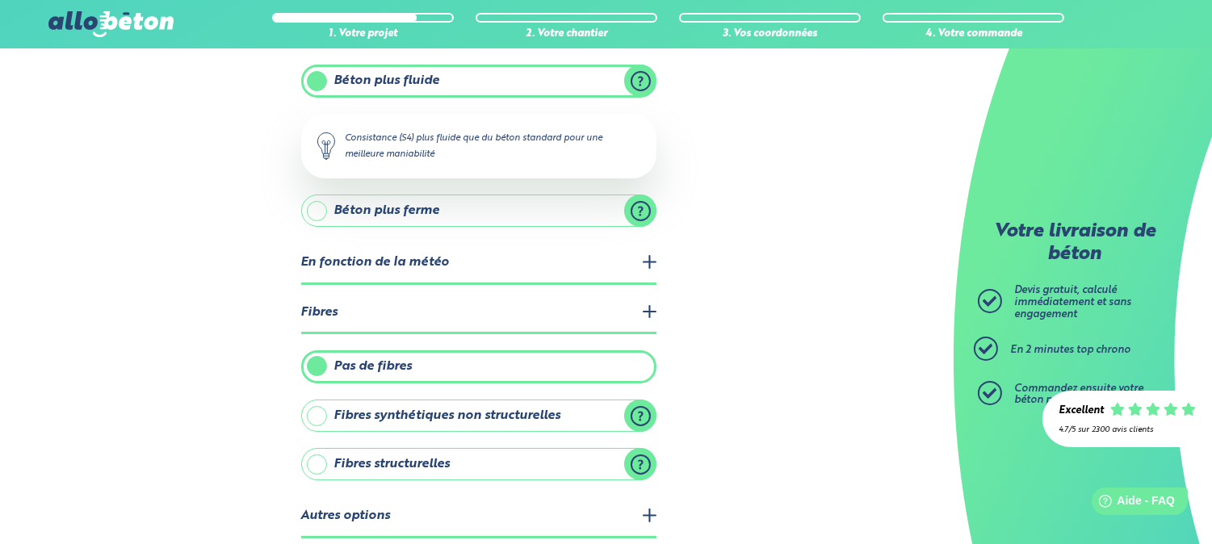
scroll to position [249, 0]
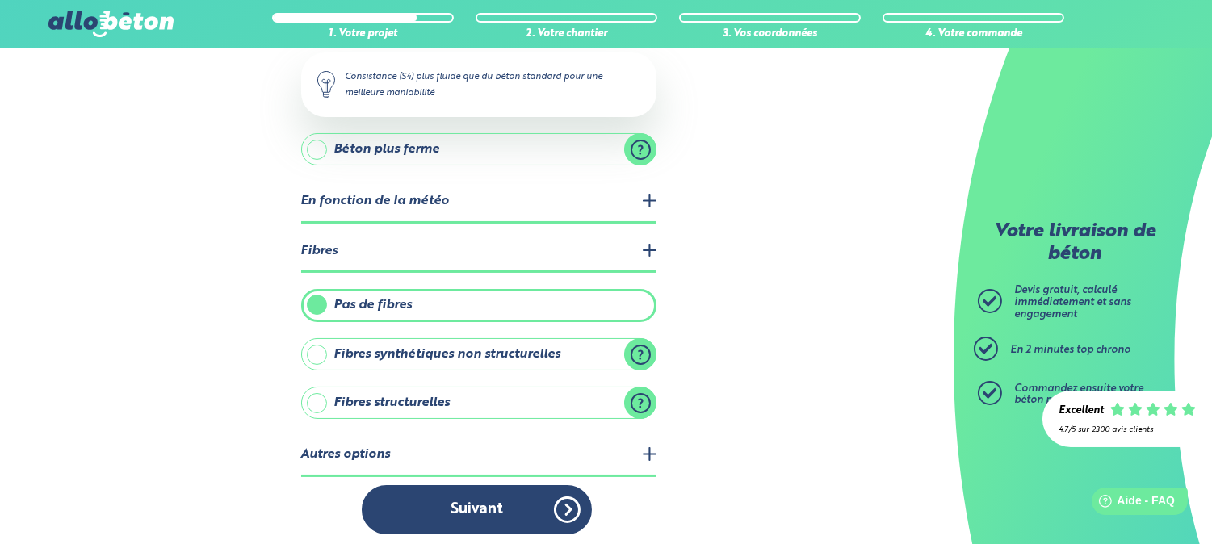
click at [641, 397] on label "Fibres structurelles" at bounding box center [478, 403] width 355 height 32
click at [0, 0] on input "Fibres structurelles" at bounding box center [0, 0] width 0 height 0
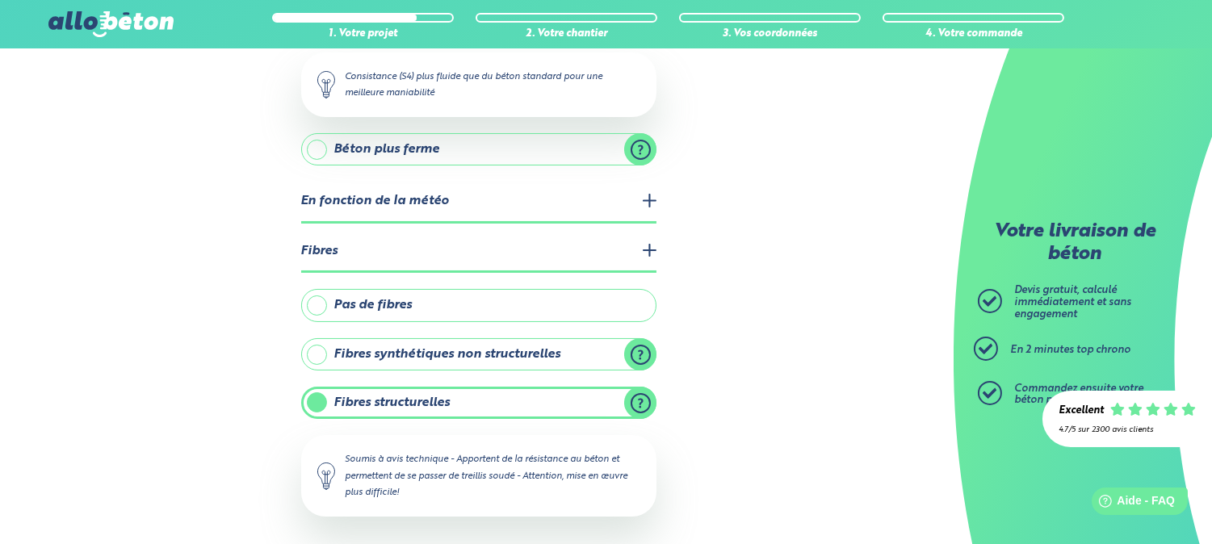
click at [639, 346] on label "Fibres synthétiques non structurelles" at bounding box center [478, 354] width 355 height 32
click at [0, 0] on input "Fibres synthétiques non structurelles" at bounding box center [0, 0] width 0 height 0
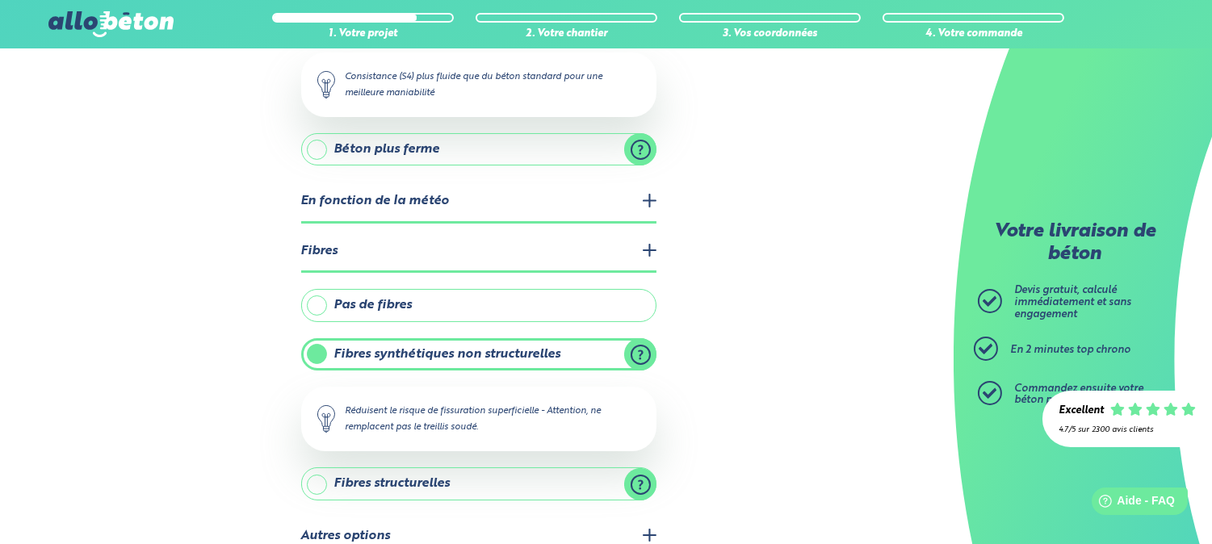
click at [496, 291] on label "Pas de fibres" at bounding box center [478, 305] width 355 height 32
click at [0, 0] on input "Pas de fibres" at bounding box center [0, 0] width 0 height 0
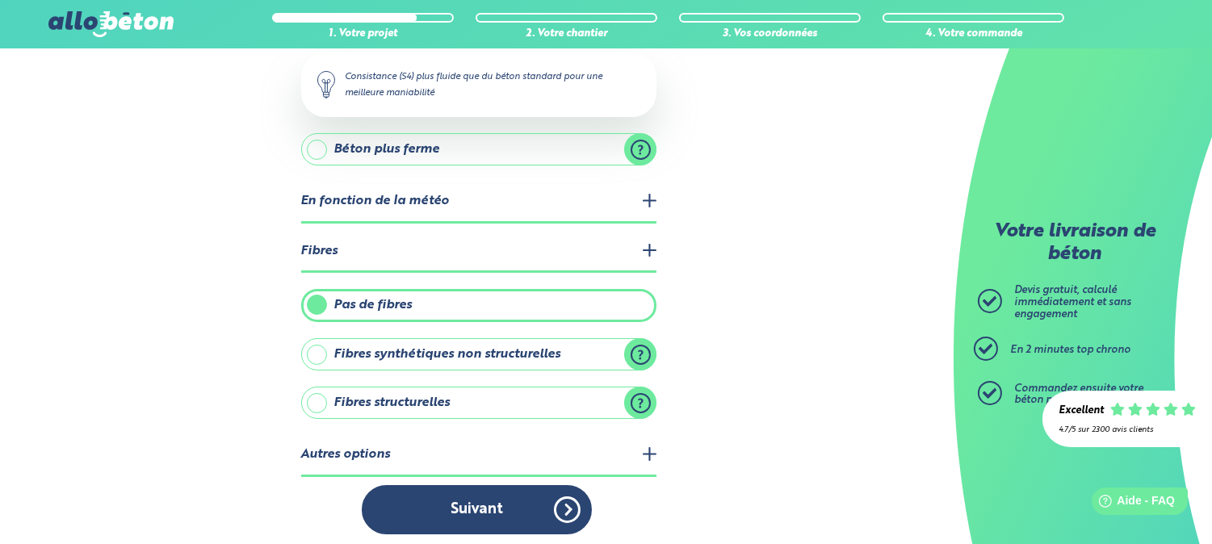
click at [499, 463] on legend "Autres options" at bounding box center [478, 455] width 355 height 41
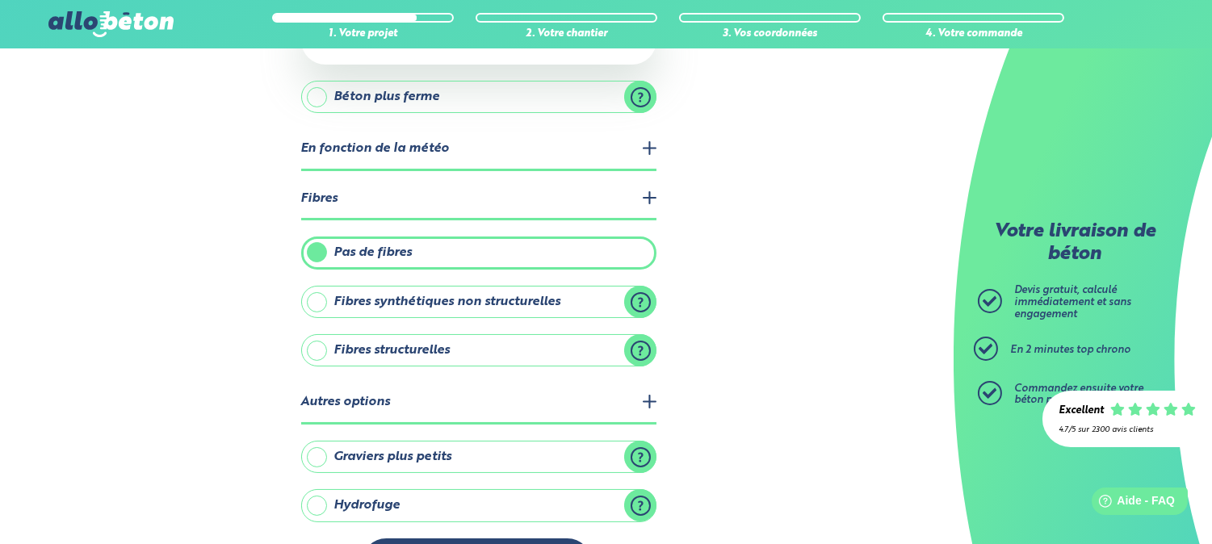
scroll to position [355, 0]
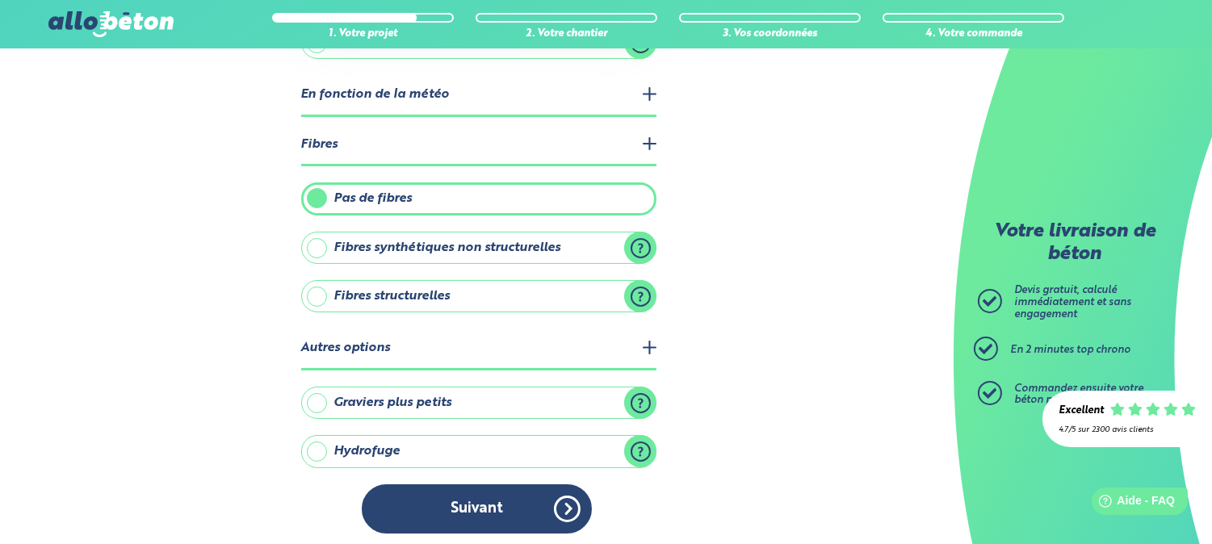
click at [315, 394] on label "Graviers plus petits" at bounding box center [478, 403] width 355 height 32
click at [0, 0] on input "Graviers plus petits" at bounding box center [0, 0] width 0 height 0
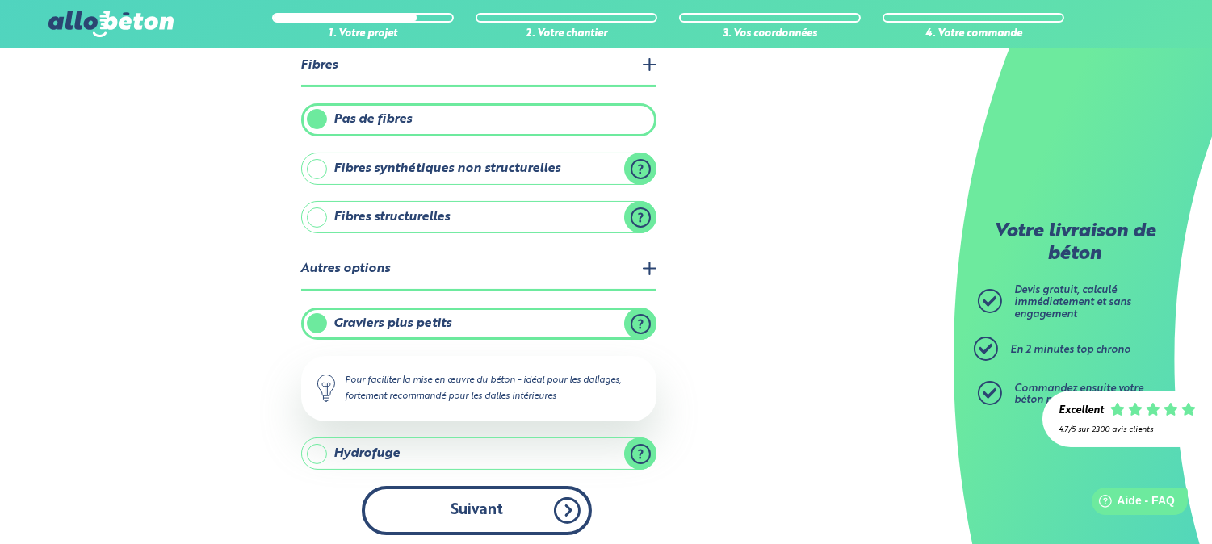
click at [498, 496] on button "Suivant" at bounding box center [477, 510] width 230 height 49
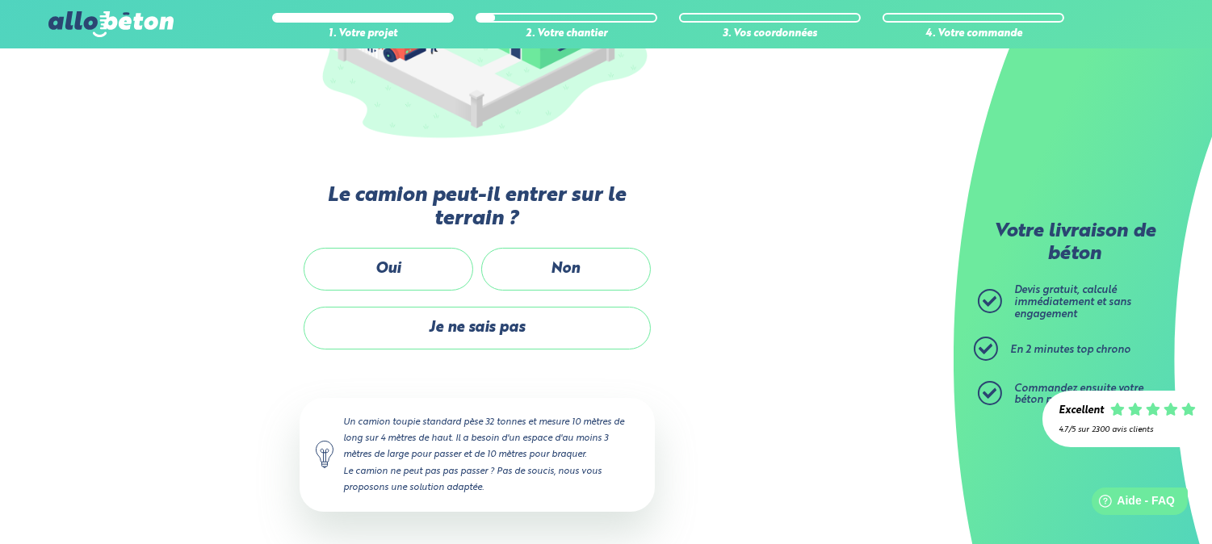
scroll to position [310, 0]
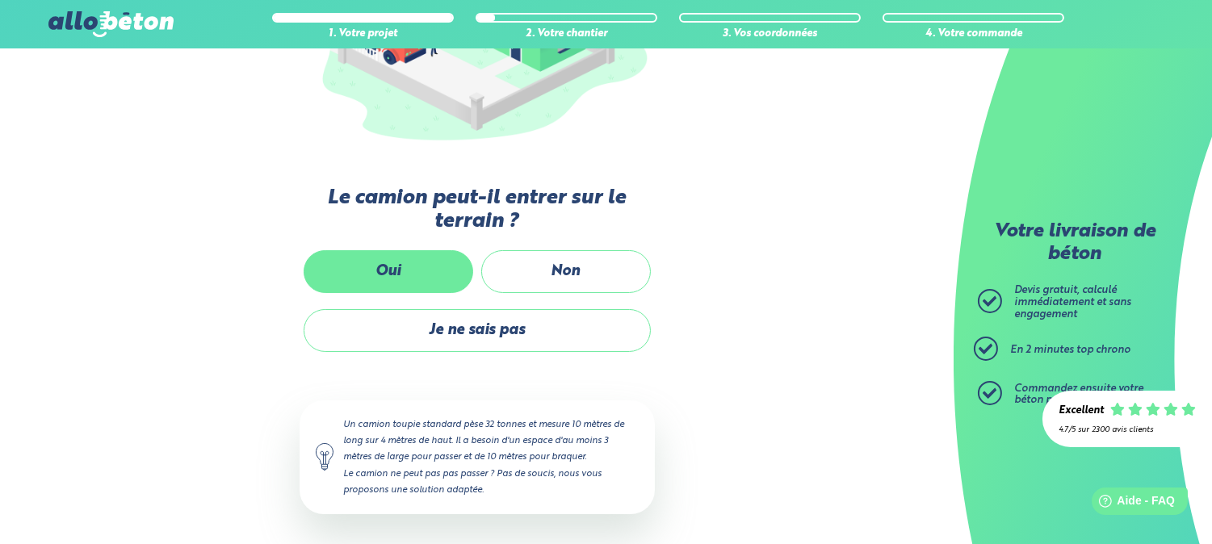
click at [409, 256] on label "Oui" at bounding box center [389, 271] width 170 height 43
click at [0, 0] on input "Oui" at bounding box center [0, 0] width 0 height 0
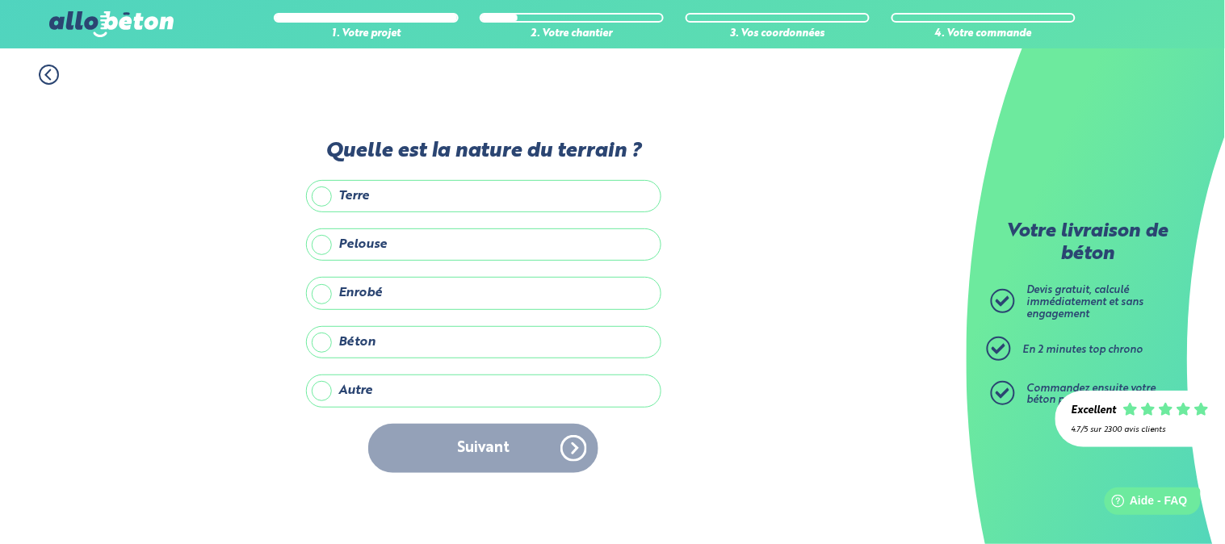
click at [328, 291] on label "Enrobé" at bounding box center [483, 293] width 355 height 32
click at [0, 0] on input "Enrobé" at bounding box center [0, 0] width 0 height 0
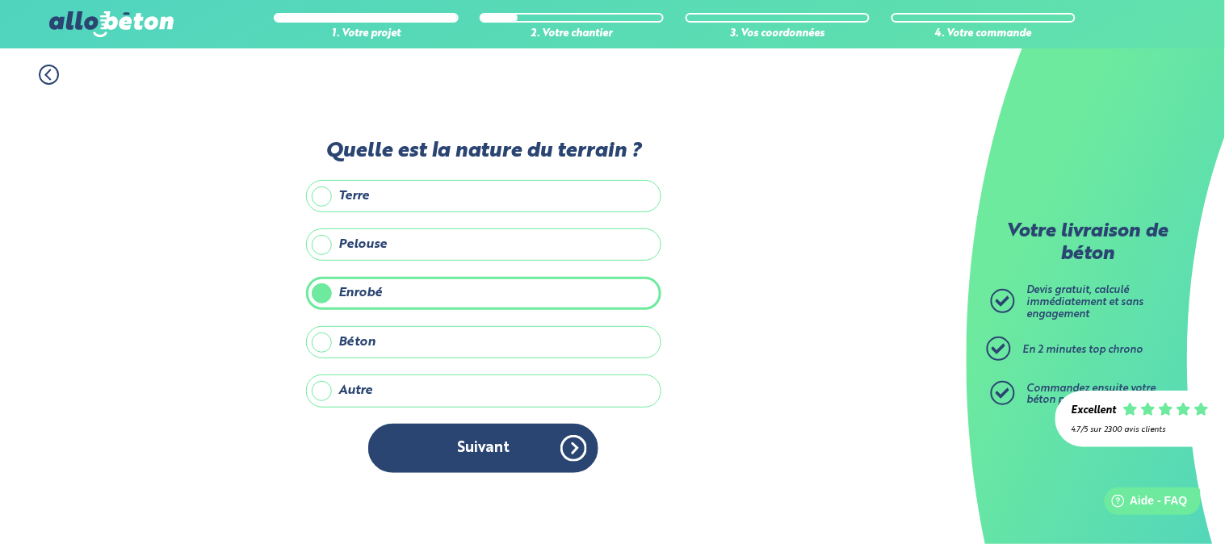
click at [506, 468] on button "Suivant" at bounding box center [483, 448] width 230 height 49
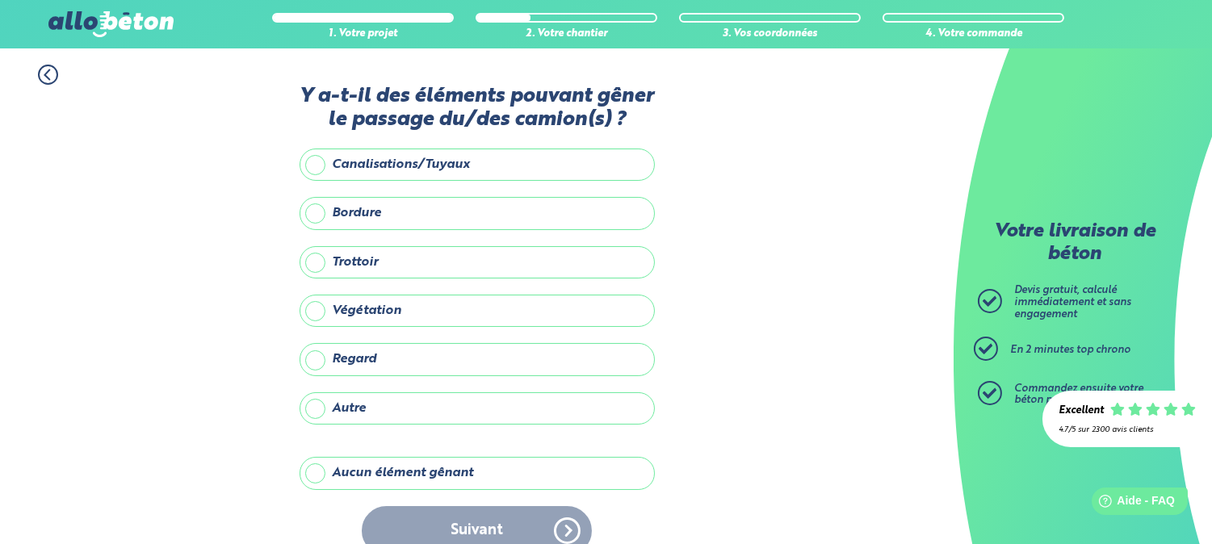
click at [344, 471] on label "Aucun élément gênant" at bounding box center [477, 473] width 355 height 32
click at [0, 0] on input "Aucun élément gênant" at bounding box center [0, 0] width 0 height 0
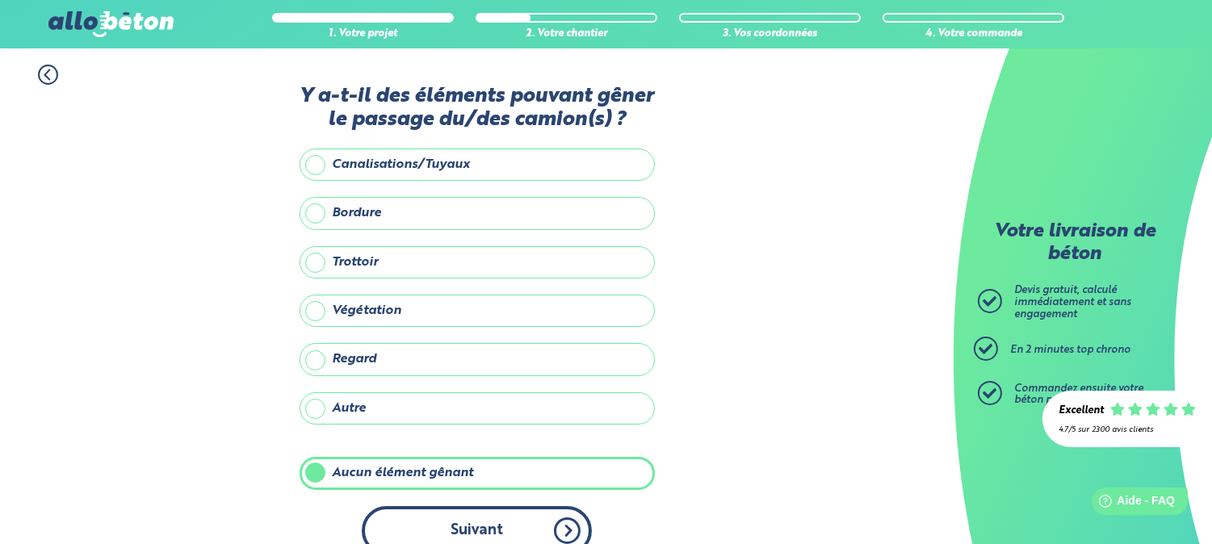
click at [473, 525] on button "Suivant" at bounding box center [477, 530] width 230 height 49
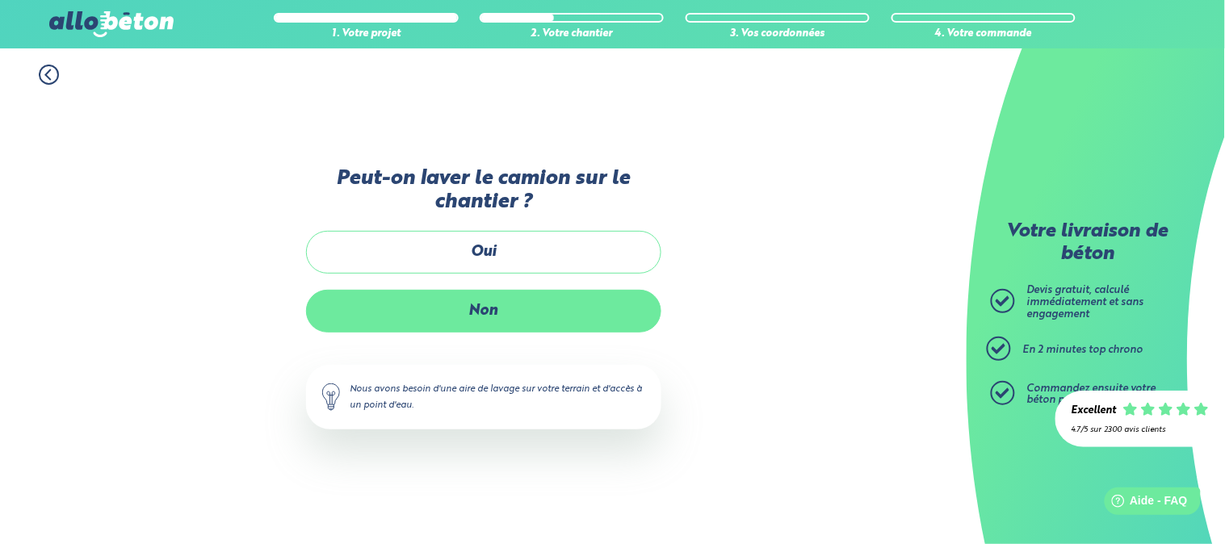
click at [545, 313] on label "Non" at bounding box center [483, 311] width 355 height 43
click at [0, 0] on input "Non" at bounding box center [0, 0] width 0 height 0
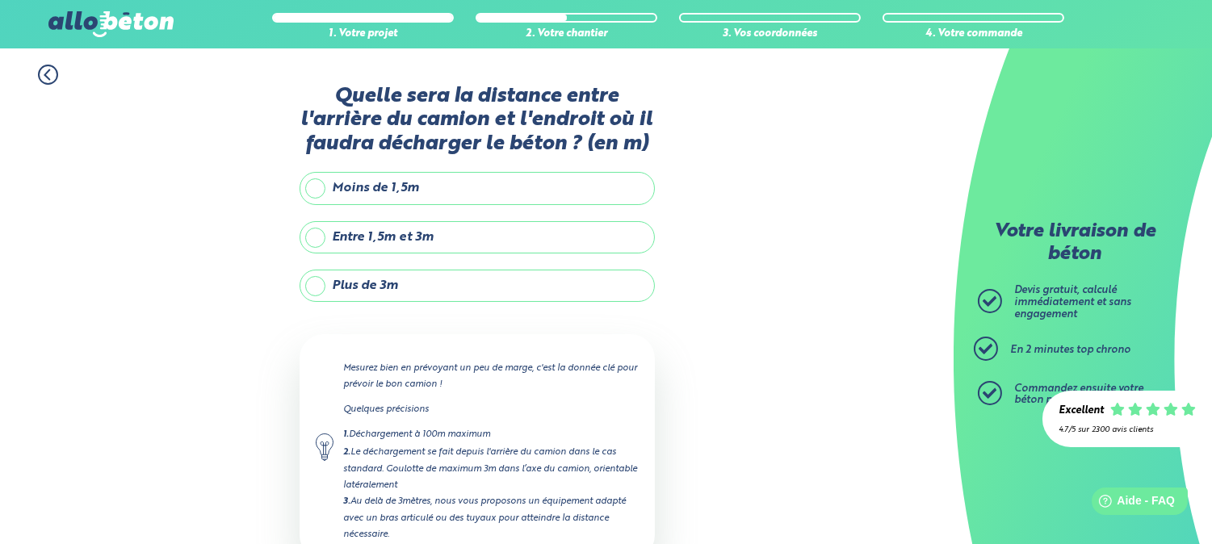
click at [406, 245] on label "Entre 1,5m et 3m" at bounding box center [477, 237] width 355 height 32
click at [0, 0] on input "Entre 1,5m et 3m" at bounding box center [0, 0] width 0 height 0
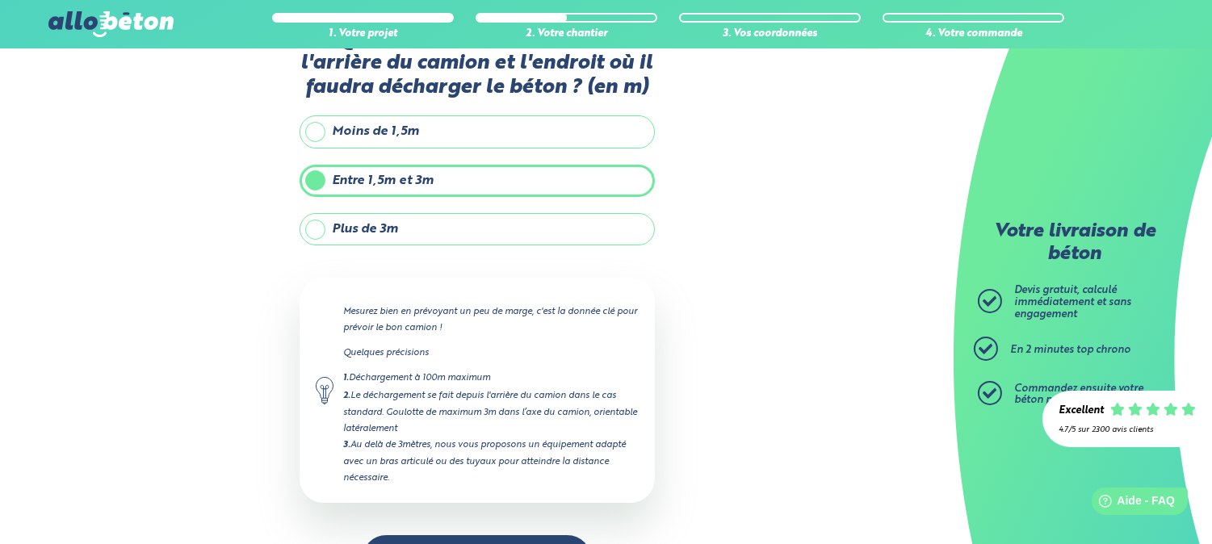
scroll to position [108, 0]
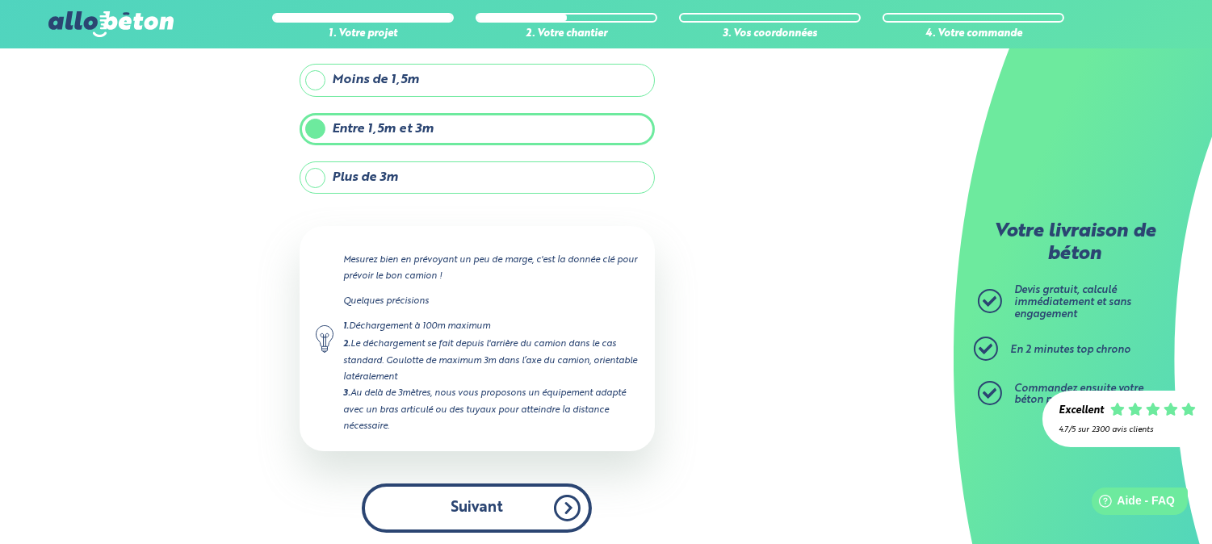
click at [513, 501] on button "Suivant" at bounding box center [477, 508] width 230 height 49
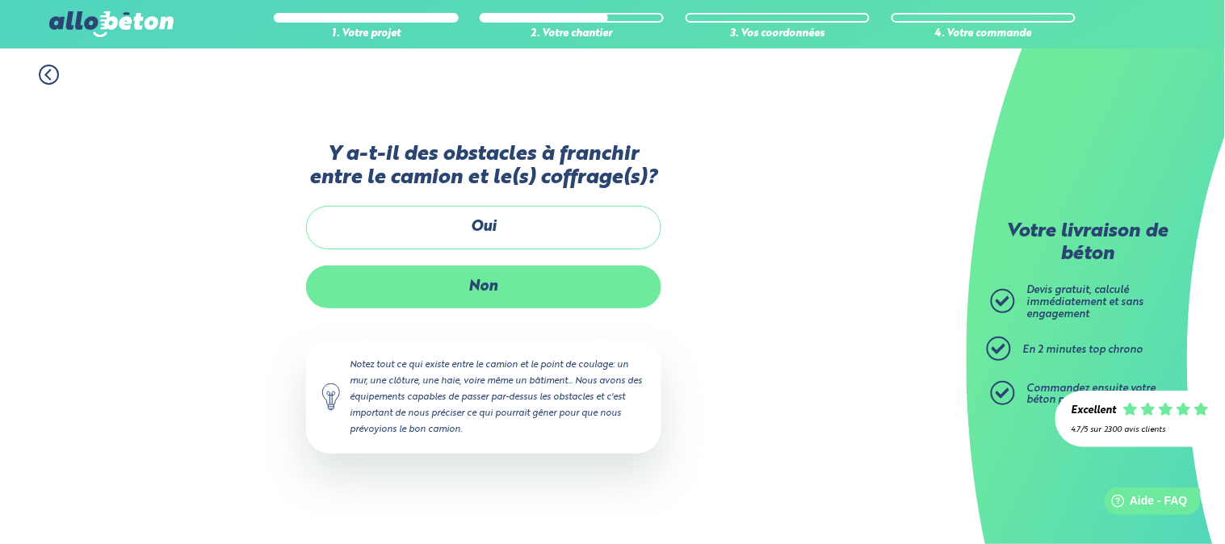
click at [552, 271] on label "Non" at bounding box center [483, 287] width 355 height 43
click at [0, 0] on input "Non" at bounding box center [0, 0] width 0 height 0
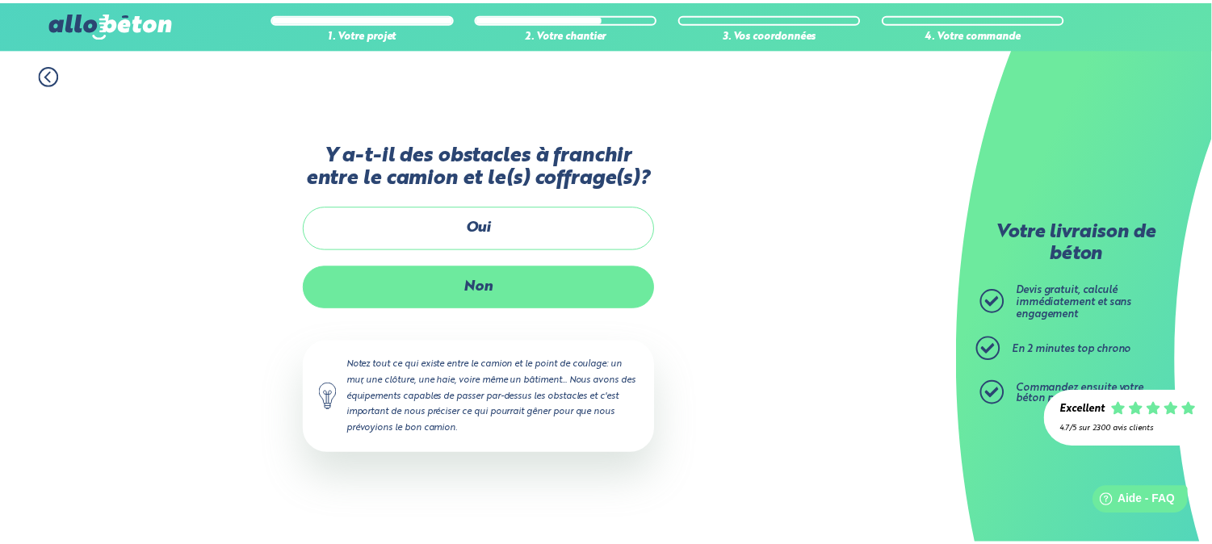
scroll to position [204, 0]
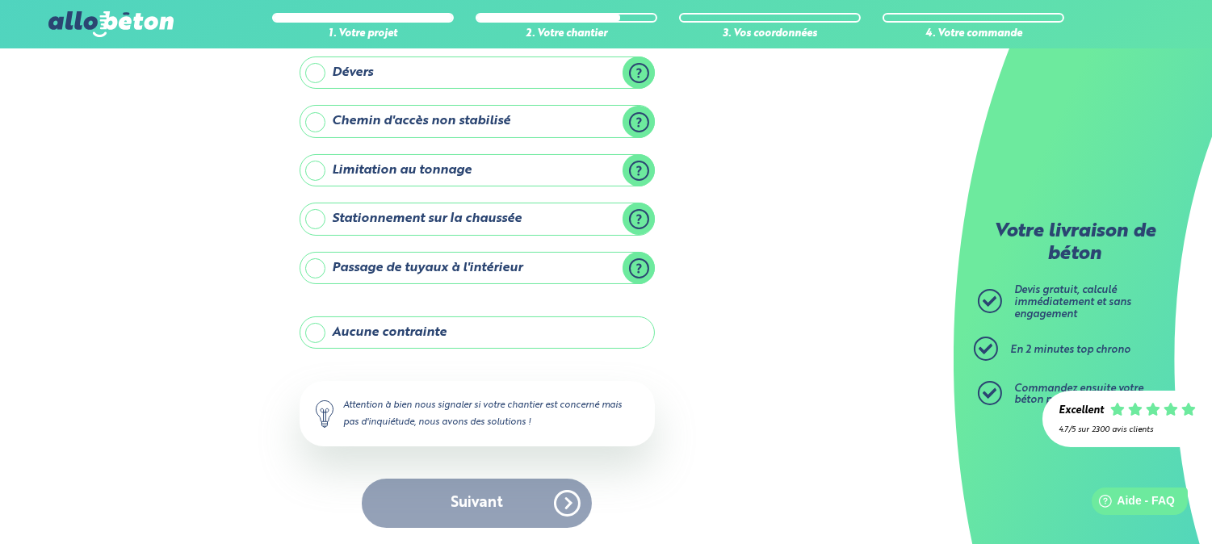
click at [445, 329] on label "Aucune contrainte" at bounding box center [477, 332] width 355 height 32
click at [0, 0] on input "Aucune contrainte" at bounding box center [0, 0] width 0 height 0
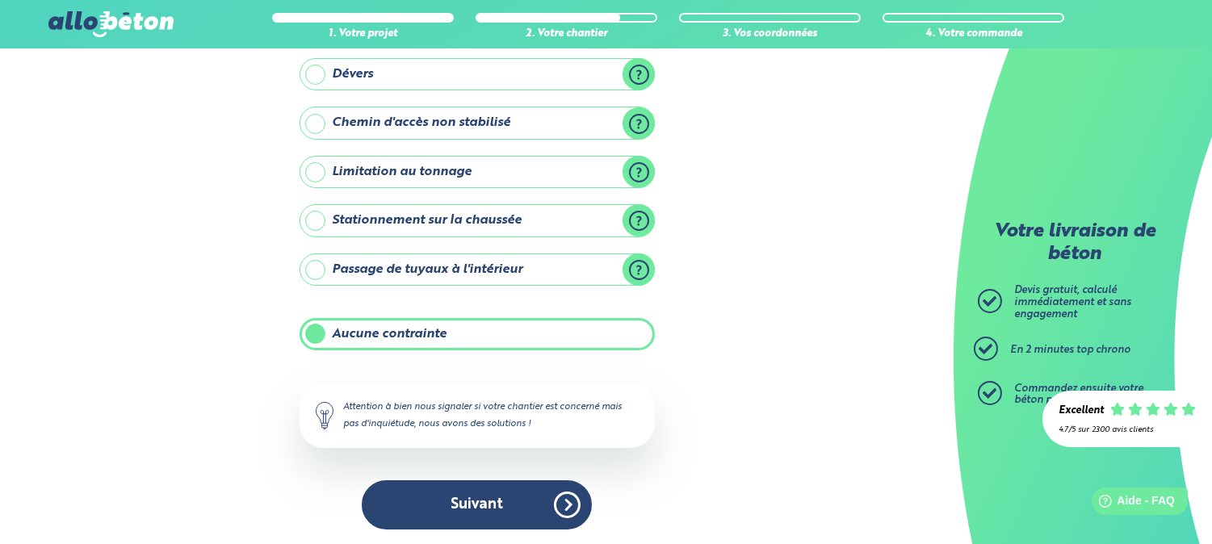
click at [526, 522] on button "Suivant" at bounding box center [477, 504] width 230 height 49
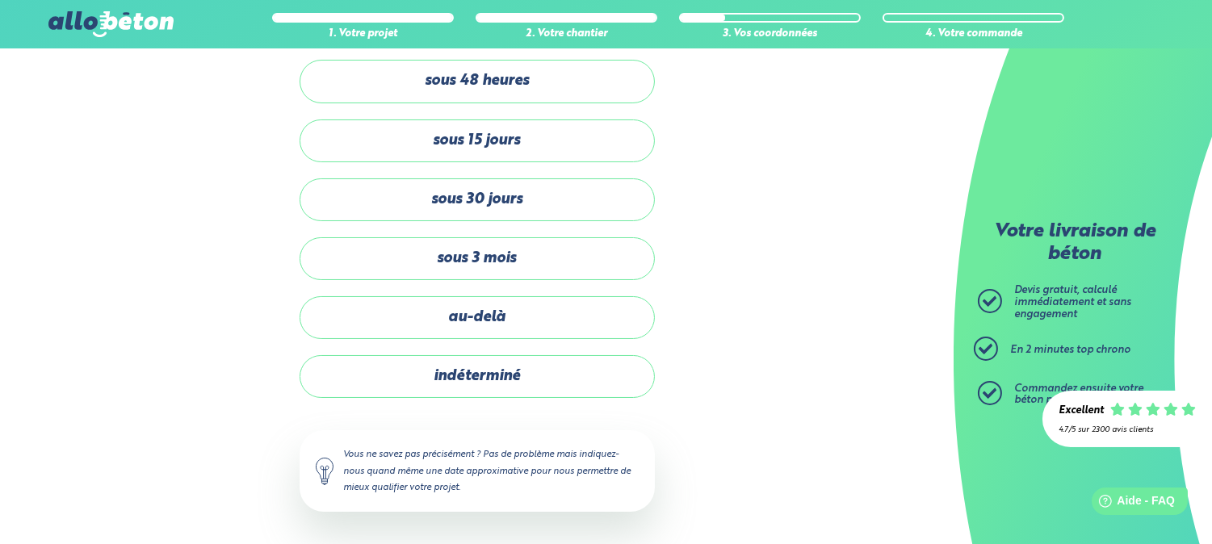
scroll to position [65, 0]
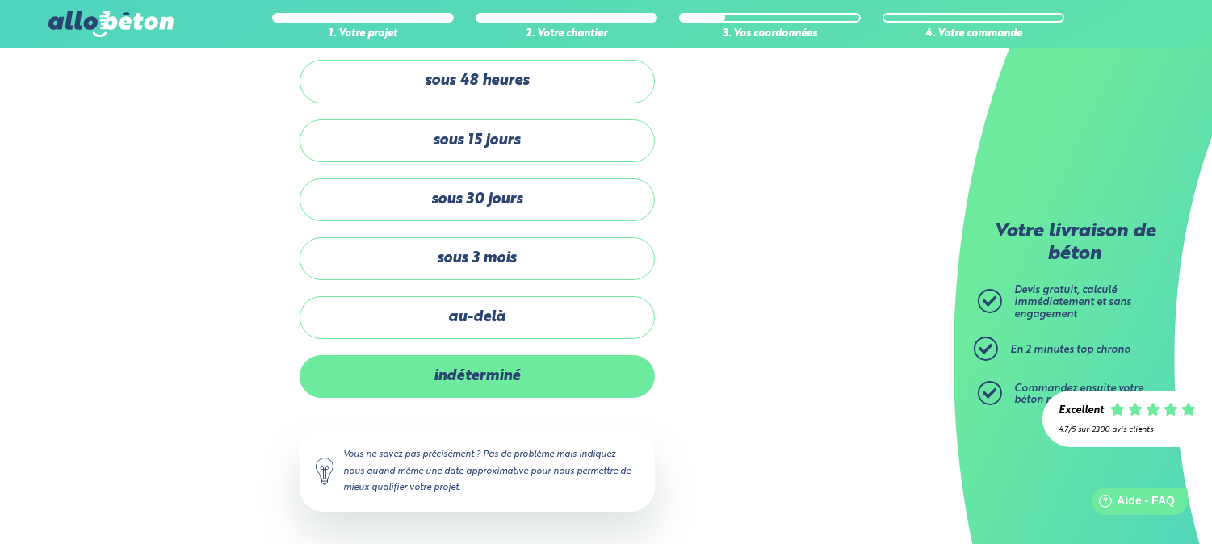
click at [515, 376] on label "indéterminé" at bounding box center [477, 376] width 355 height 43
click at [0, 0] on input "indéterminé" at bounding box center [0, 0] width 0 height 0
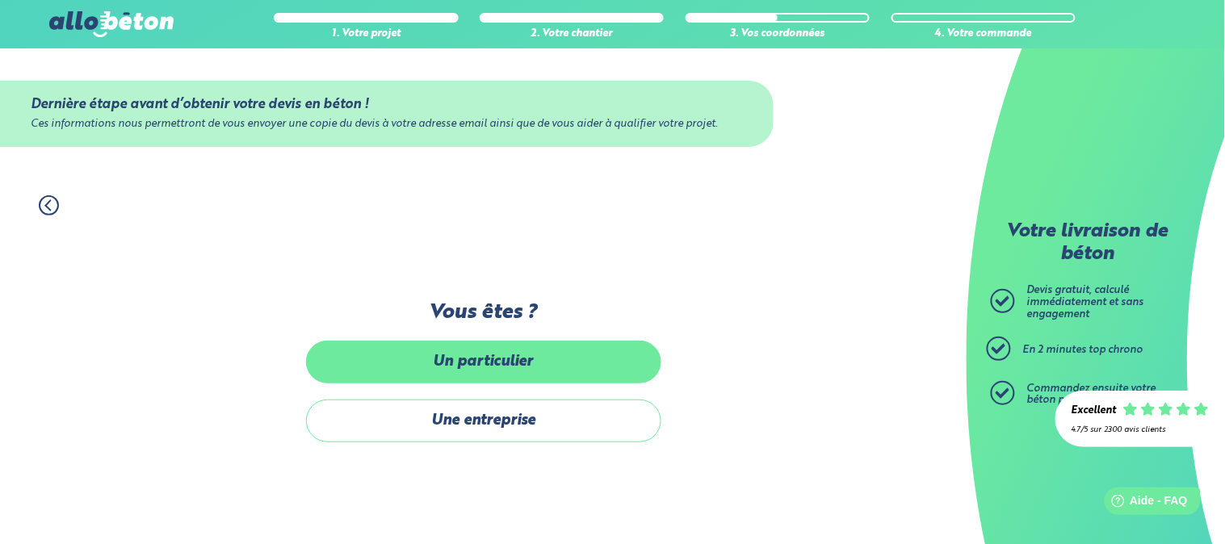
click at [486, 370] on label "Un particulier" at bounding box center [483, 362] width 355 height 43
click at [0, 0] on input "Un particulier" at bounding box center [0, 0] width 0 height 0
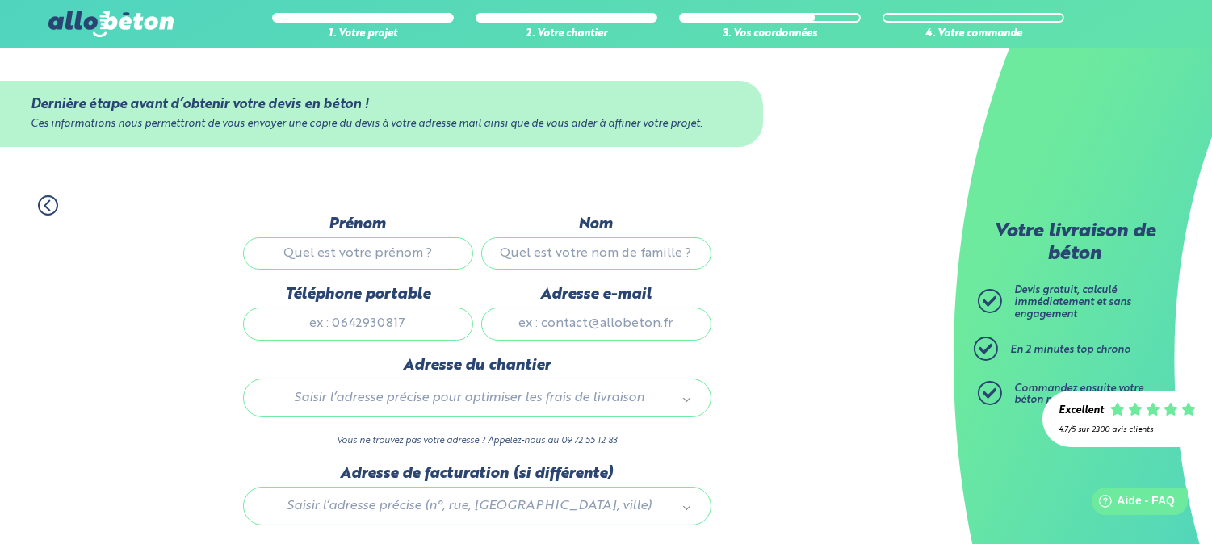
click at [400, 250] on input "Prénom" at bounding box center [358, 253] width 230 height 32
type input "o"
click at [580, 254] on input "Nom" at bounding box center [596, 253] width 230 height 32
type input "a"
click at [393, 304] on label "Téléphone portable" at bounding box center [358, 295] width 230 height 18
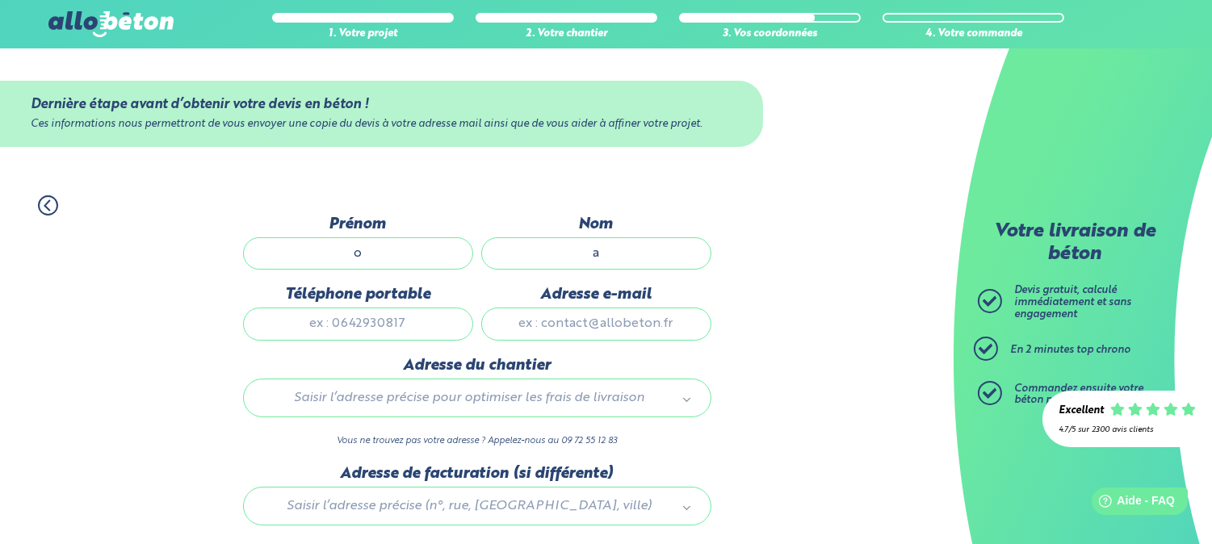
click at [393, 308] on input "Téléphone portable" at bounding box center [358, 324] width 230 height 32
click at [396, 319] on input "Téléphone portable" at bounding box center [358, 324] width 230 height 32
type input "0678000000"
click at [574, 325] on input "Adresse e-mail" at bounding box center [596, 324] width 230 height 32
type input "azerty49@gmail.com"
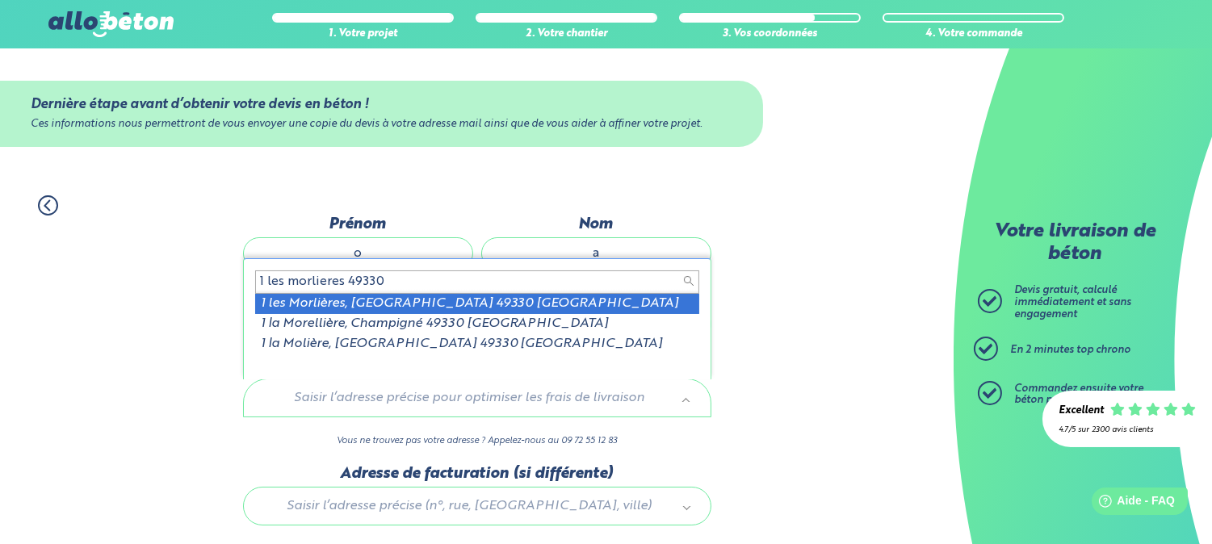
type input "1 les morlieres 49330"
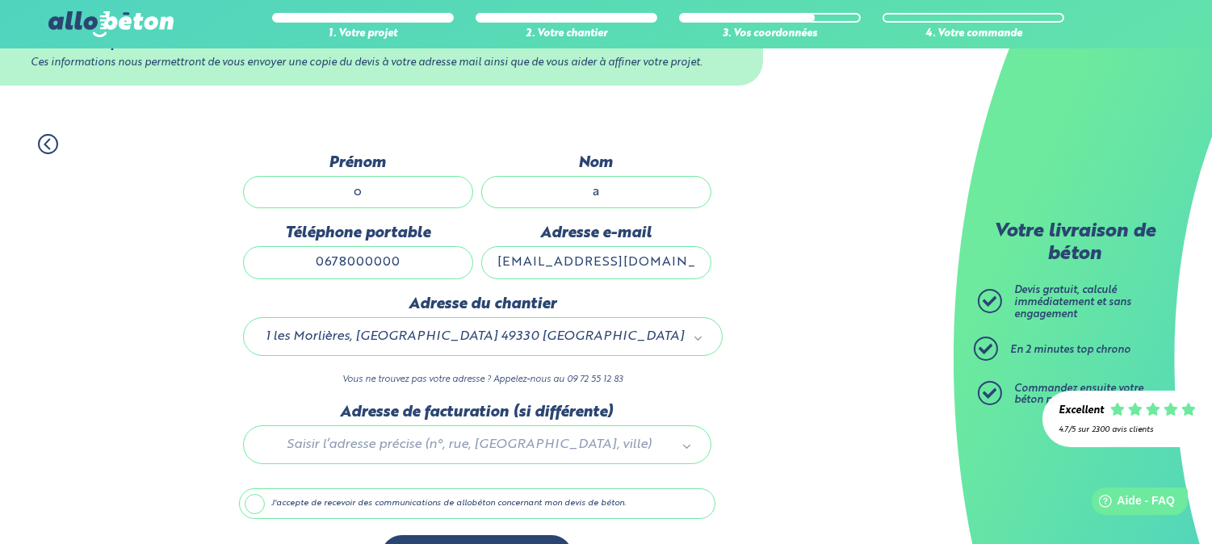
scroll to position [90, 0]
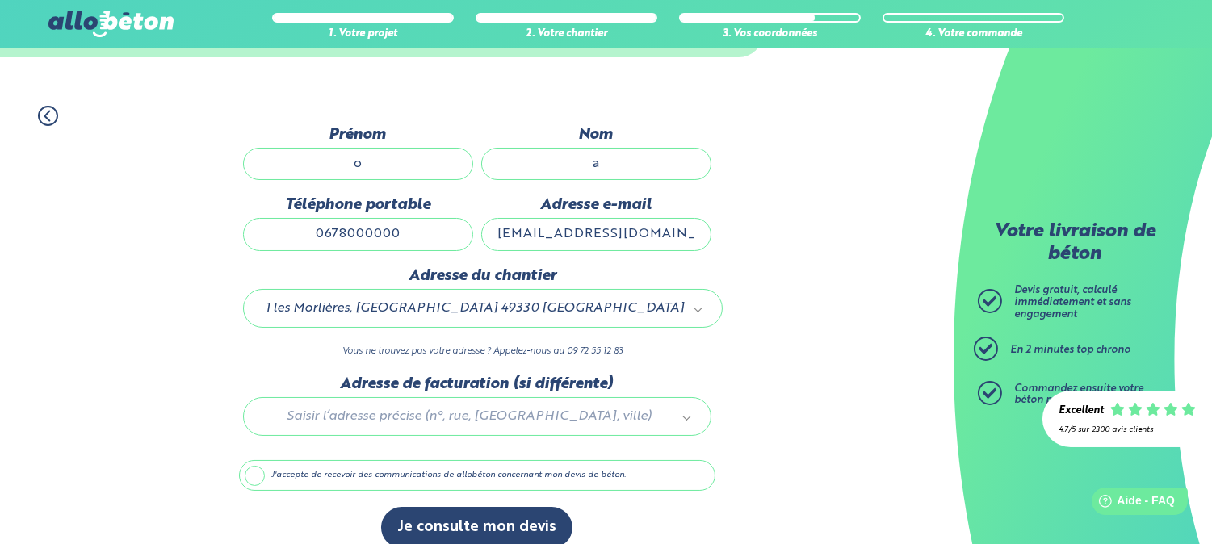
click at [331, 472] on label "J'accepte de recevoir des communications de allobéton concernant mon devis de b…" at bounding box center [477, 475] width 476 height 31
click at [0, 0] on input "J'accepte de recevoir des communications de allobéton concernant mon devis de b…" at bounding box center [0, 0] width 0 height 0
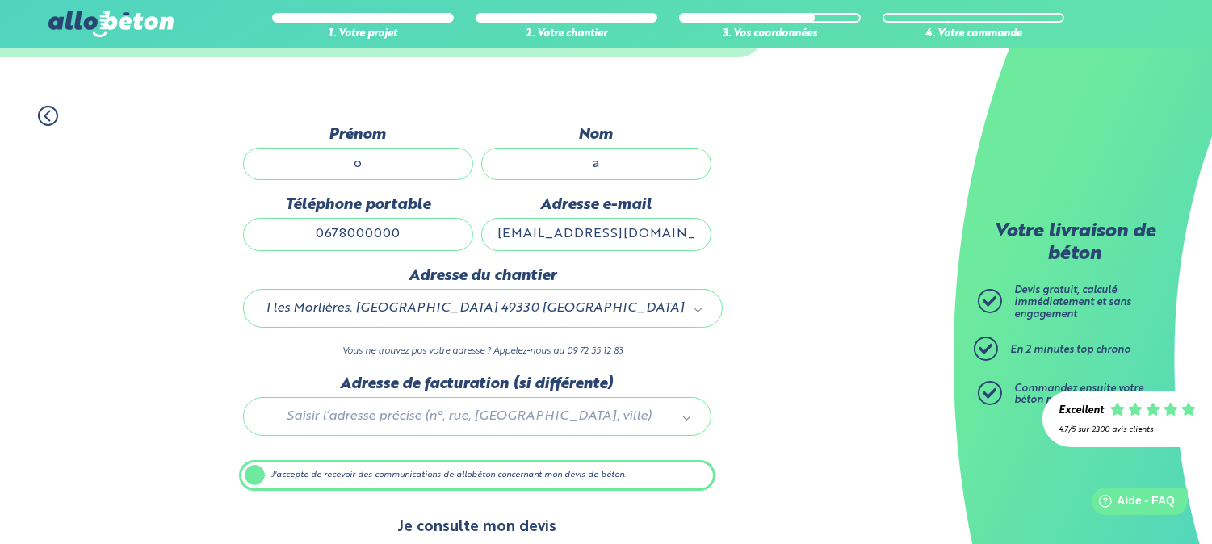
click at [463, 517] on button "Je consulte mon devis" at bounding box center [476, 527] width 191 height 41
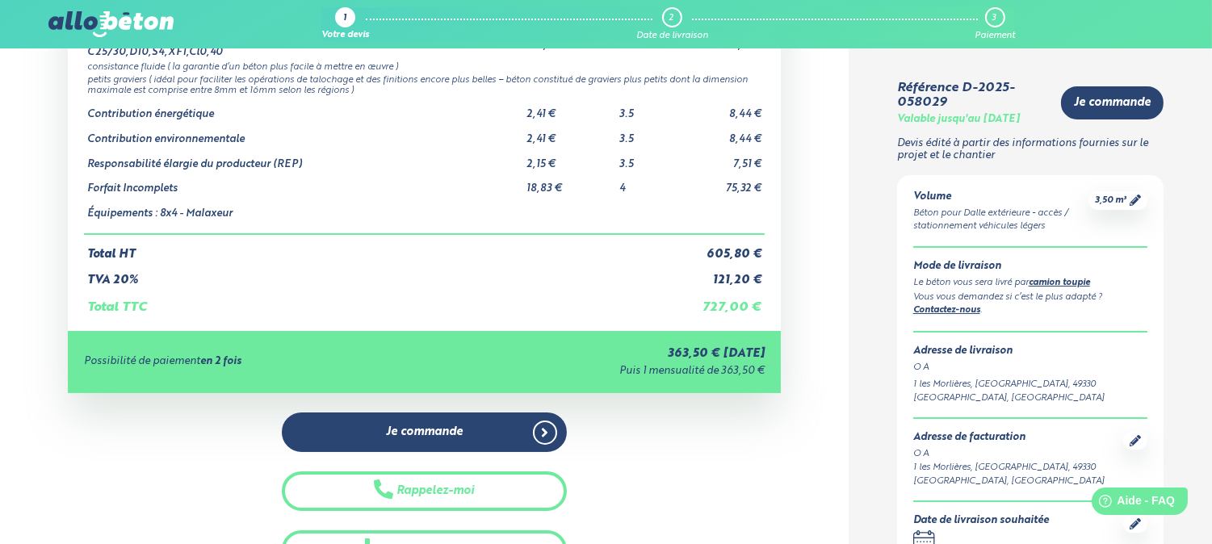
scroll to position [179, 0]
